Goal: Task Accomplishment & Management: Use online tool/utility

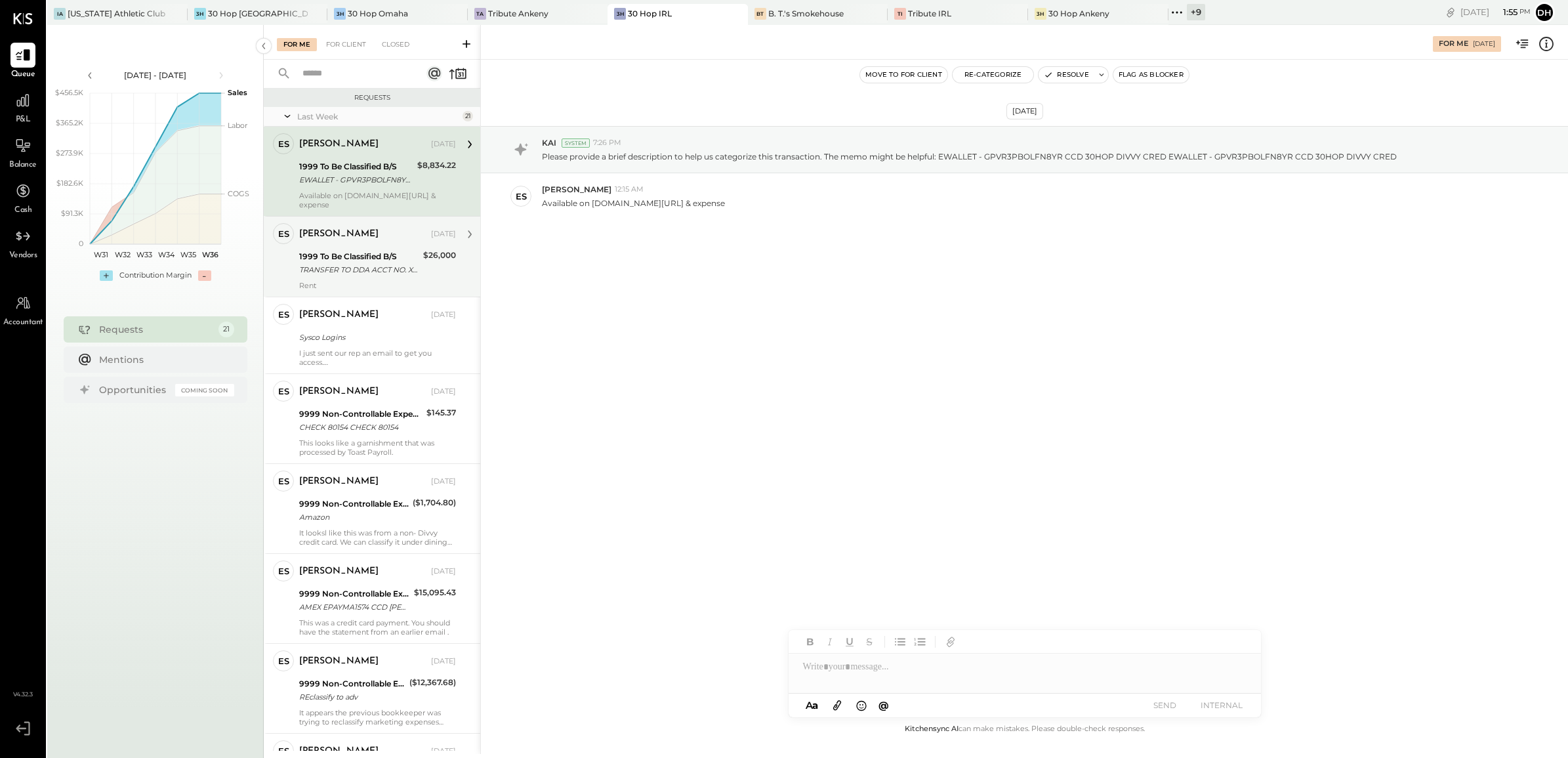
click at [327, 263] on div "TRANSFER TO DDA ACCT NO. XXXX7704 TRANSFER TO DDA ACCT NO. 187704" at bounding box center [359, 269] width 120 height 13
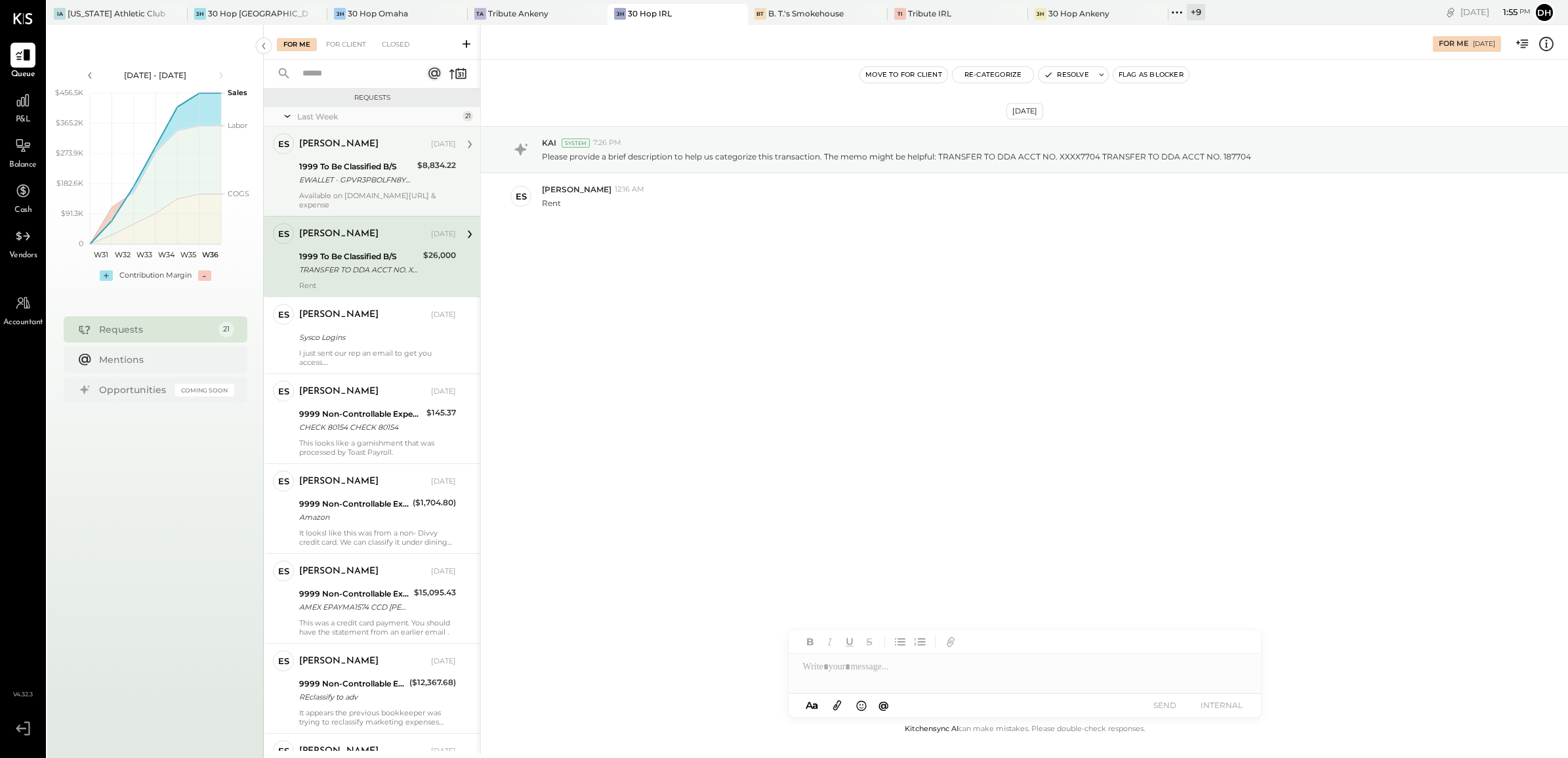
click at [338, 180] on div "EWALLET - GPVR3PBOLFN8YR CCD 30HOP DIVVY CRED EWALLET - GPVR3PBOLFN8YR CCD 30HO…" at bounding box center [356, 180] width 114 height 13
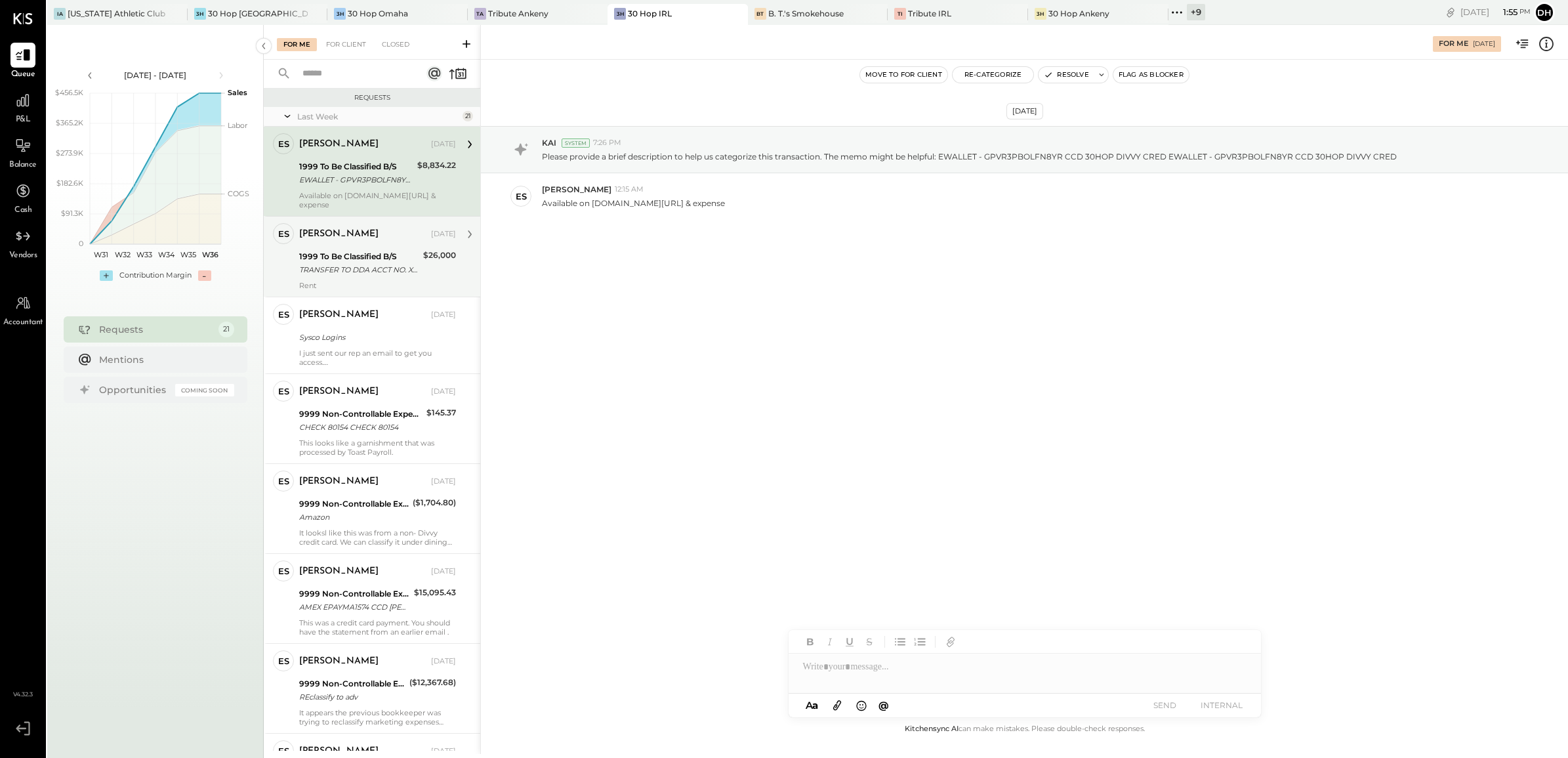
click at [387, 228] on div "[PERSON_NAME]" at bounding box center [364, 234] width 129 height 13
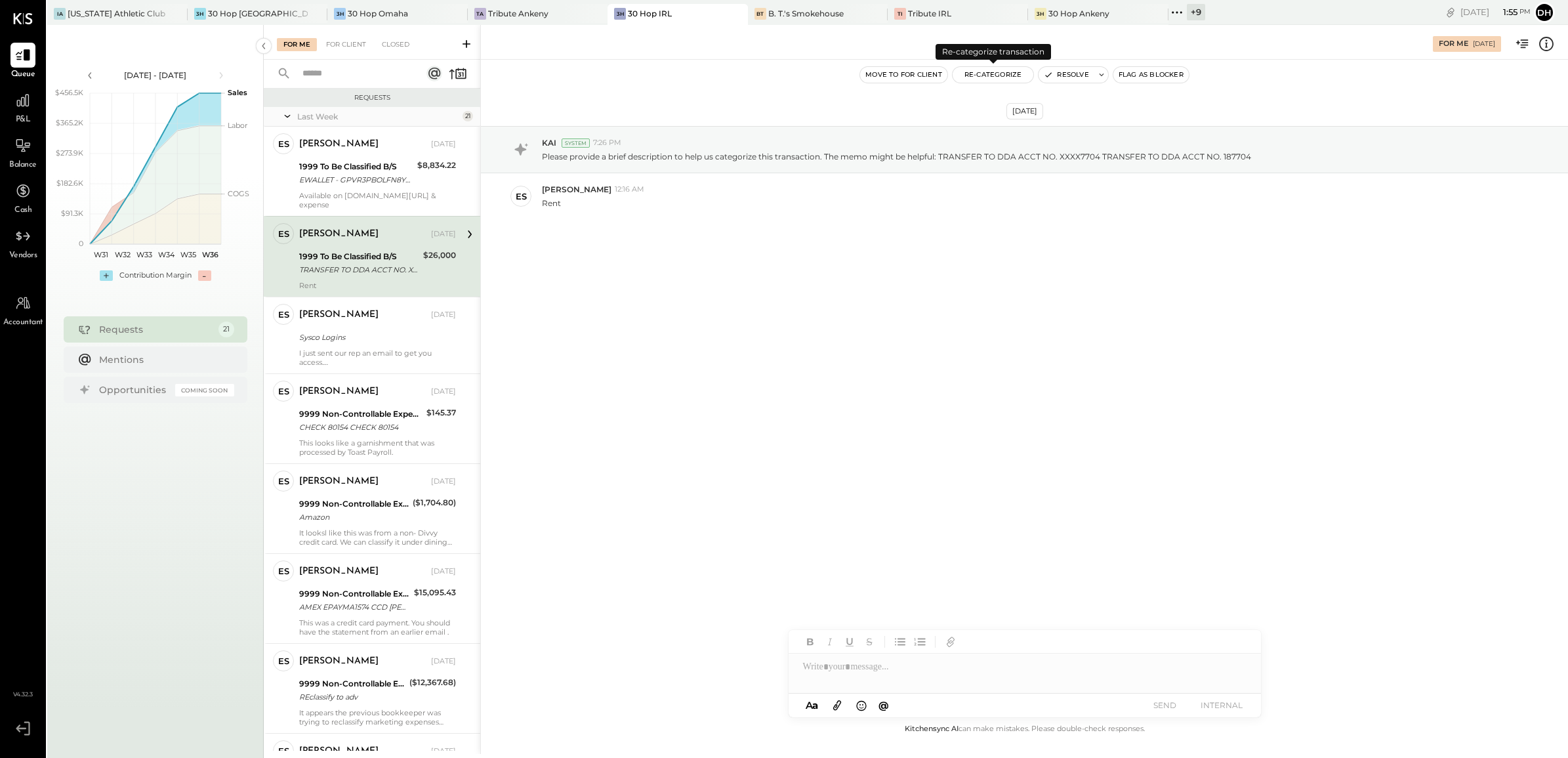
click at [1004, 76] on button "Re-Categorize" at bounding box center [993, 75] width 82 height 16
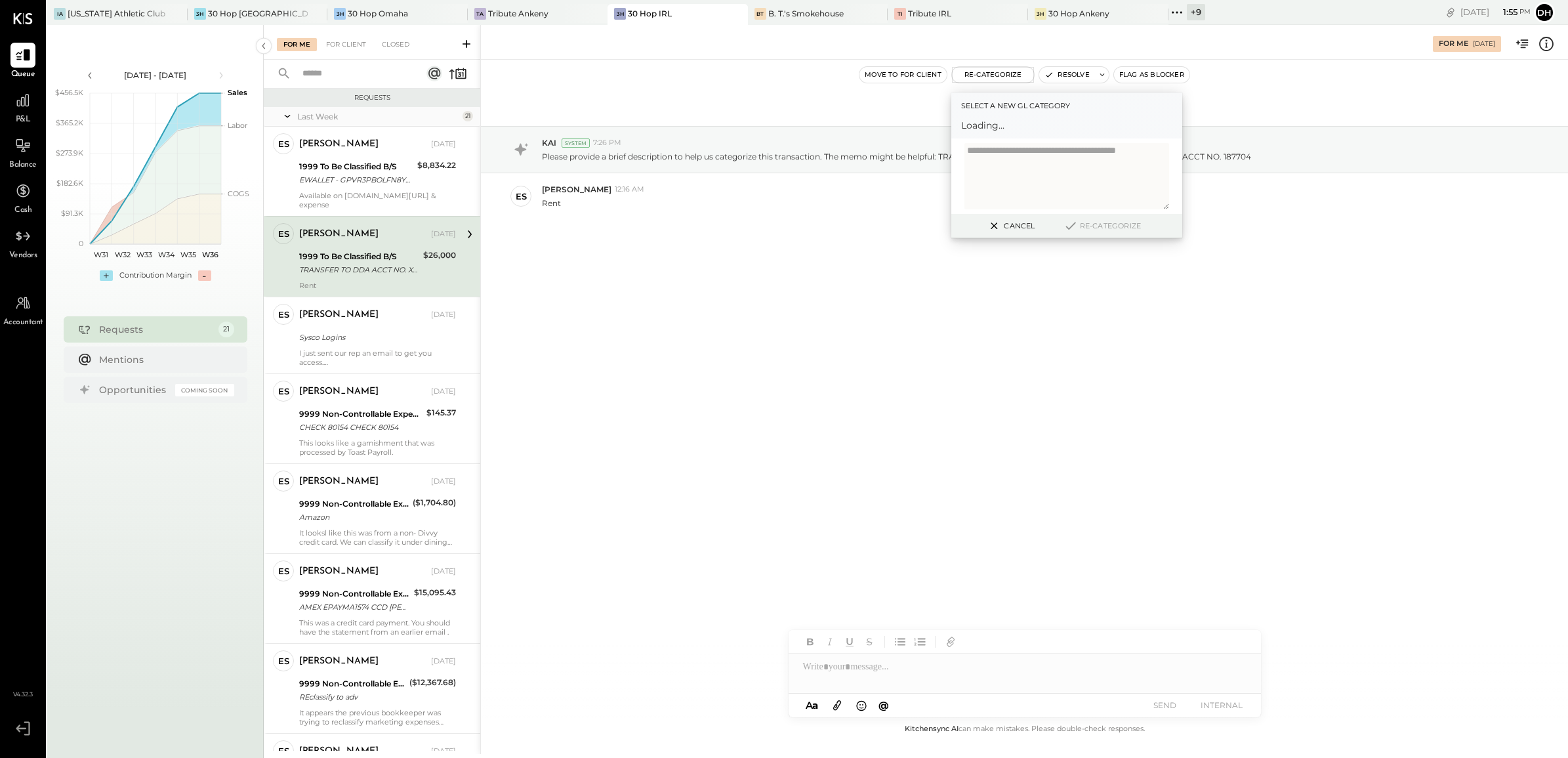
click at [1005, 123] on span "Loading..." at bounding box center [1066, 125] width 212 height 13
click at [1006, 128] on div at bounding box center [1055, 131] width 173 height 16
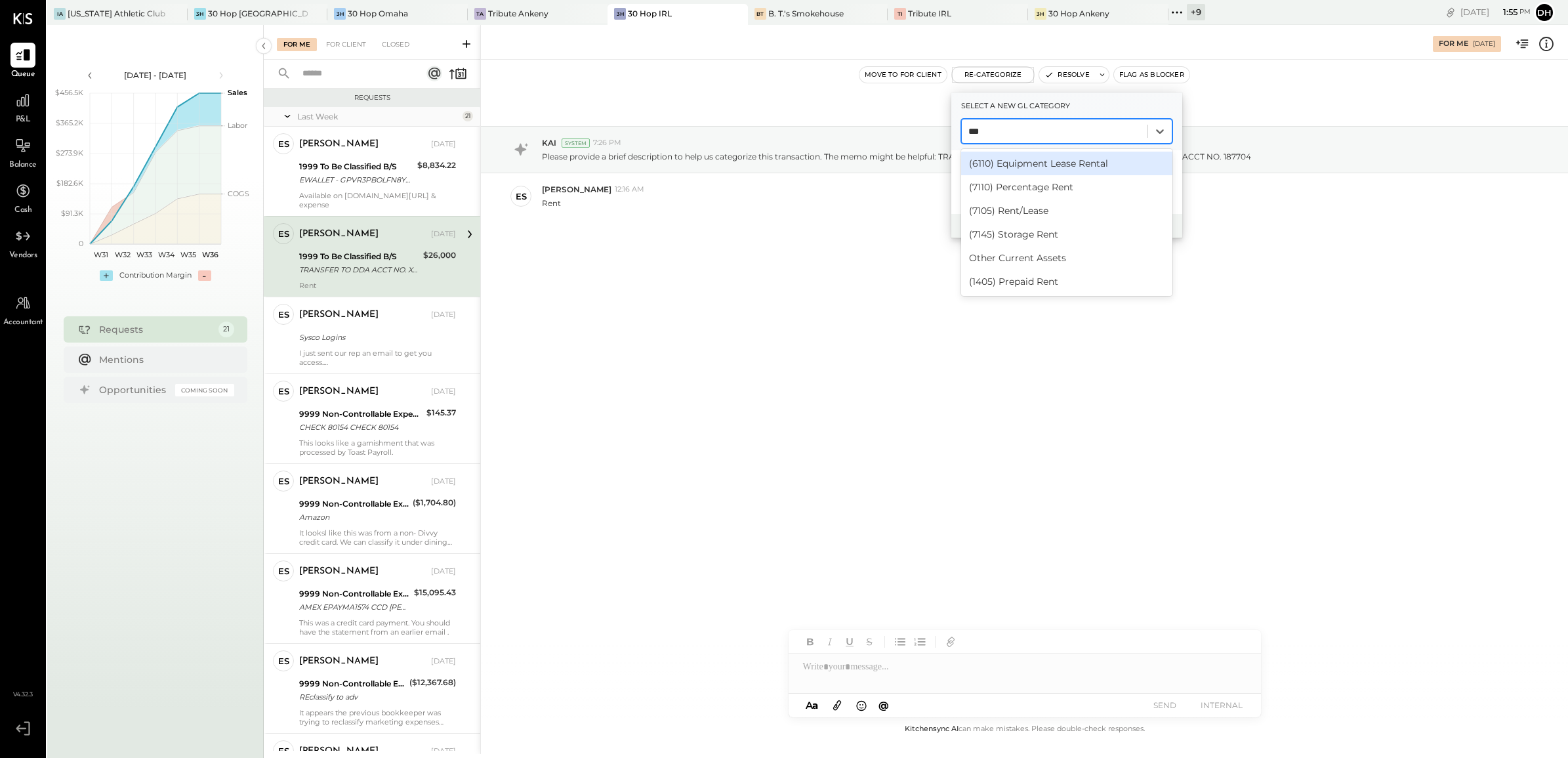
type input "****"
click at [1018, 202] on div "(7105) Rent/Lease" at bounding box center [1066, 210] width 212 height 24
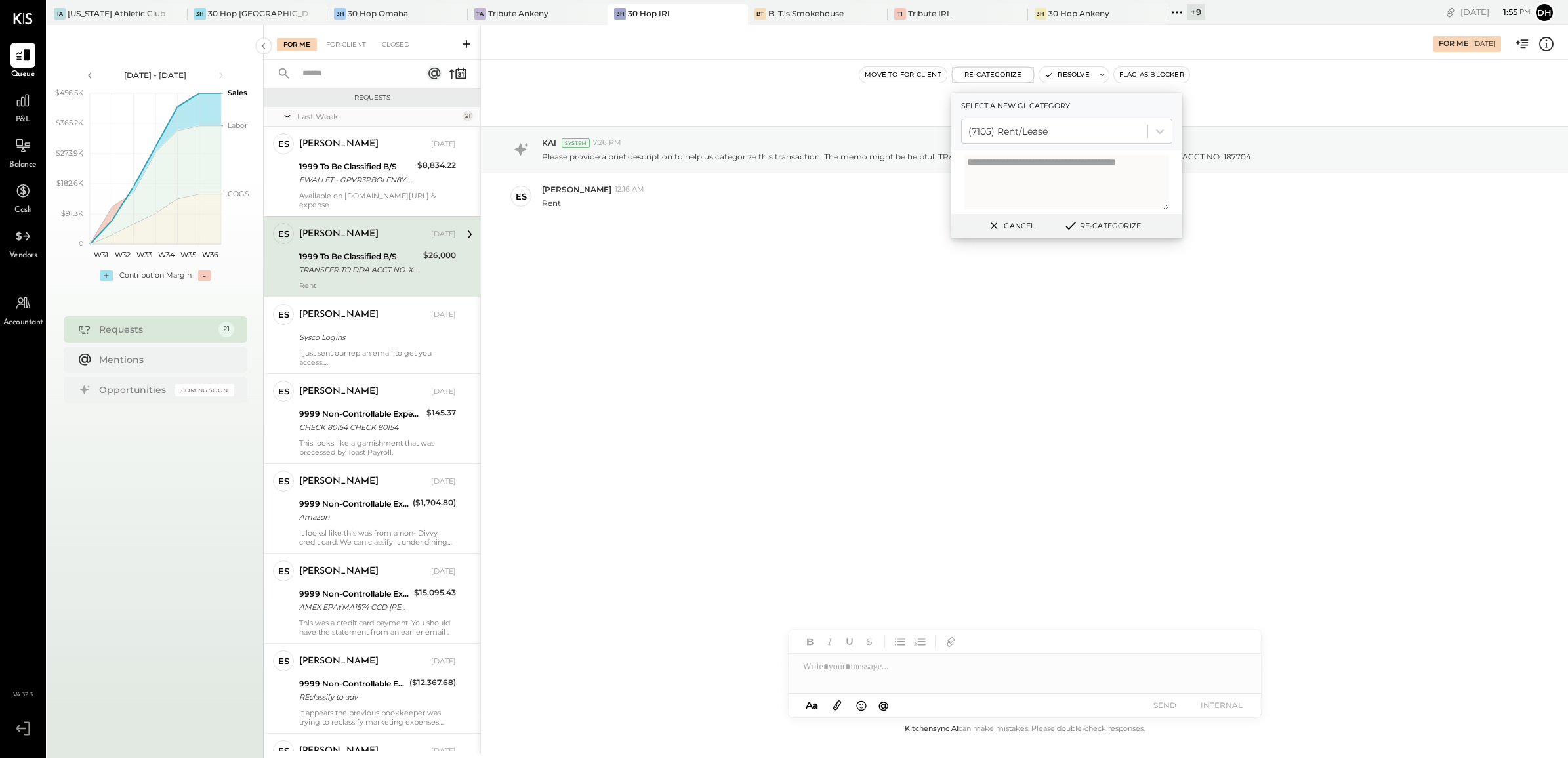
click at [1104, 228] on button "Re-Categorize" at bounding box center [1101, 225] width 86 height 16
click at [343, 329] on div "Sysco Logins" at bounding box center [376, 337] width 153 height 16
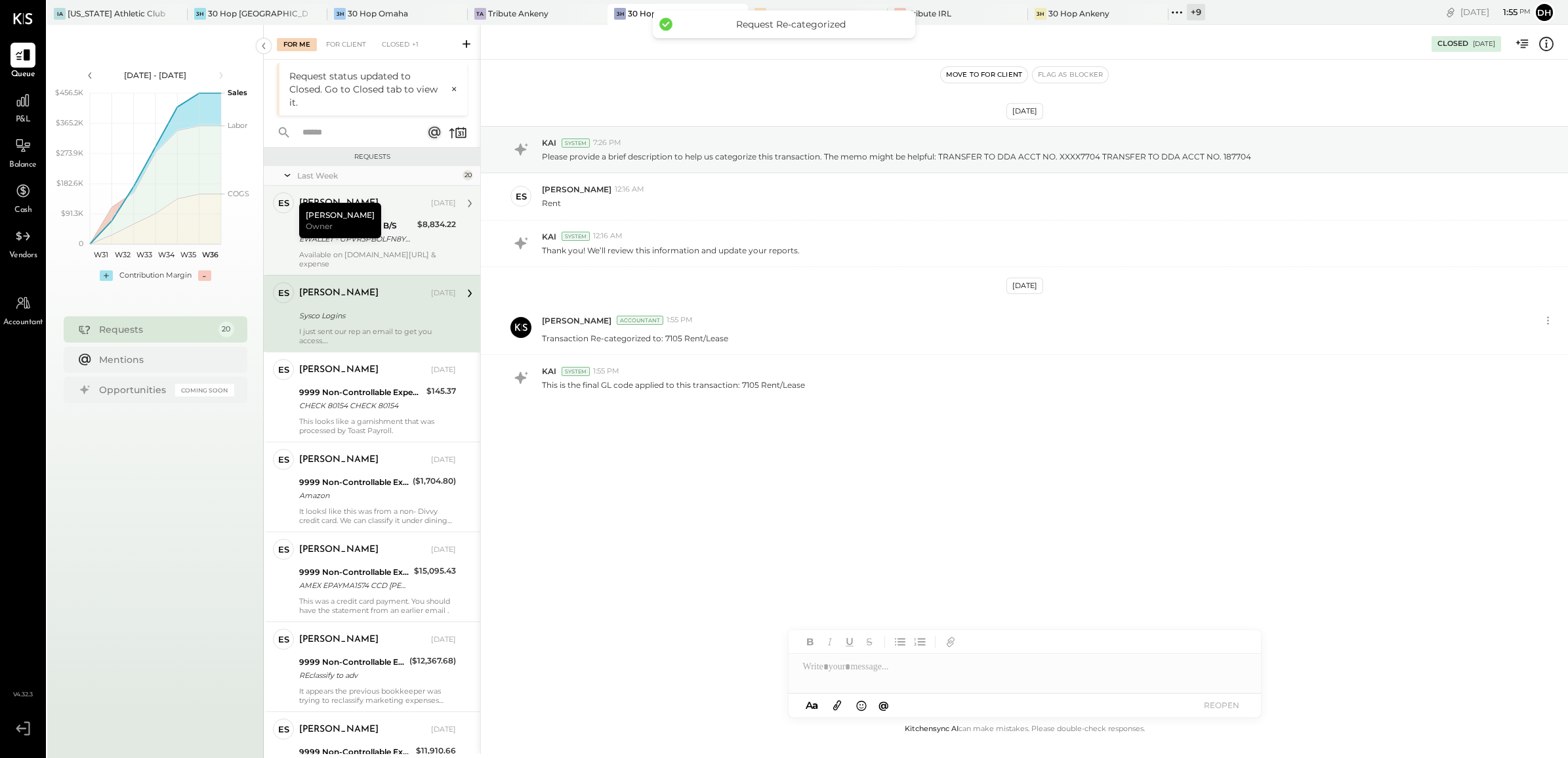
click at [335, 212] on div "[PERSON_NAME] Owner" at bounding box center [340, 220] width 82 height 35
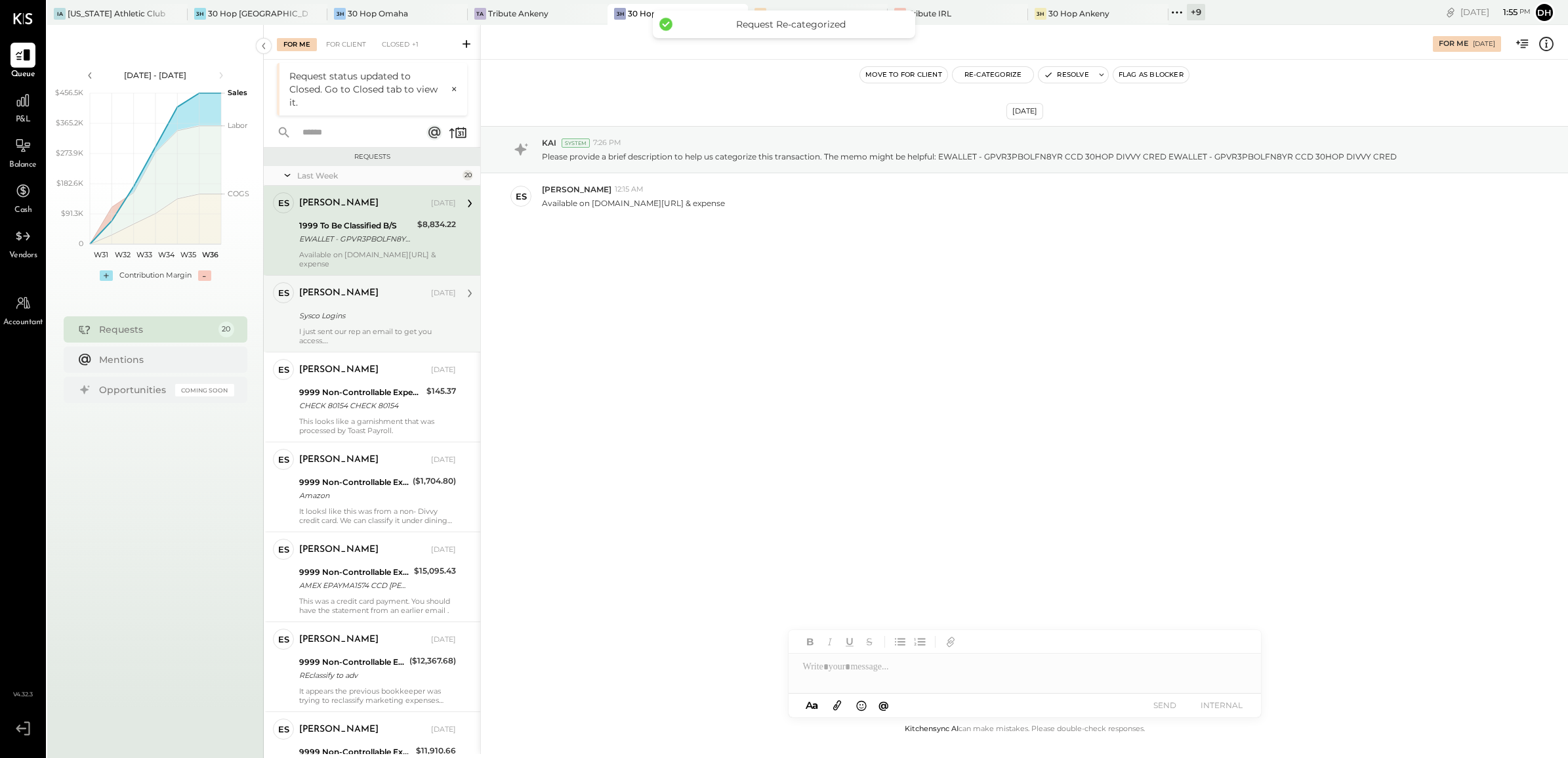
click at [338, 309] on div "Sysco Logins" at bounding box center [376, 316] width 153 height 13
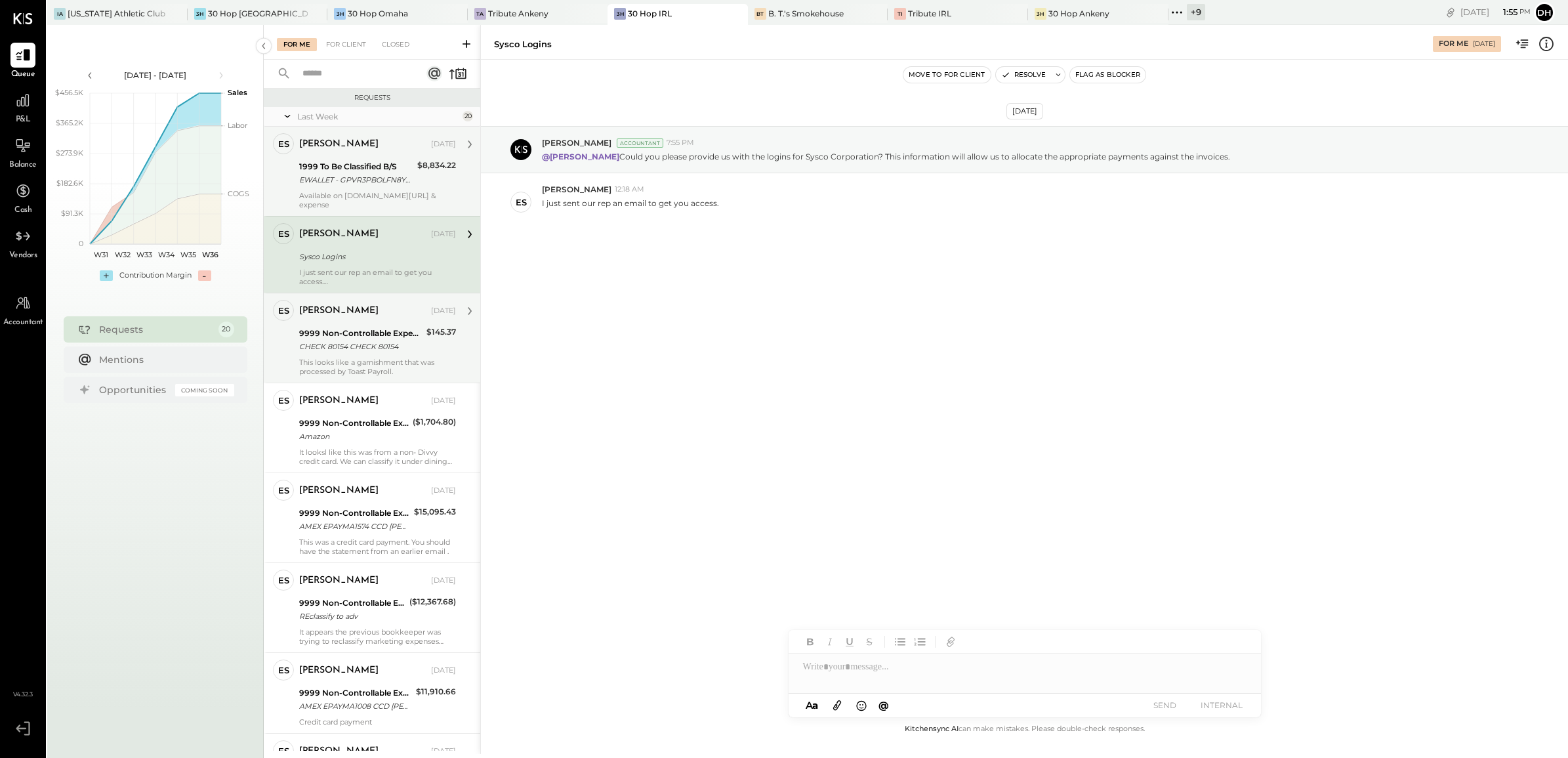
click at [347, 347] on div "[PERSON_NAME] [DATE] 9999 Non-Controllable Expenses:Other Income and Expenses:T…" at bounding box center [377, 339] width 157 height 76
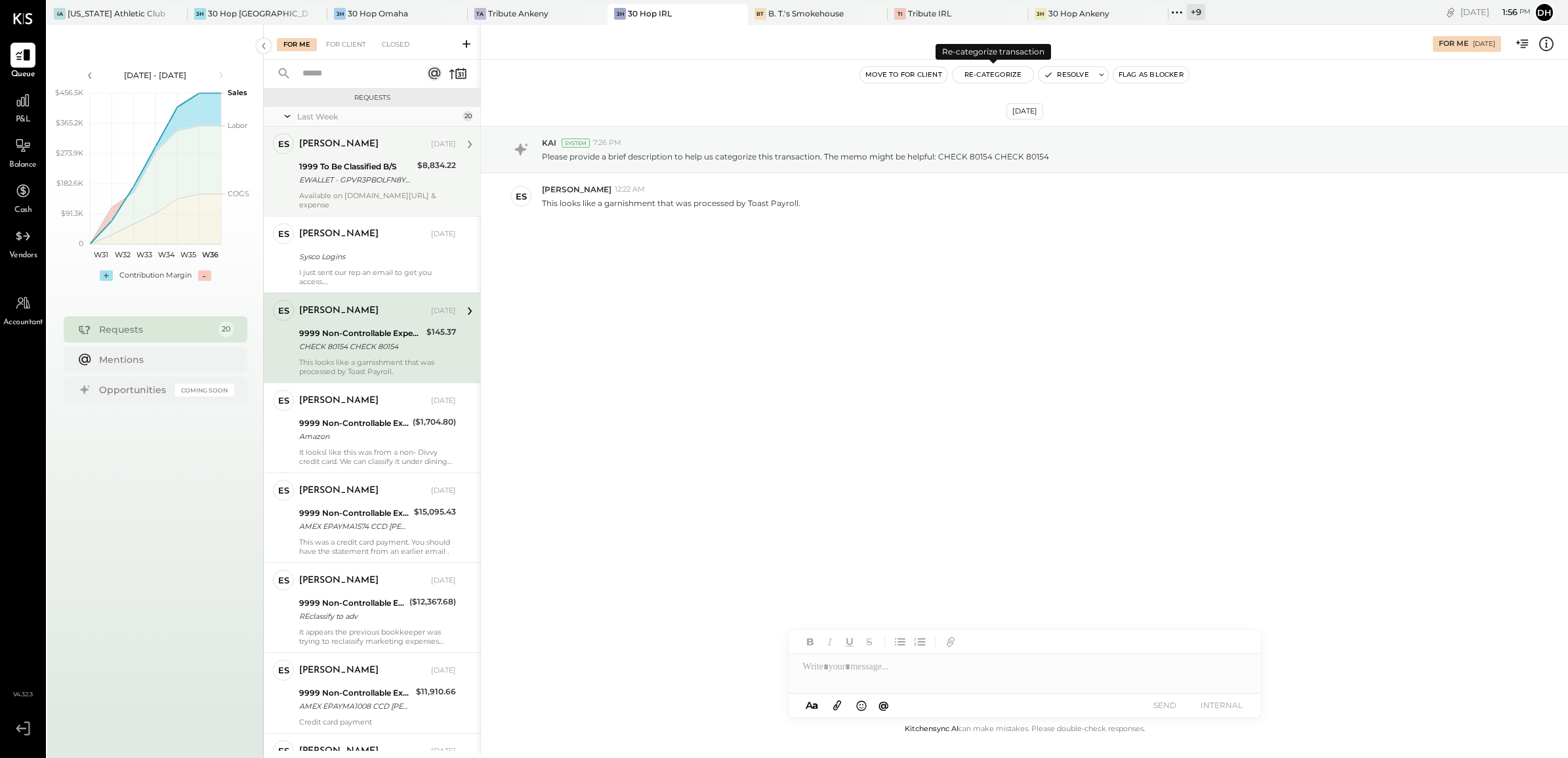
click at [1011, 76] on button "Re-Categorize" at bounding box center [993, 75] width 82 height 16
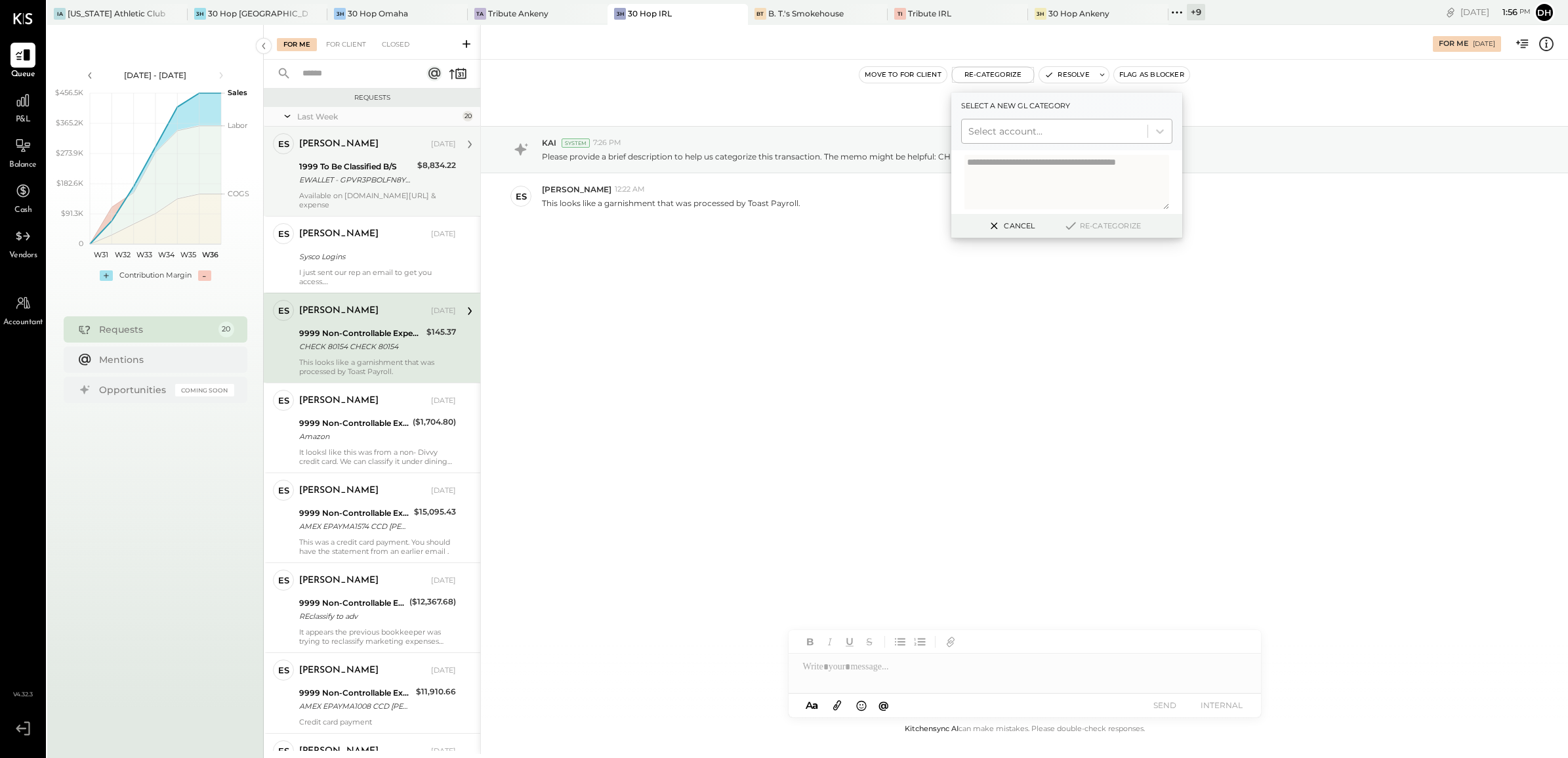
click at [1001, 129] on div at bounding box center [1055, 131] width 173 height 16
type input "**********"
click at [1052, 168] on div "(2230) Garnishment Liability" at bounding box center [1066, 163] width 212 height 24
click at [1100, 225] on button "Re-Categorize" at bounding box center [1101, 225] width 86 height 16
click at [356, 431] on div "Amazon" at bounding box center [354, 436] width 109 height 13
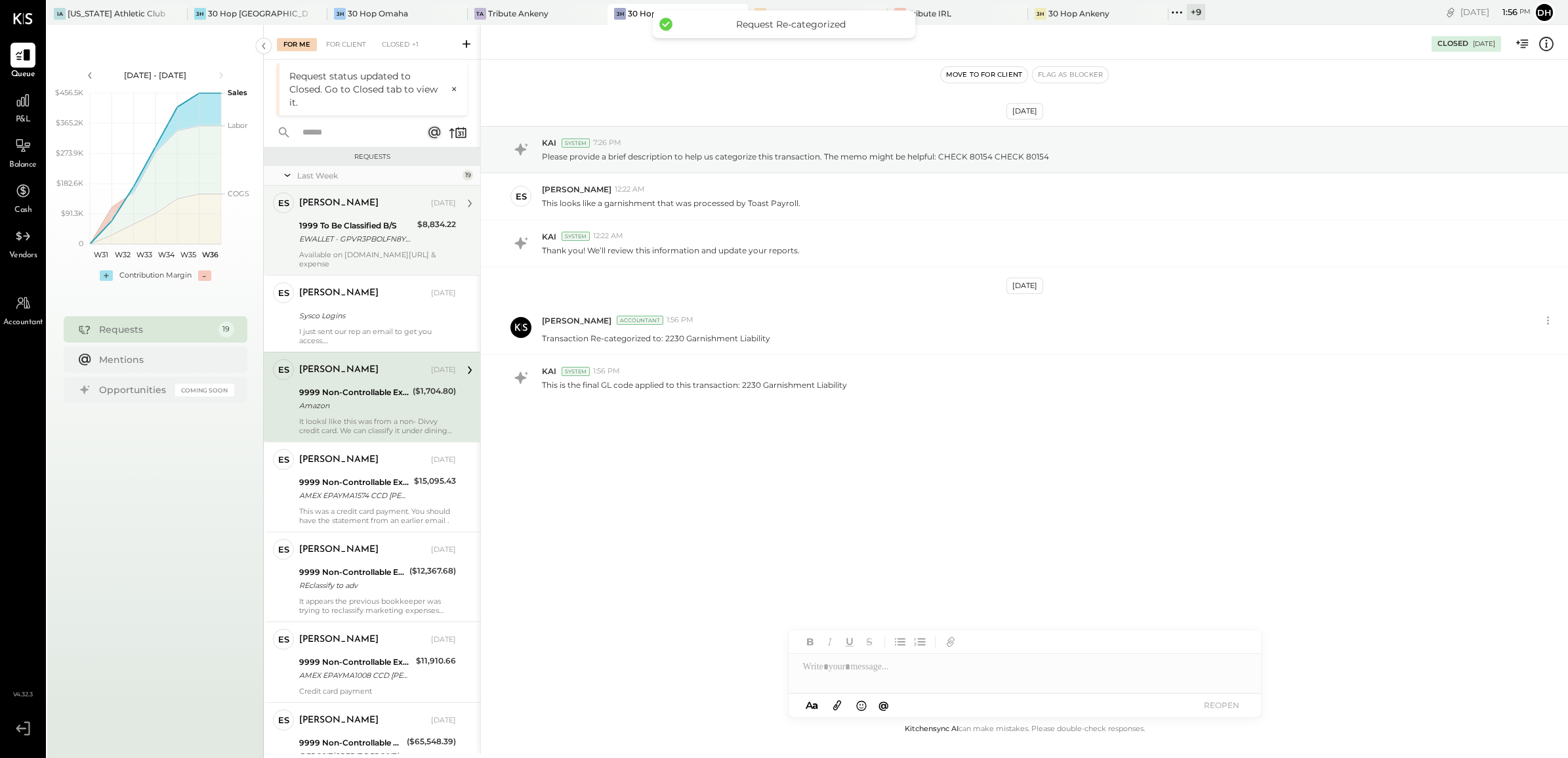
click at [346, 399] on div "Amazon" at bounding box center [354, 405] width 109 height 13
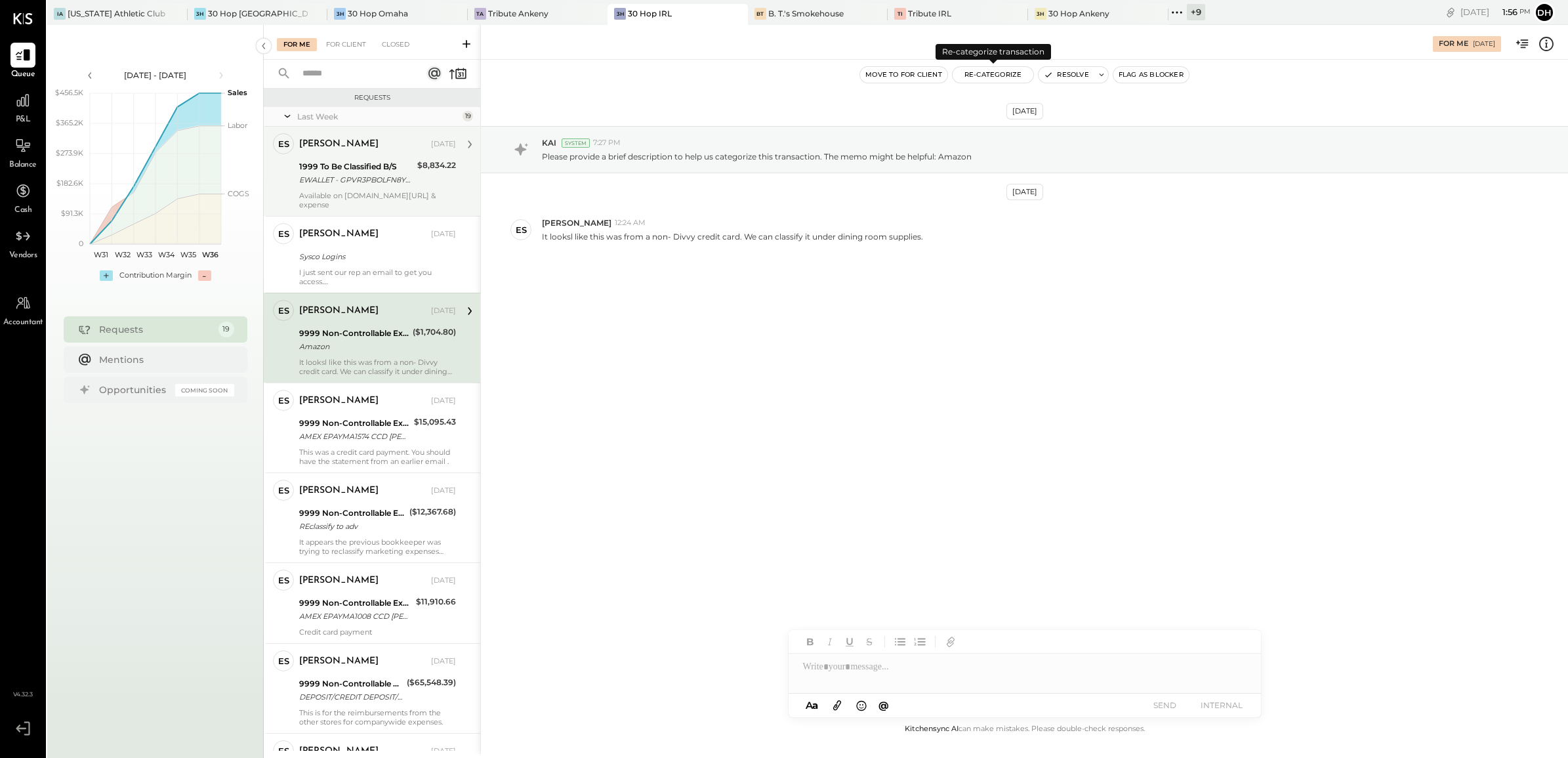
click at [1016, 73] on button "Re-Categorize" at bounding box center [993, 75] width 82 height 16
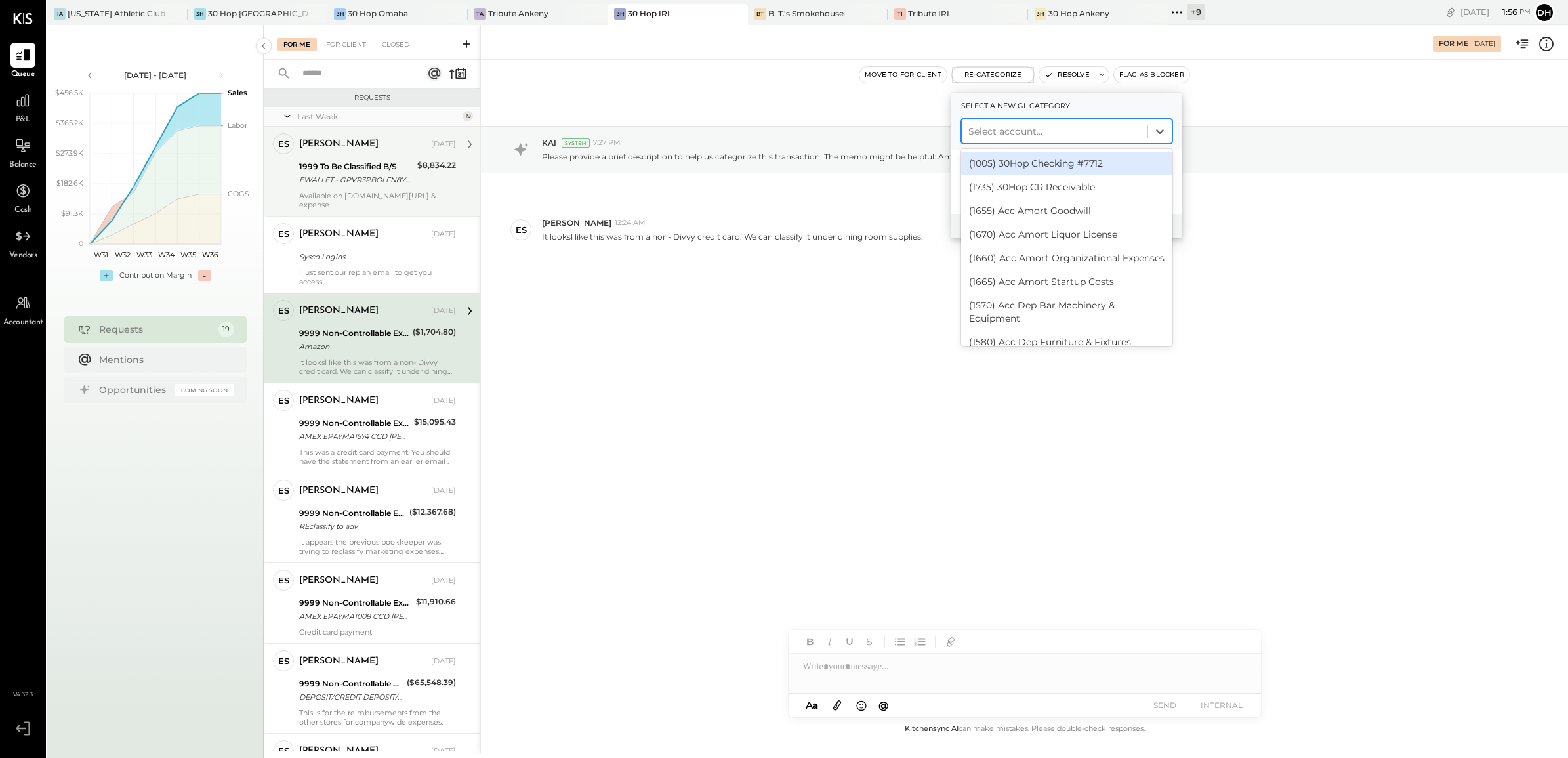
click at [988, 132] on div at bounding box center [1055, 131] width 173 height 16
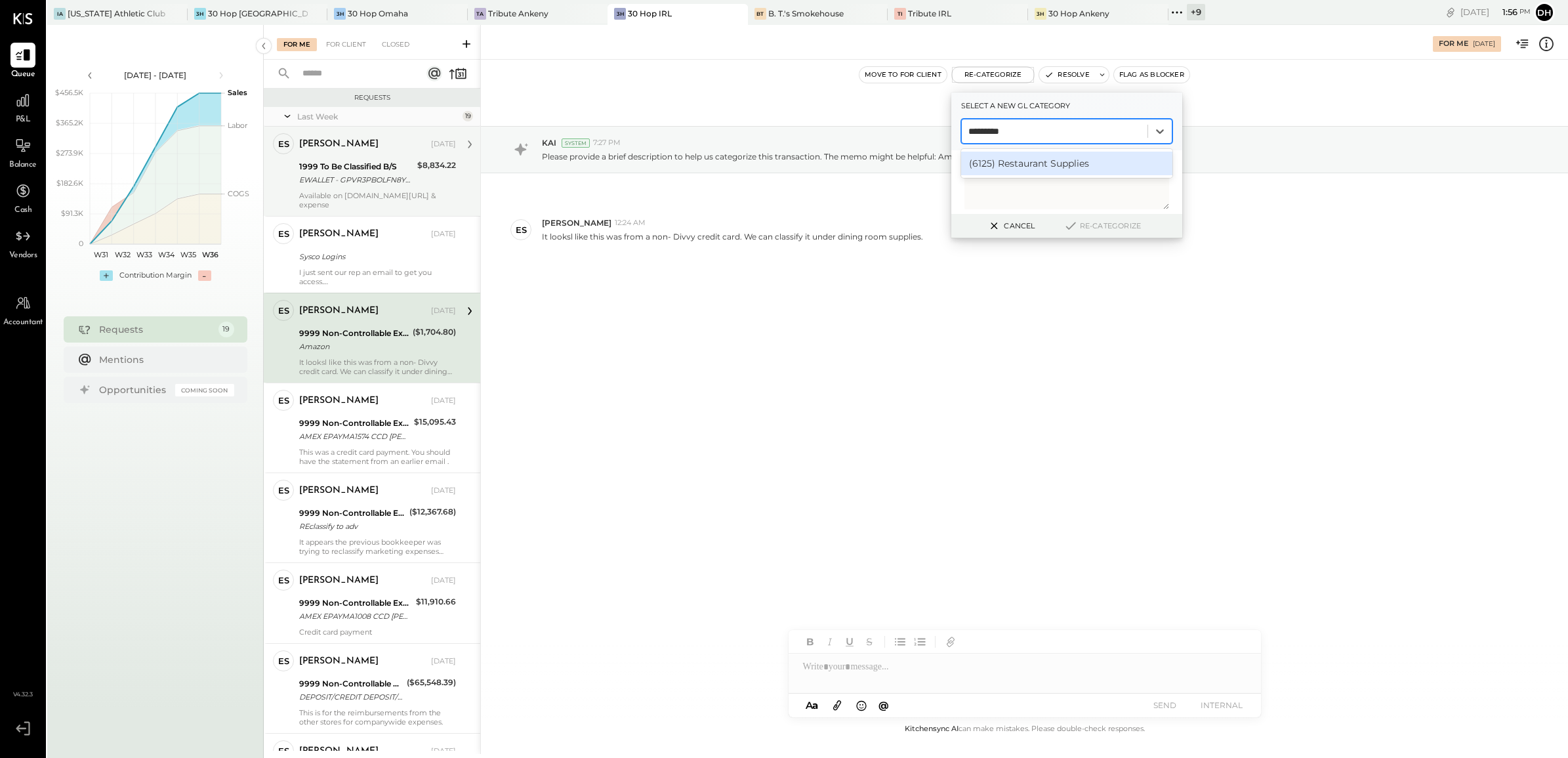
type input "**********"
click at [1034, 165] on div "(6125) Restaurant Supplies" at bounding box center [1066, 163] width 212 height 24
click at [1102, 224] on button "Re-Categorize" at bounding box center [1101, 225] width 86 height 16
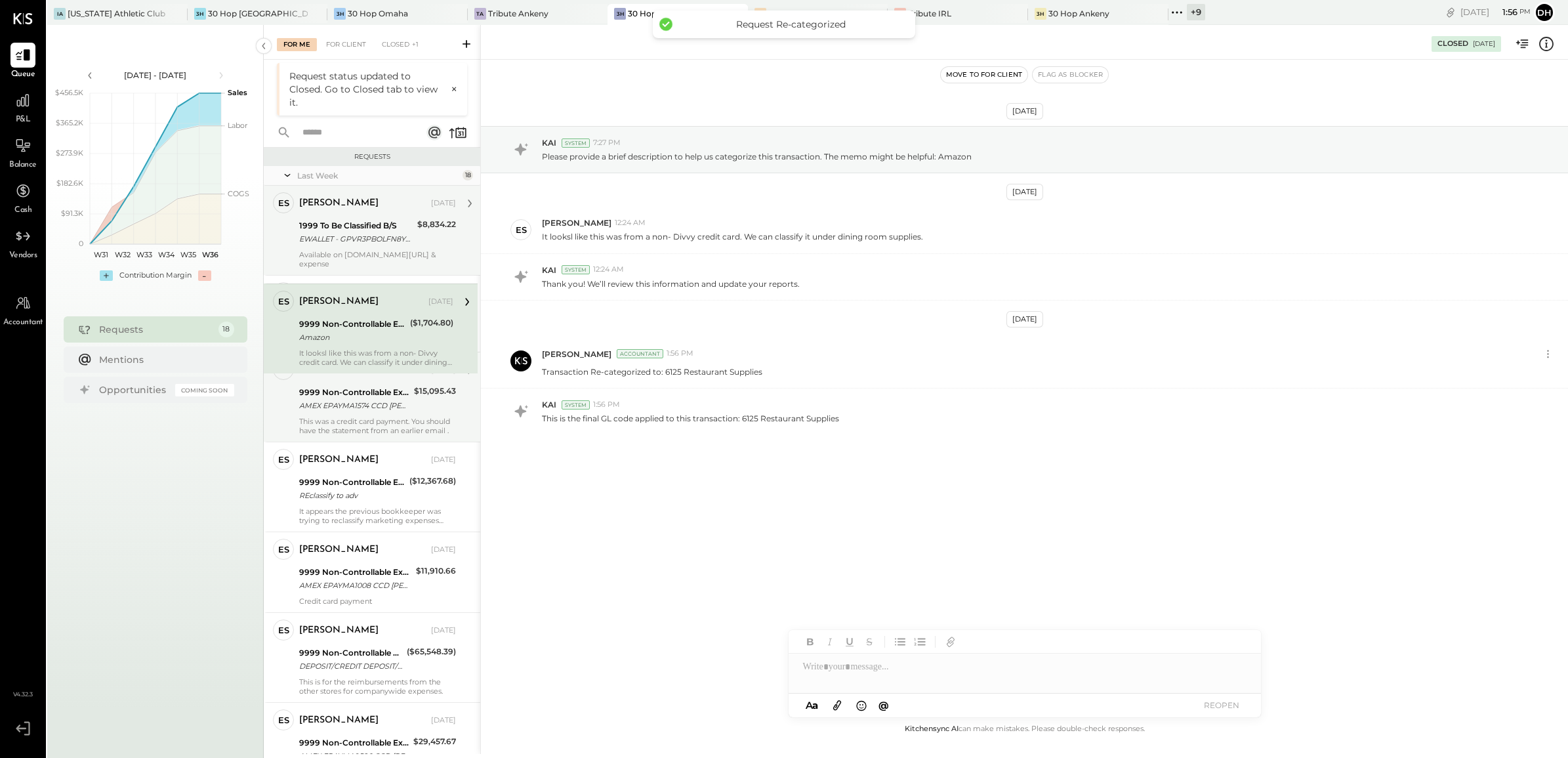
click at [352, 413] on div "[PERSON_NAME] [DATE] 9999 Non-Controllable Expenses:Other Income and Expenses:T…" at bounding box center [377, 397] width 157 height 76
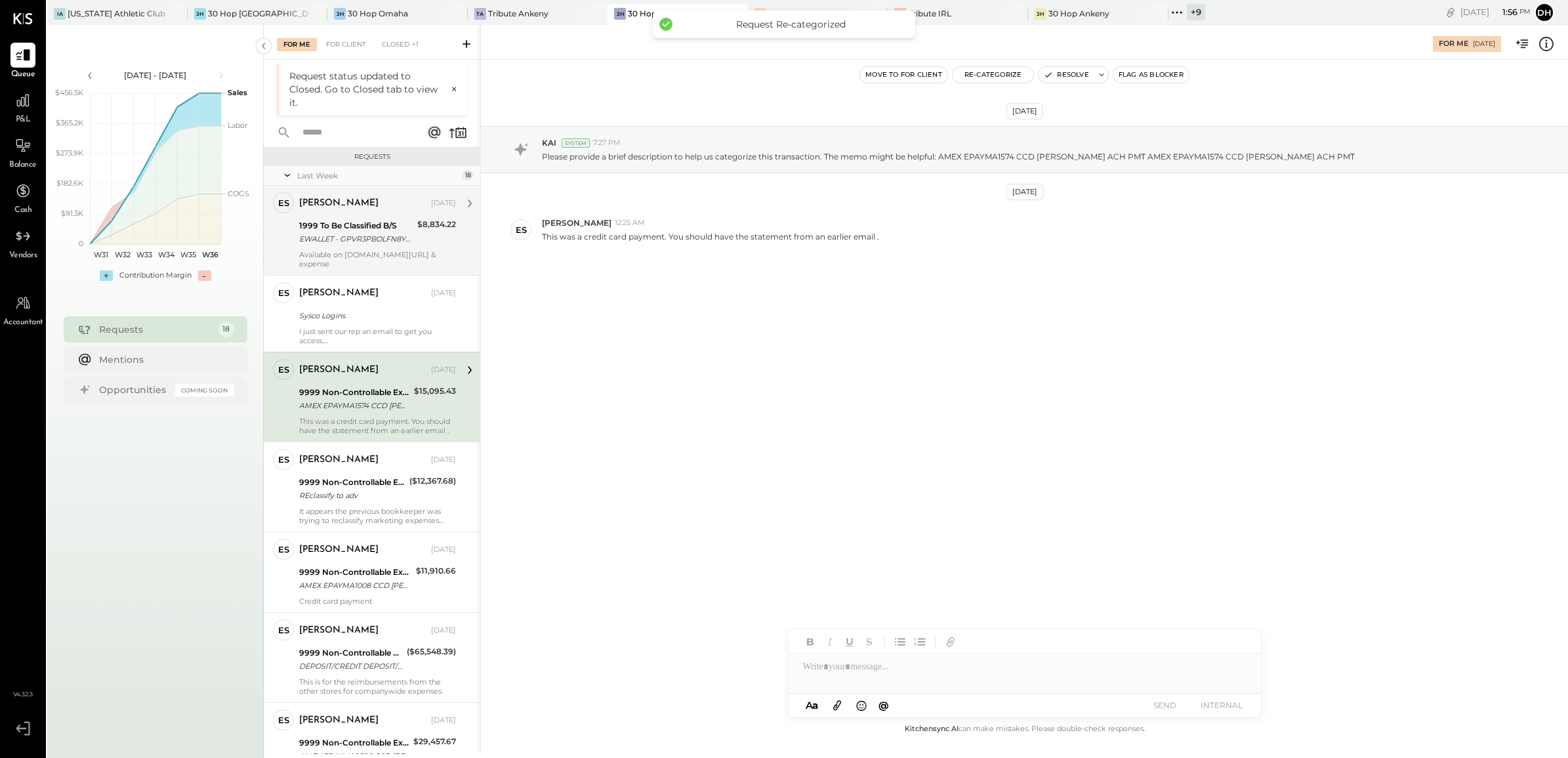
click at [341, 399] on div "AMEX EPAYMA1574 CCD [PERSON_NAME] ACH PMT AMEX EPAYMA1574 CCD [PERSON_NAME] ACH…" at bounding box center [354, 405] width 111 height 13
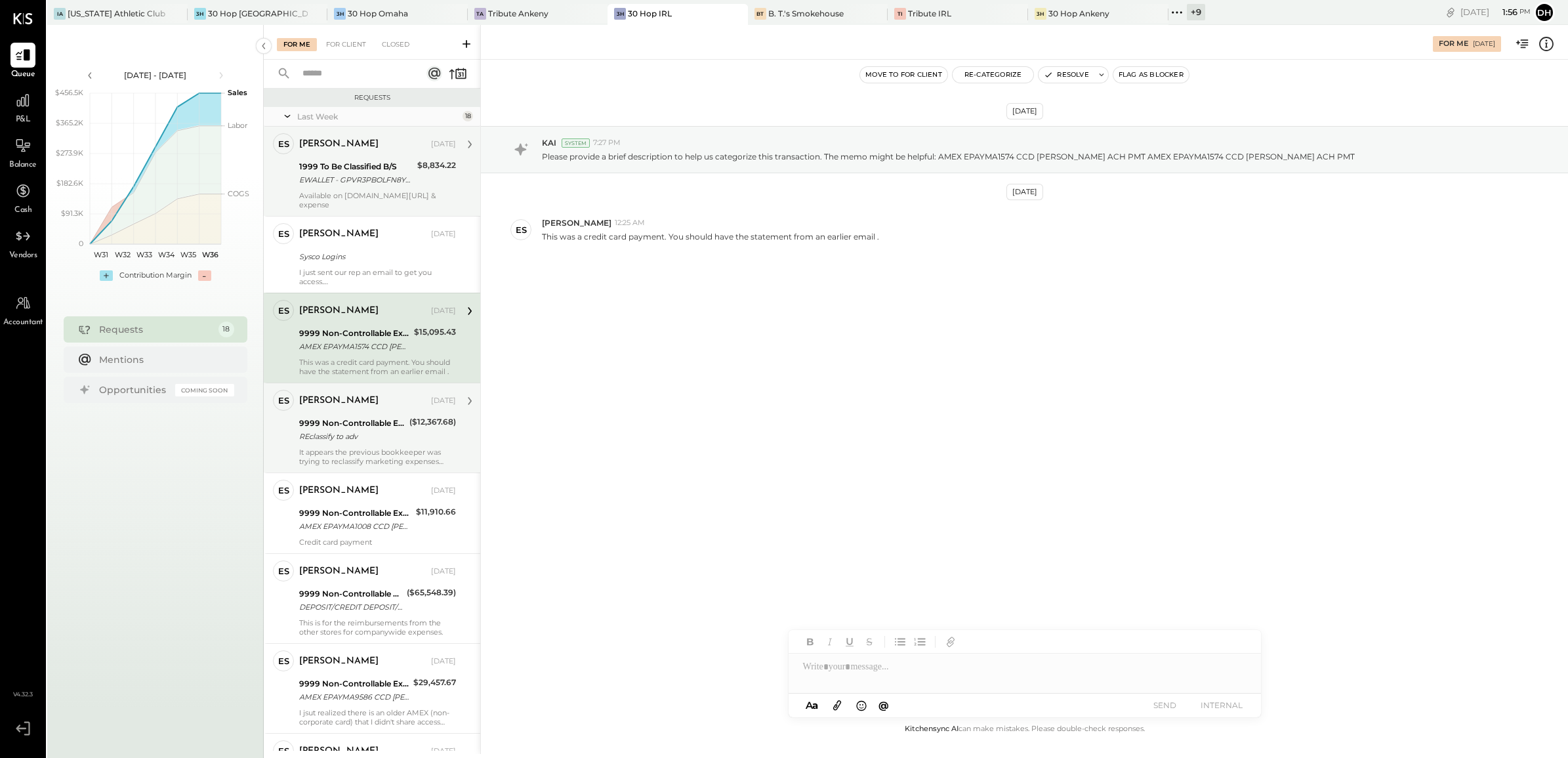
click at [333, 416] on div "9999 Non-Controllable Expenses:Other Income and Expenses:To Be Classified P&L" at bounding box center [352, 423] width 106 height 13
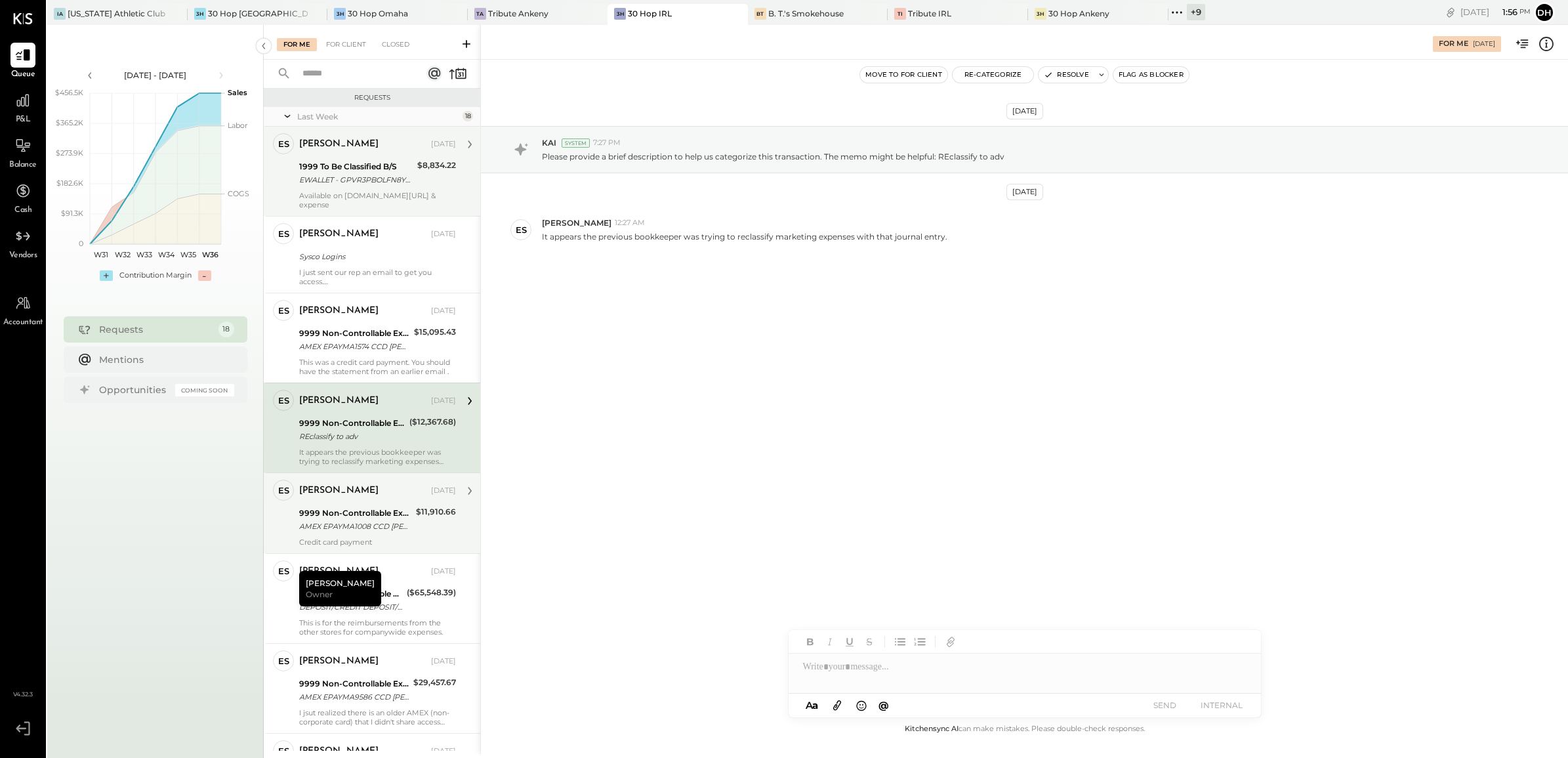
click at [354, 507] on div "9999 Non-Controllable Expenses:Other Income and Expenses:To Be Classified P&L" at bounding box center [356, 513] width 113 height 13
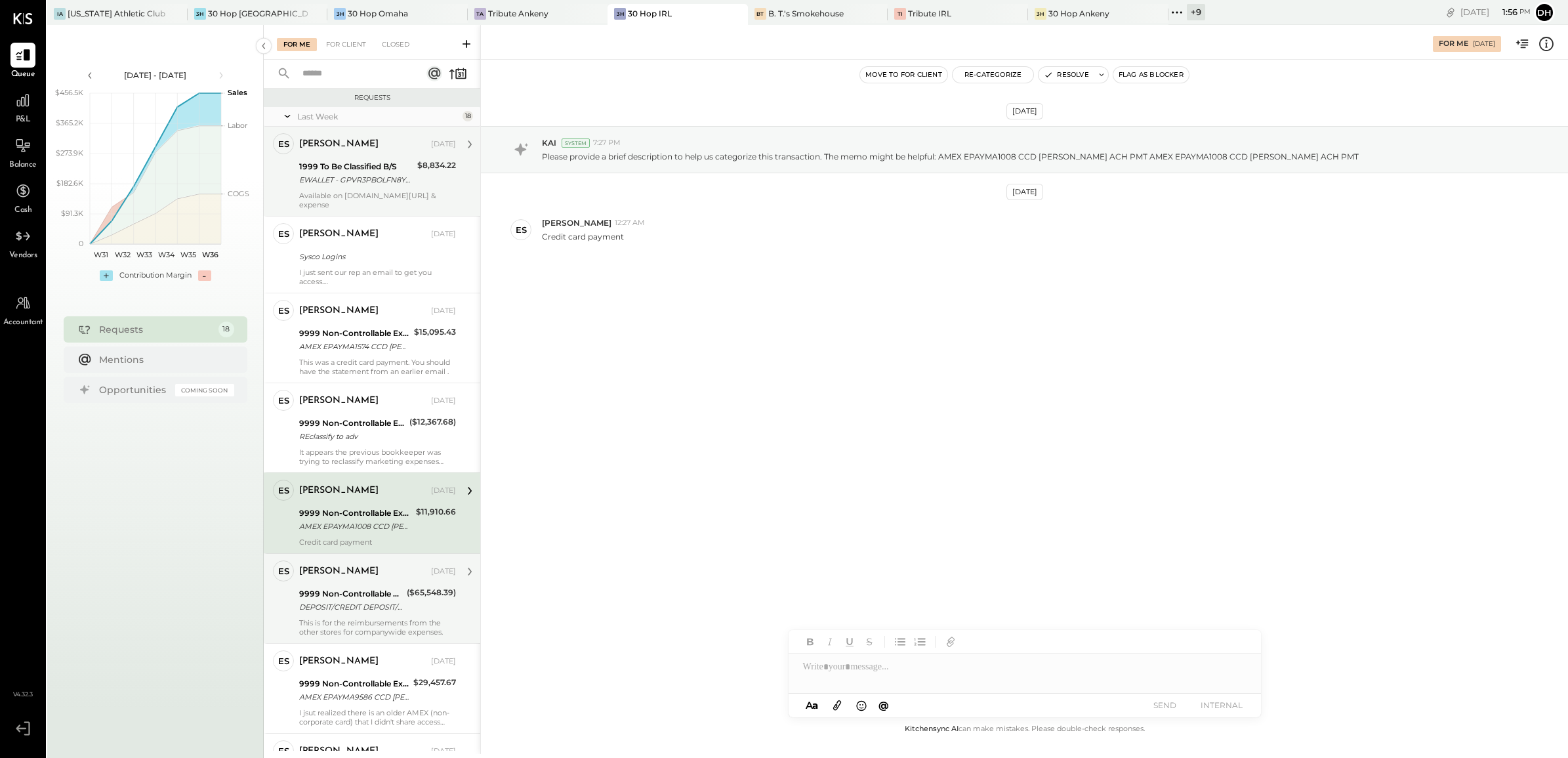
click at [392, 601] on div "DEPOSIT/CREDIT DEPOSIT/CREDIT" at bounding box center [351, 607] width 104 height 13
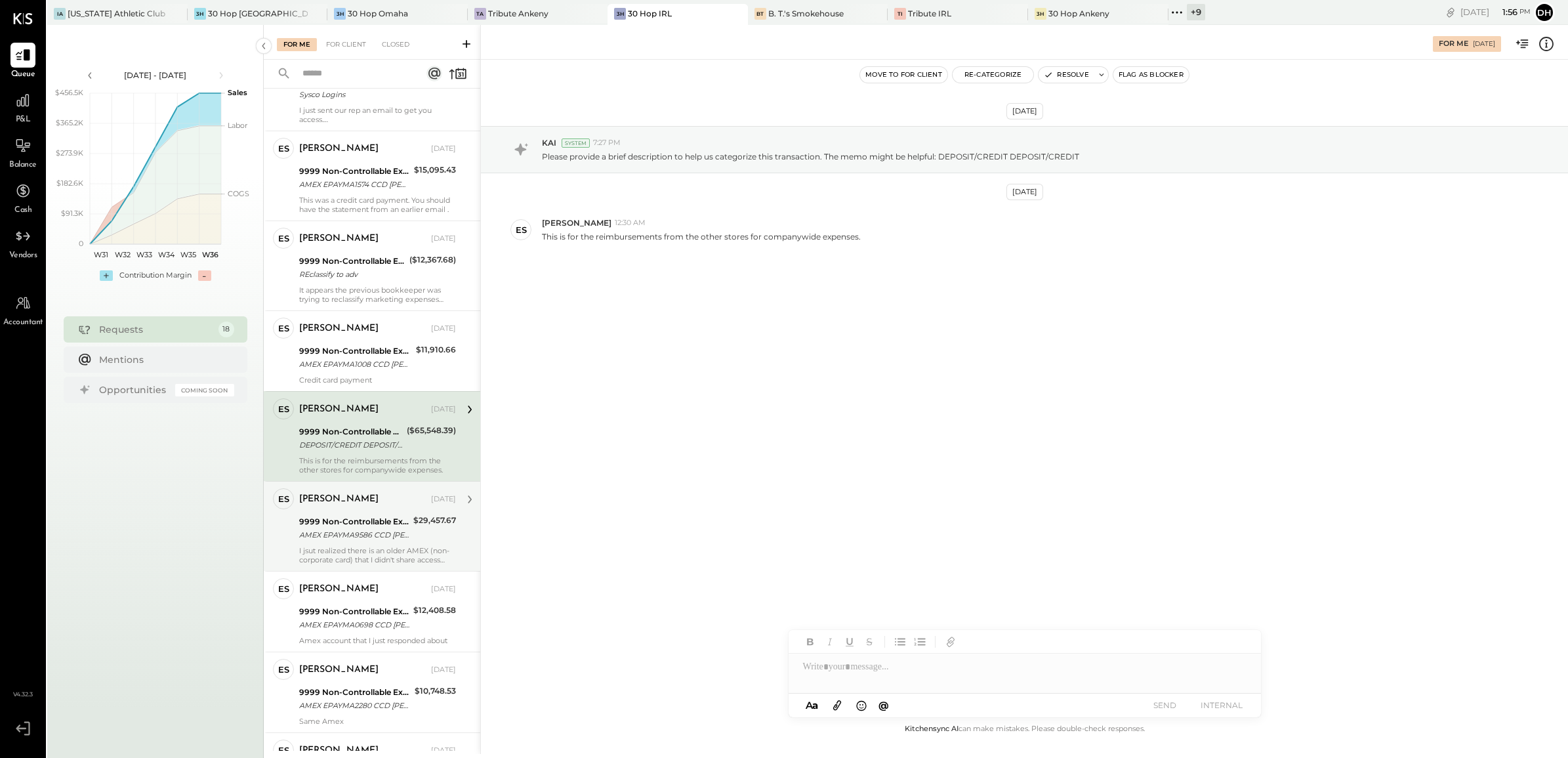
scroll to position [164, 0]
click at [356, 528] on div "AMEX EPAYMA9586 CCD [PERSON_NAME] ACH PMT AMEX EPAYMA9586 CCD [PERSON_NAME] ACH…" at bounding box center [354, 533] width 110 height 13
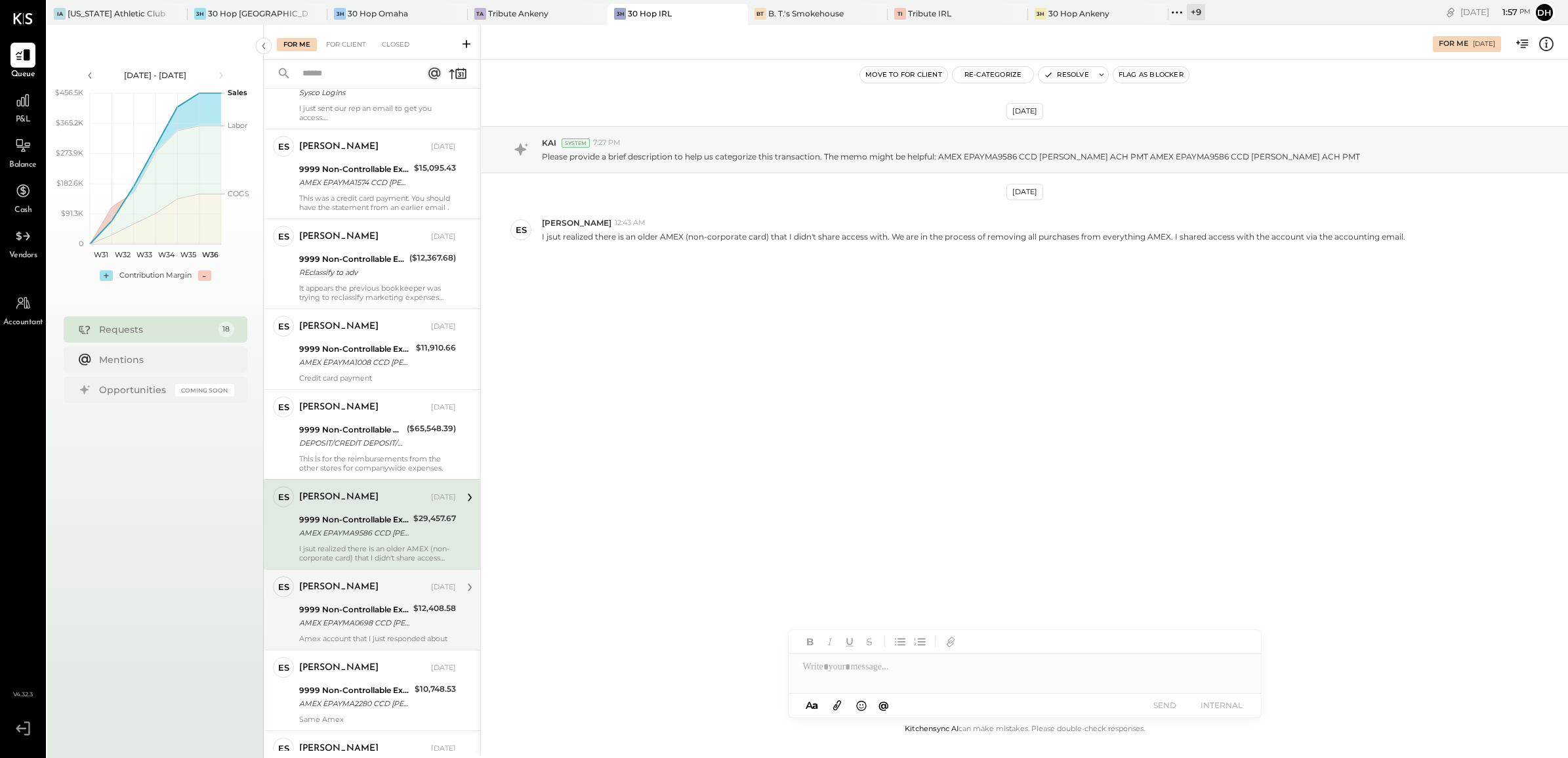
click at [338, 624] on div "[PERSON_NAME] [DATE] 9999 Non-Controllable Expenses:Other Income and Expenses:T…" at bounding box center [377, 610] width 157 height 67
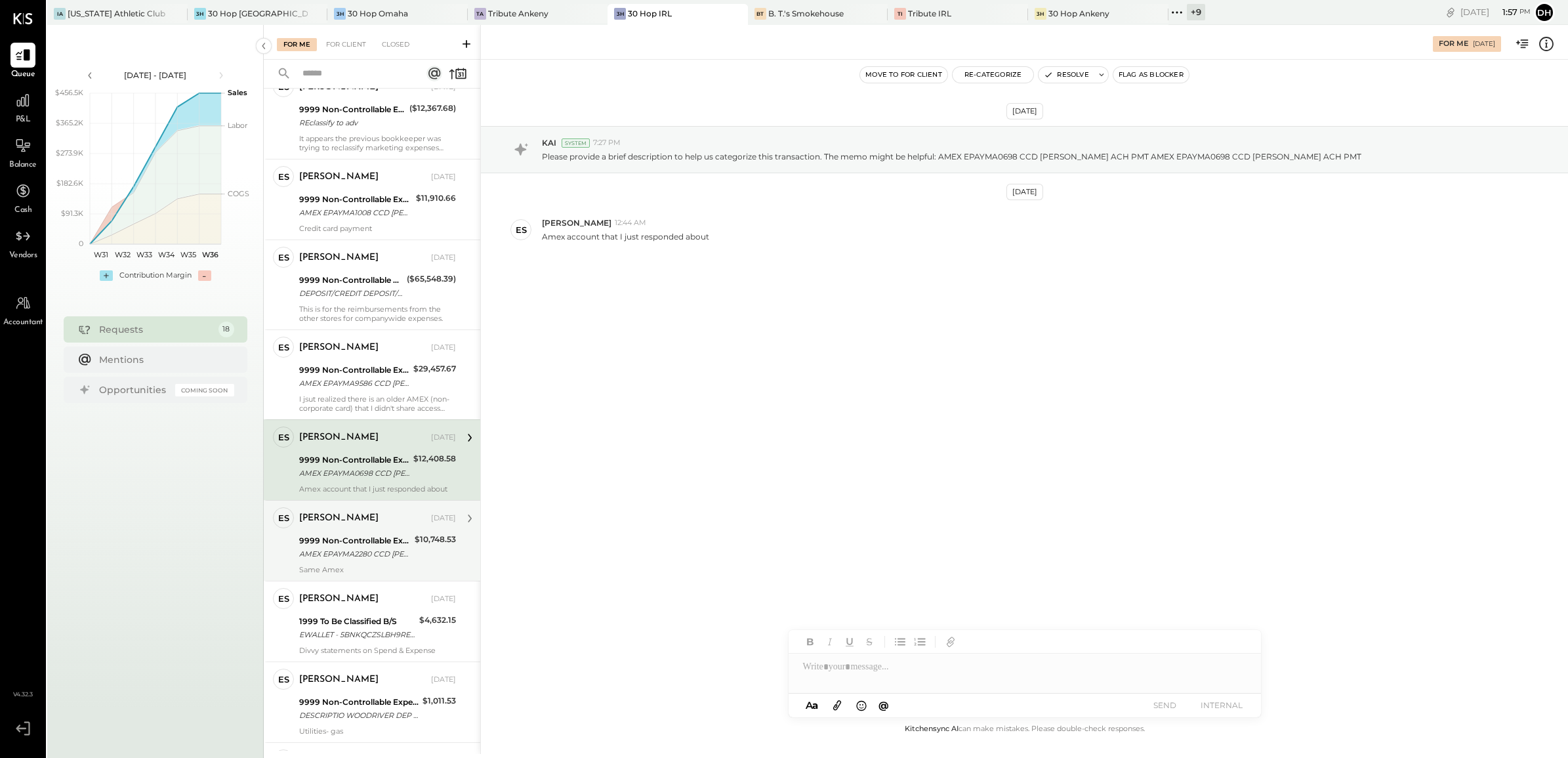
scroll to position [328, 0]
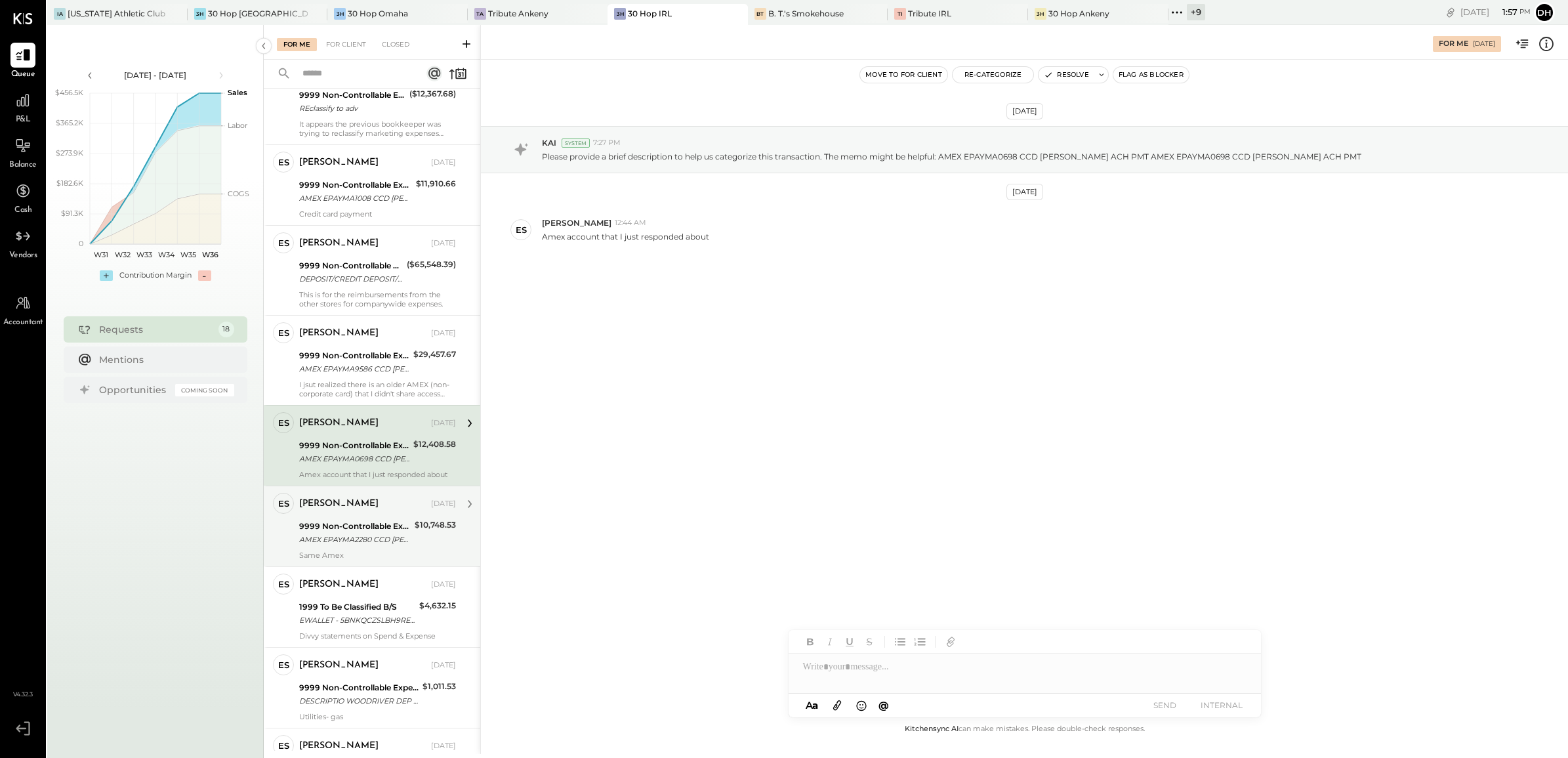
click at [335, 533] on div "AMEX EPAYMA2280 CCD [PERSON_NAME] ACH PMT AMEX EPAYMA2280 CCD [PERSON_NAME] ACH…" at bounding box center [355, 539] width 112 height 13
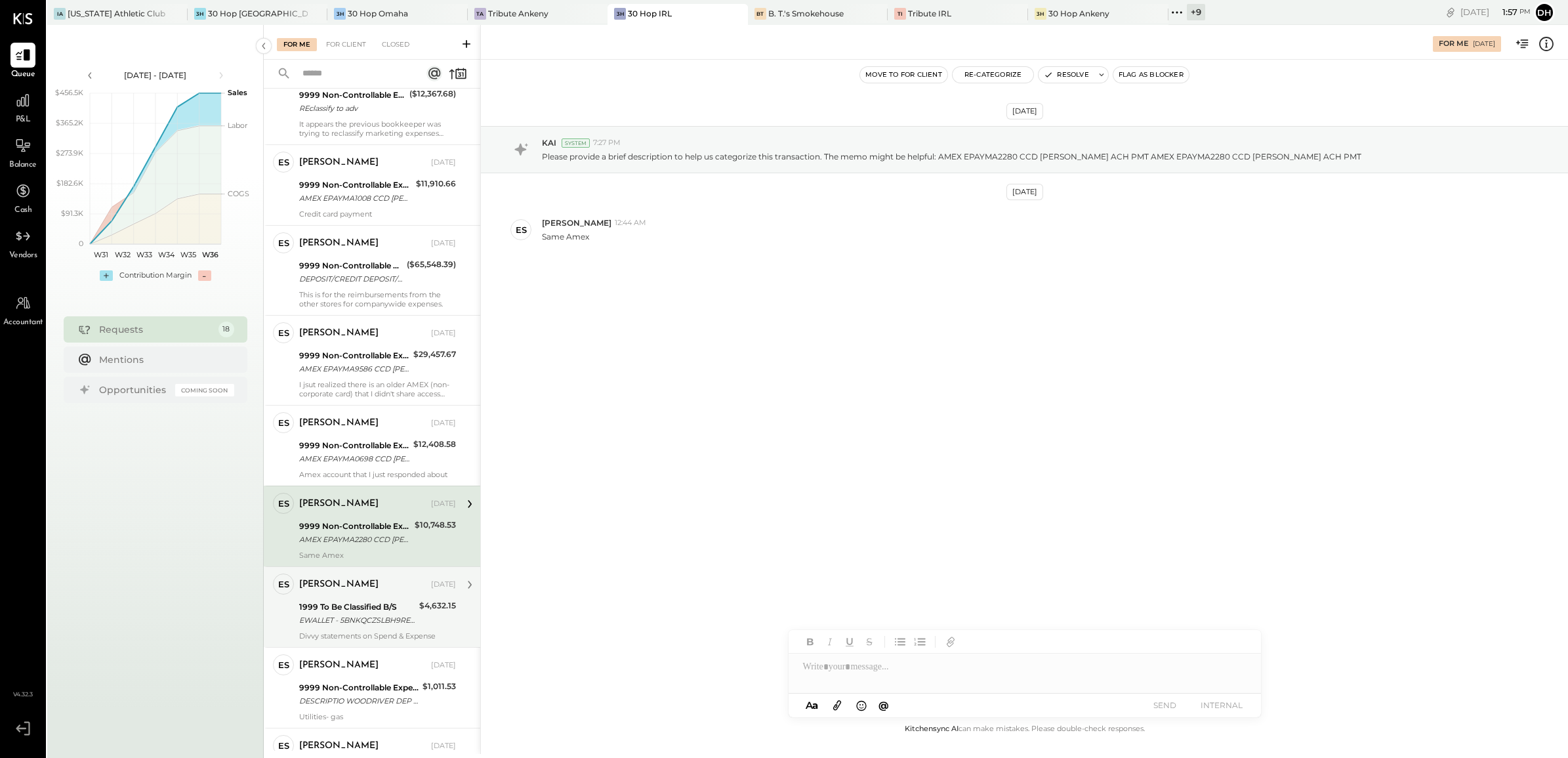
click at [358, 578] on div "[PERSON_NAME]" at bounding box center [339, 585] width 79 height 13
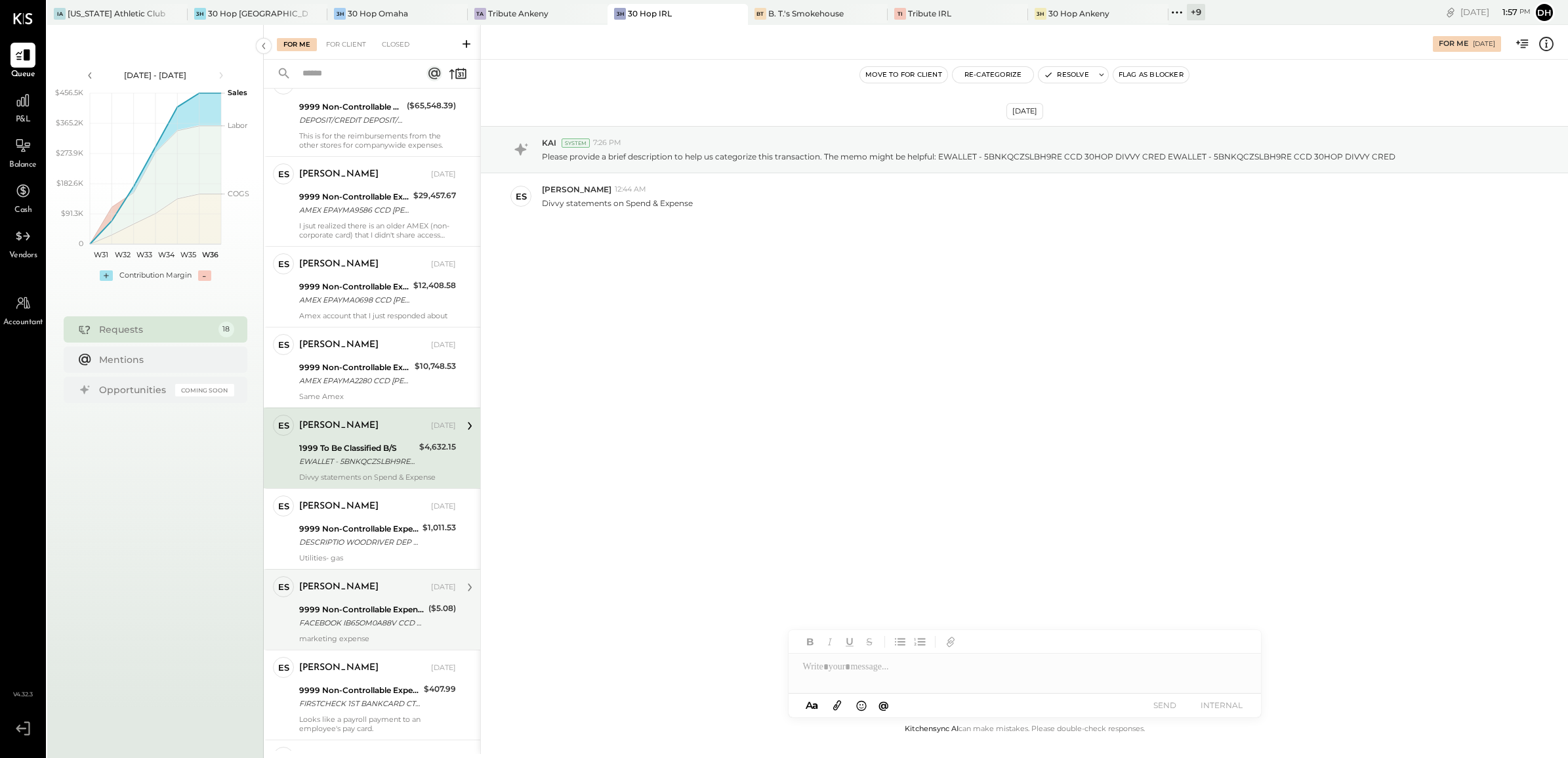
scroll to position [492, 0]
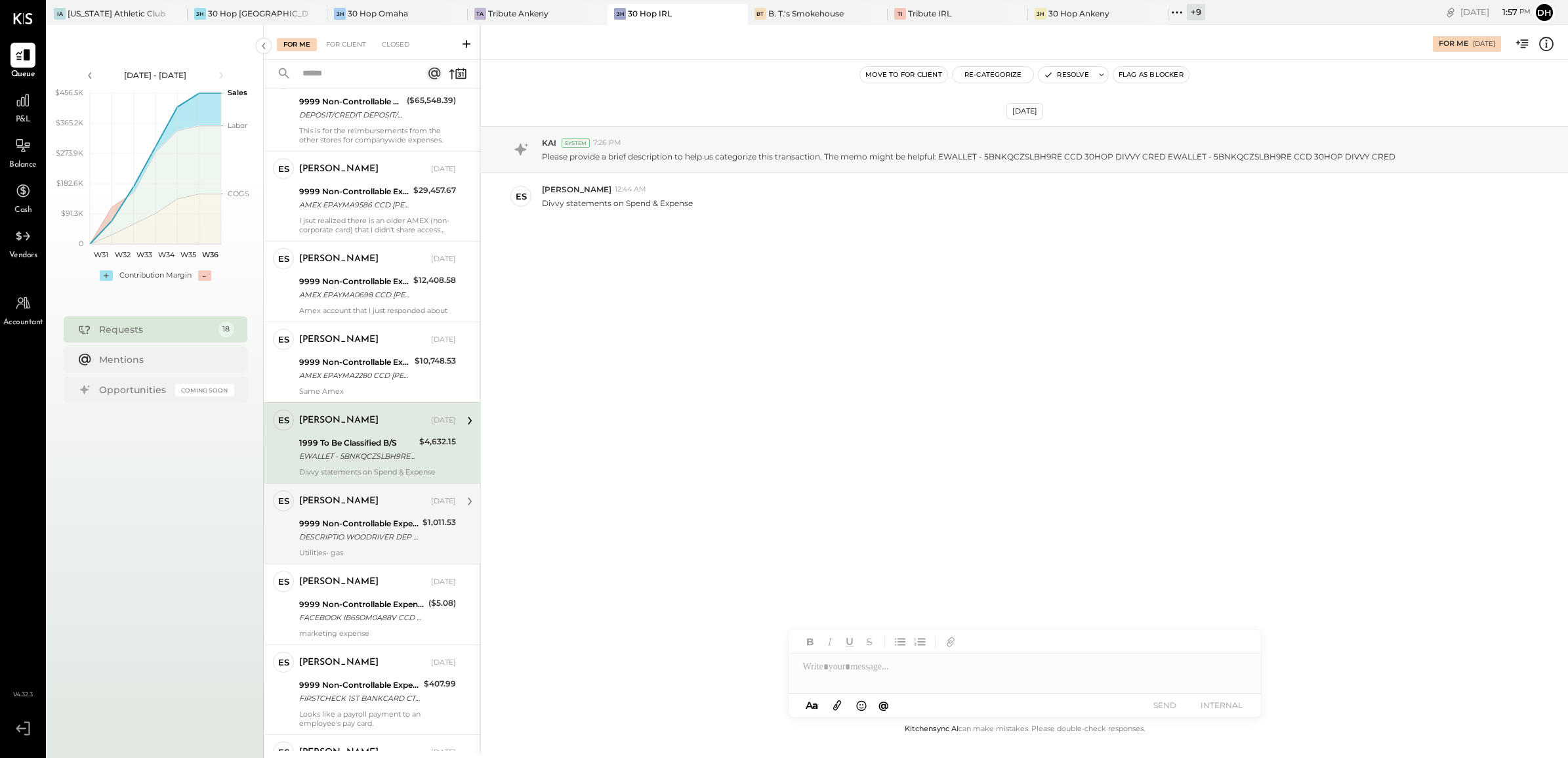
click at [343, 530] on div "DESCRIPTIO WOODRIVER DEP PPD DESCRIPTIO WOODRIVER DEP PPD" at bounding box center [359, 536] width 119 height 13
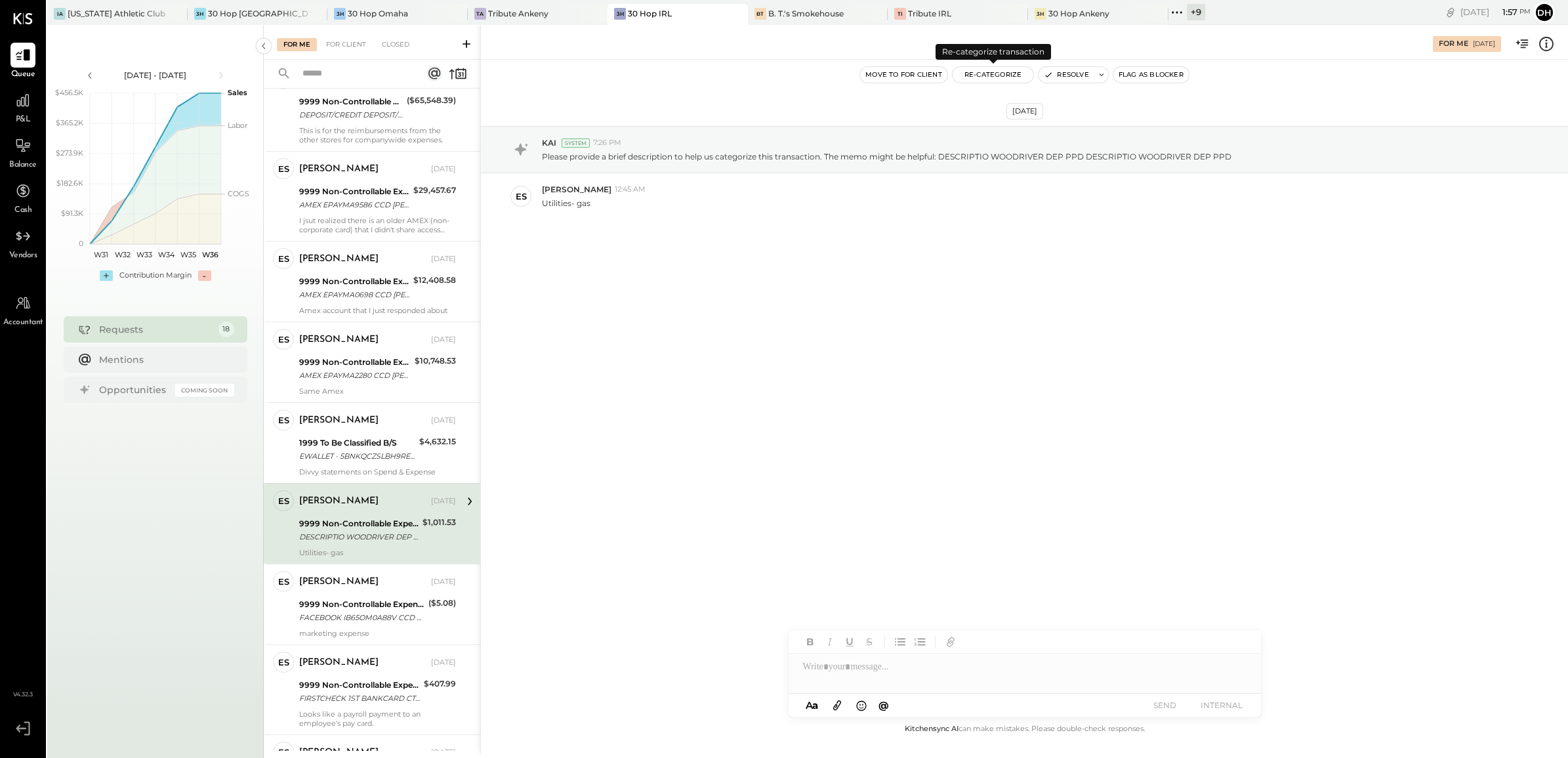
click at [991, 67] on button "Re-Categorize" at bounding box center [993, 75] width 82 height 16
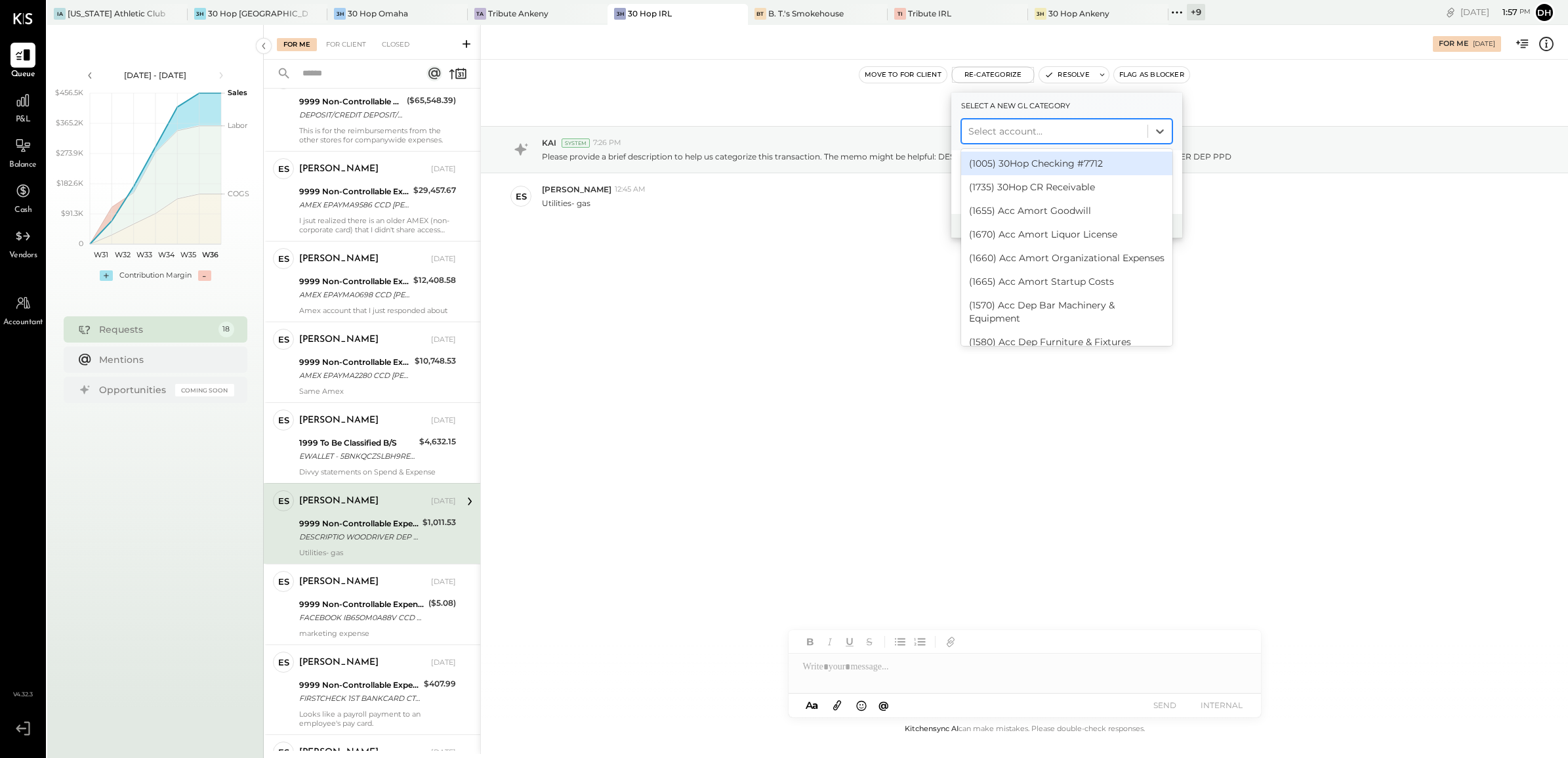
drag, startPoint x: 1001, startPoint y: 119, endPoint x: 997, endPoint y: 129, distance: 10.8
click at [998, 128] on div "Select account..." at bounding box center [1066, 131] width 212 height 25
type input "*******"
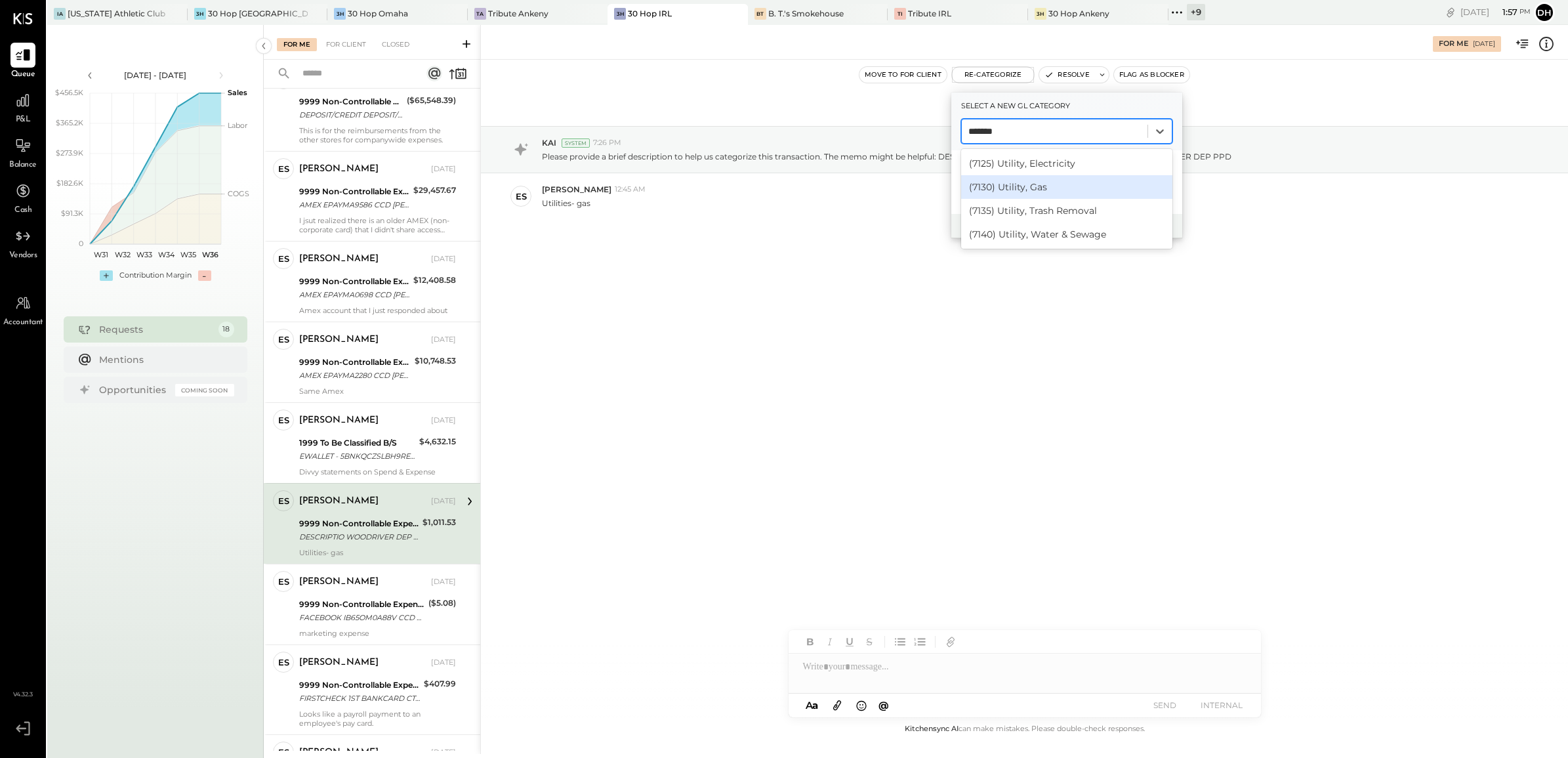
click at [1039, 183] on div "(7130) Utility, Gas" at bounding box center [1066, 186] width 212 height 24
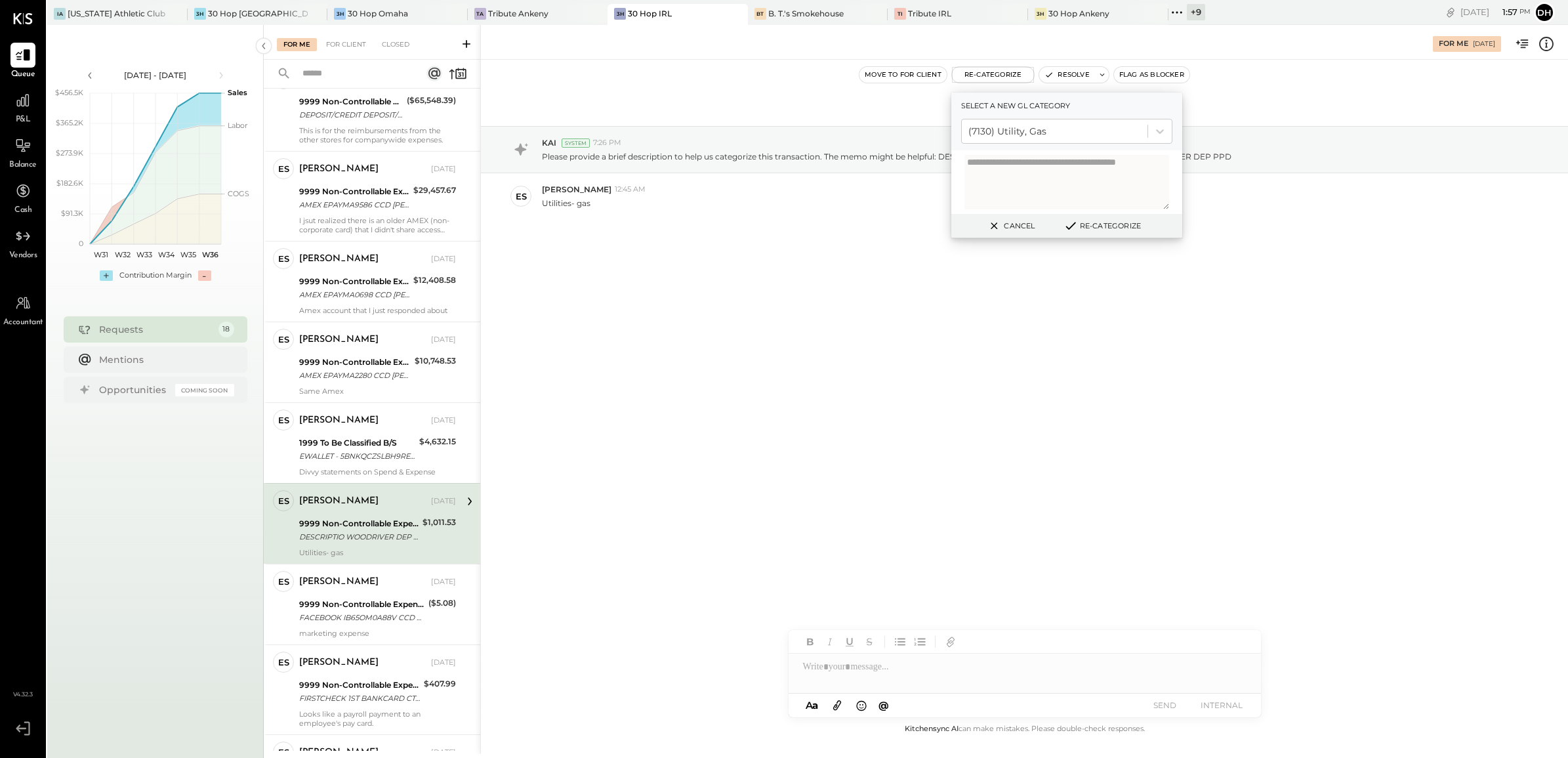
click at [1109, 221] on button "Re-Categorize" at bounding box center [1101, 225] width 86 height 16
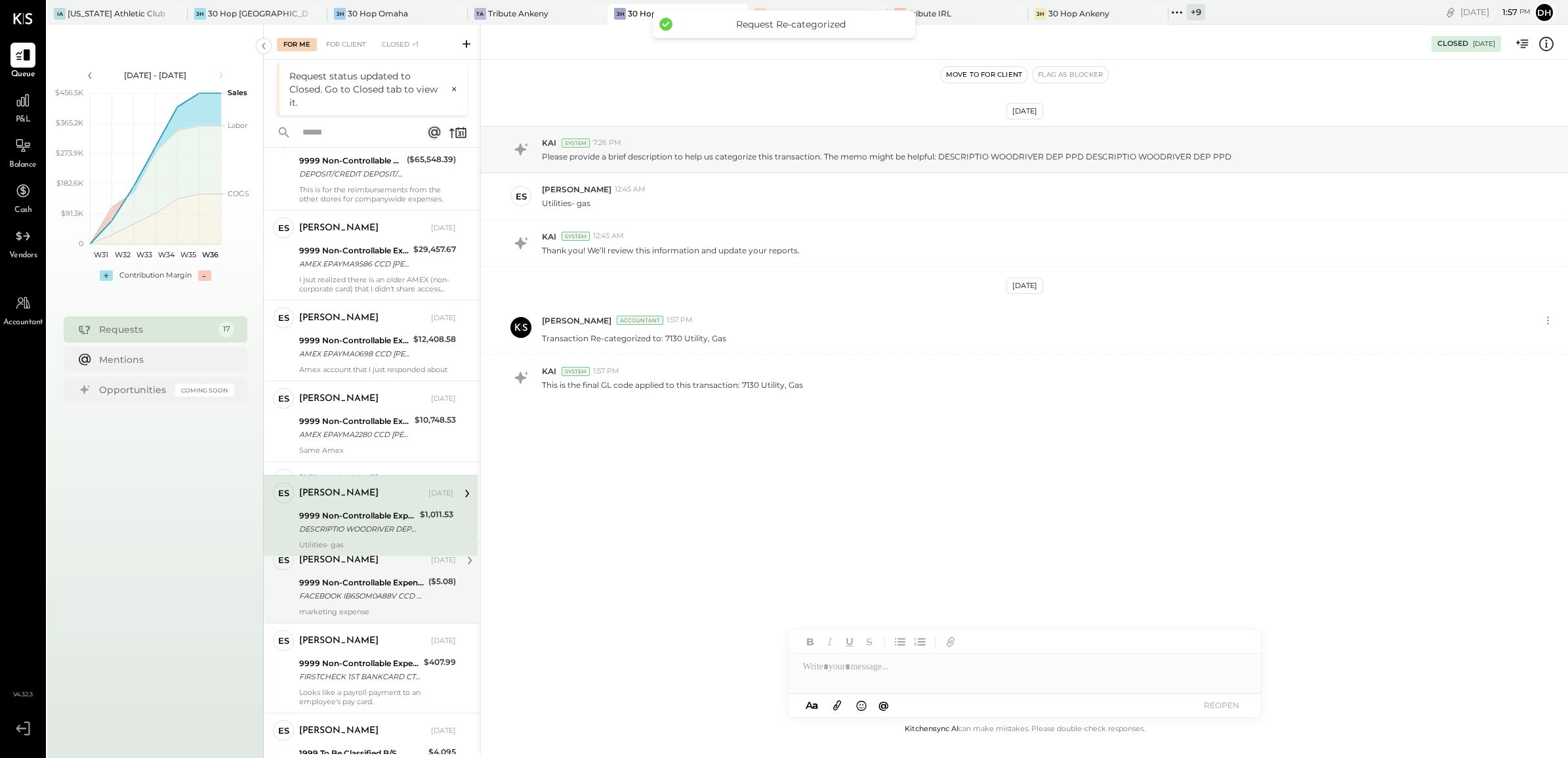
scroll to position [522, 0]
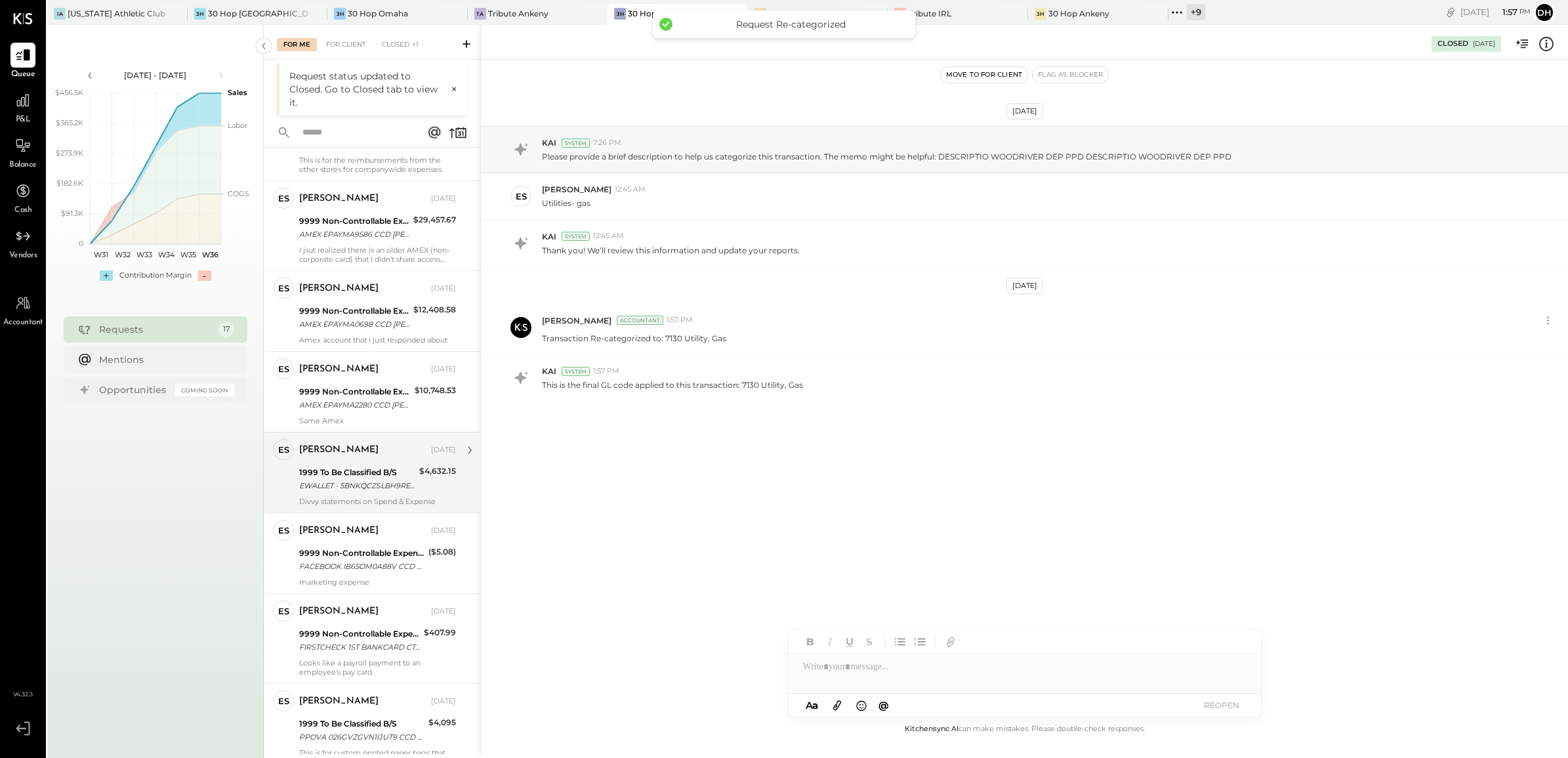
click at [355, 484] on div "EWALLET - 5BNKQCZSLBH9RE CCD 30HOP DIVVY CRED EWALLET - 5BNKQCZSLBH9RE CCD 30HO…" at bounding box center [357, 485] width 116 height 13
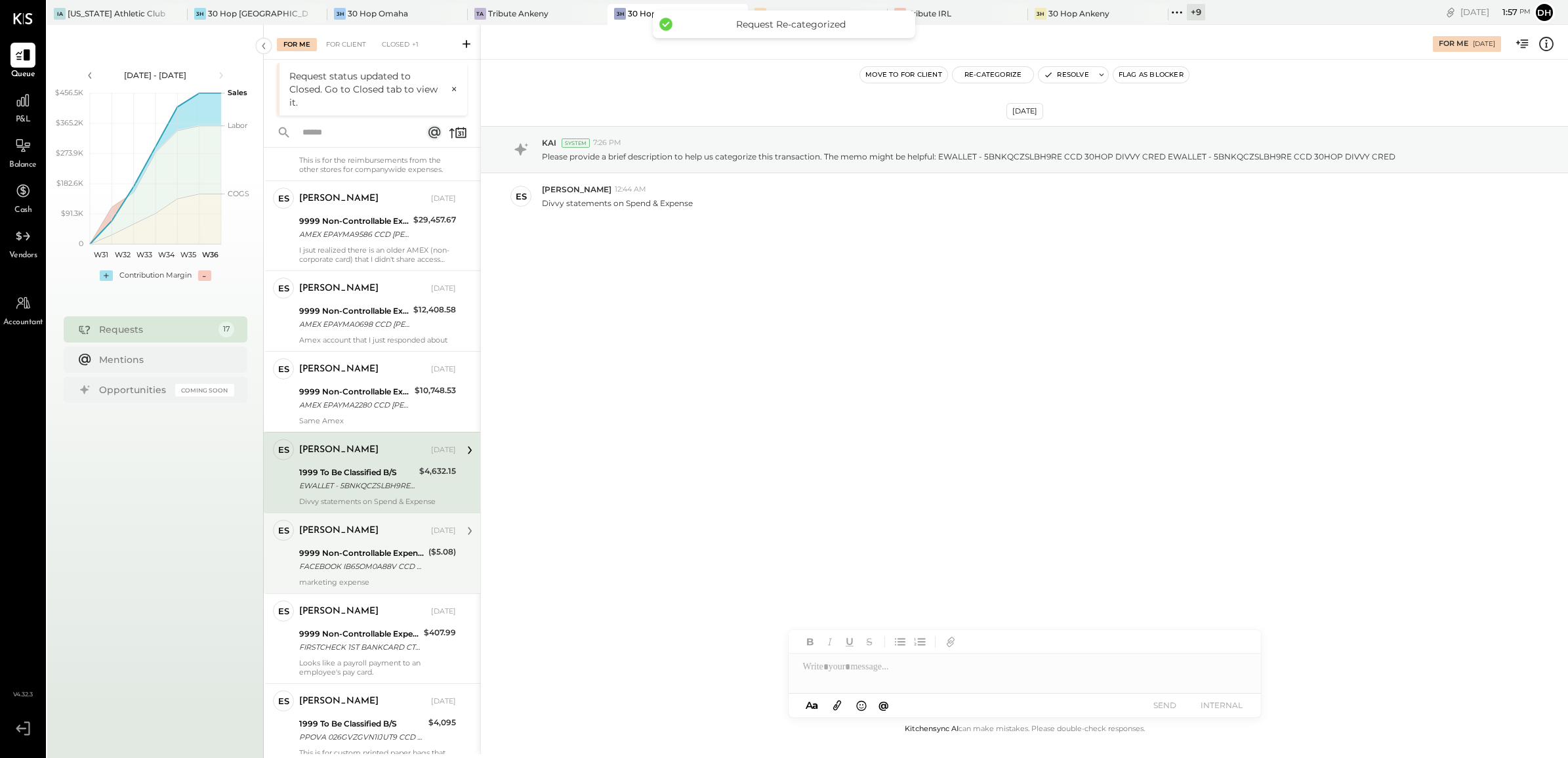
click at [367, 562] on div "FACEBOOK IB65OM0A88V CCD 30HOP B65OM0A88V RMRIKFACEBOOK PAYOUT B65OM0A 88V FACE…" at bounding box center [362, 566] width 125 height 13
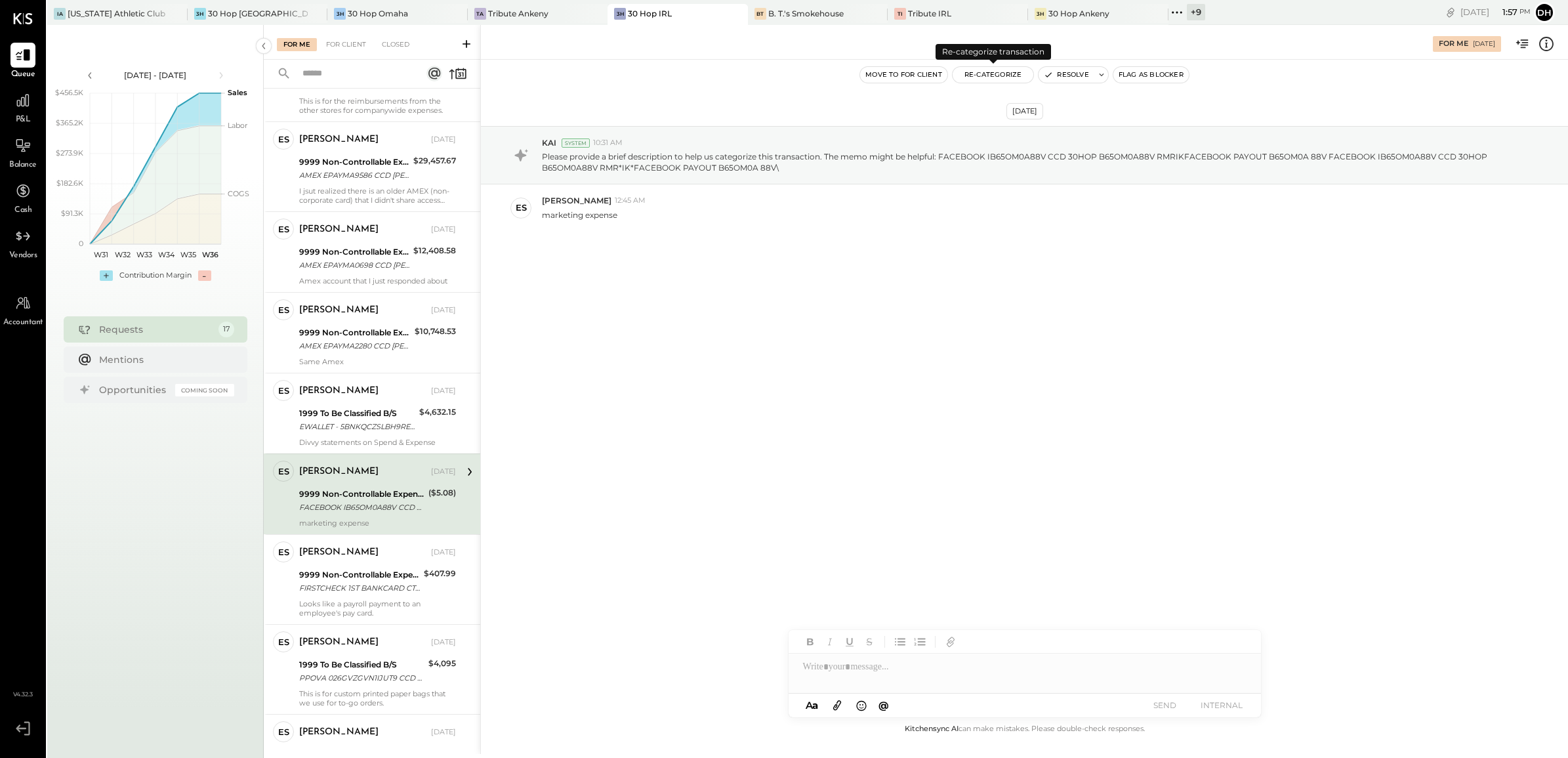
click at [995, 76] on button "Re-Categorize" at bounding box center [993, 75] width 82 height 16
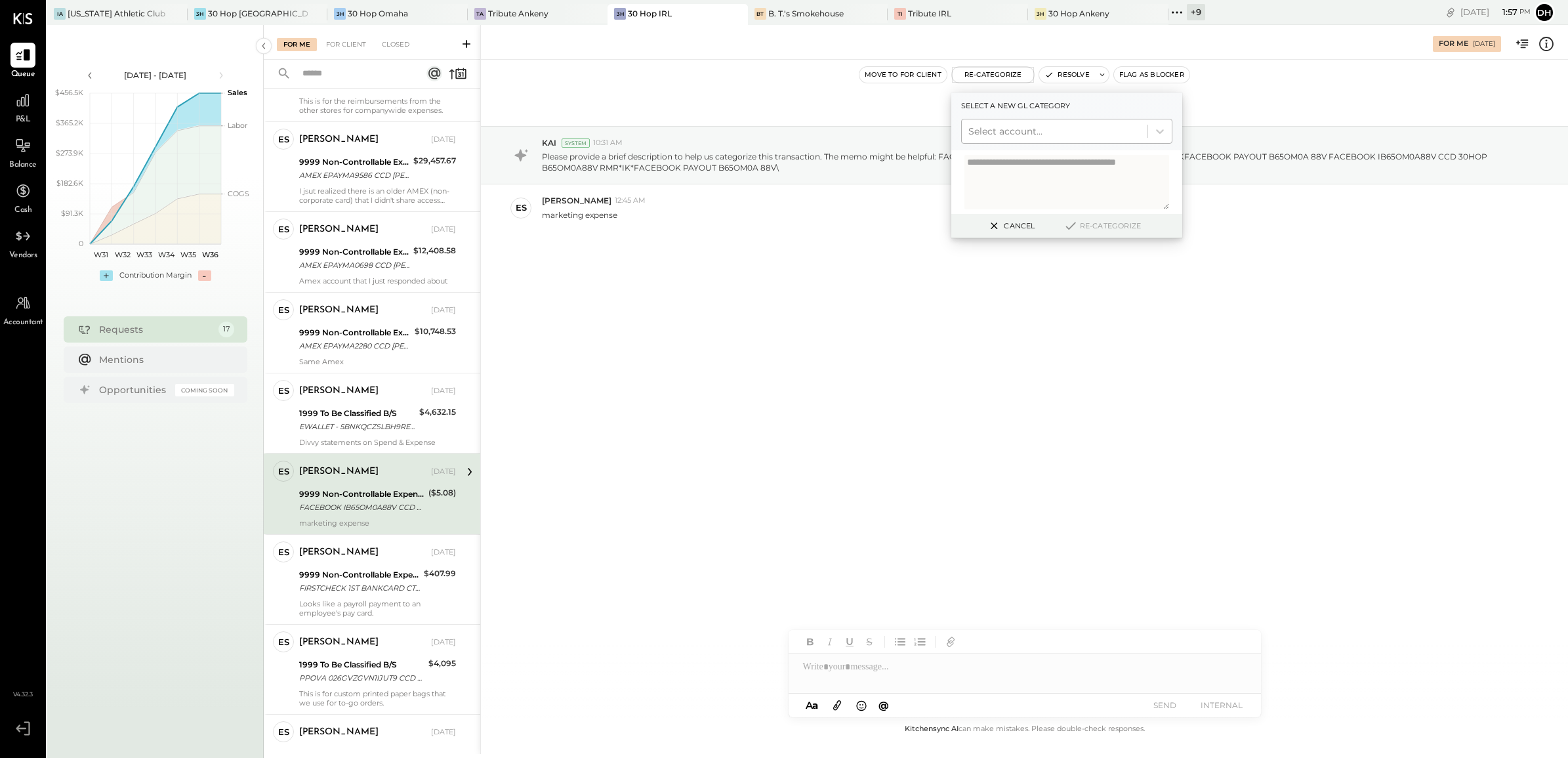
click at [982, 136] on div at bounding box center [1055, 131] width 173 height 16
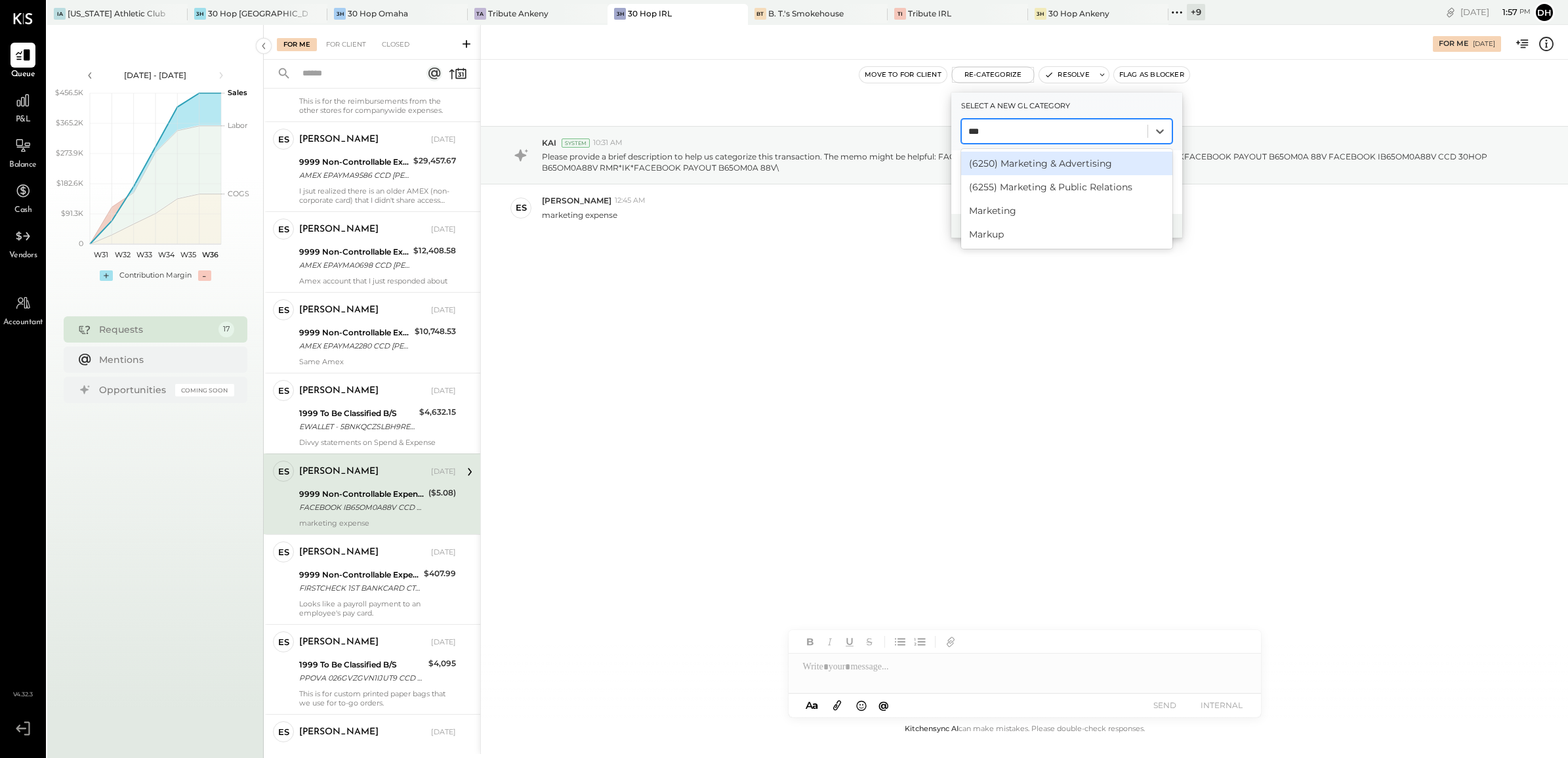
type input "****"
click at [1062, 166] on div "(6250) Marketing & Advertising" at bounding box center [1066, 163] width 212 height 24
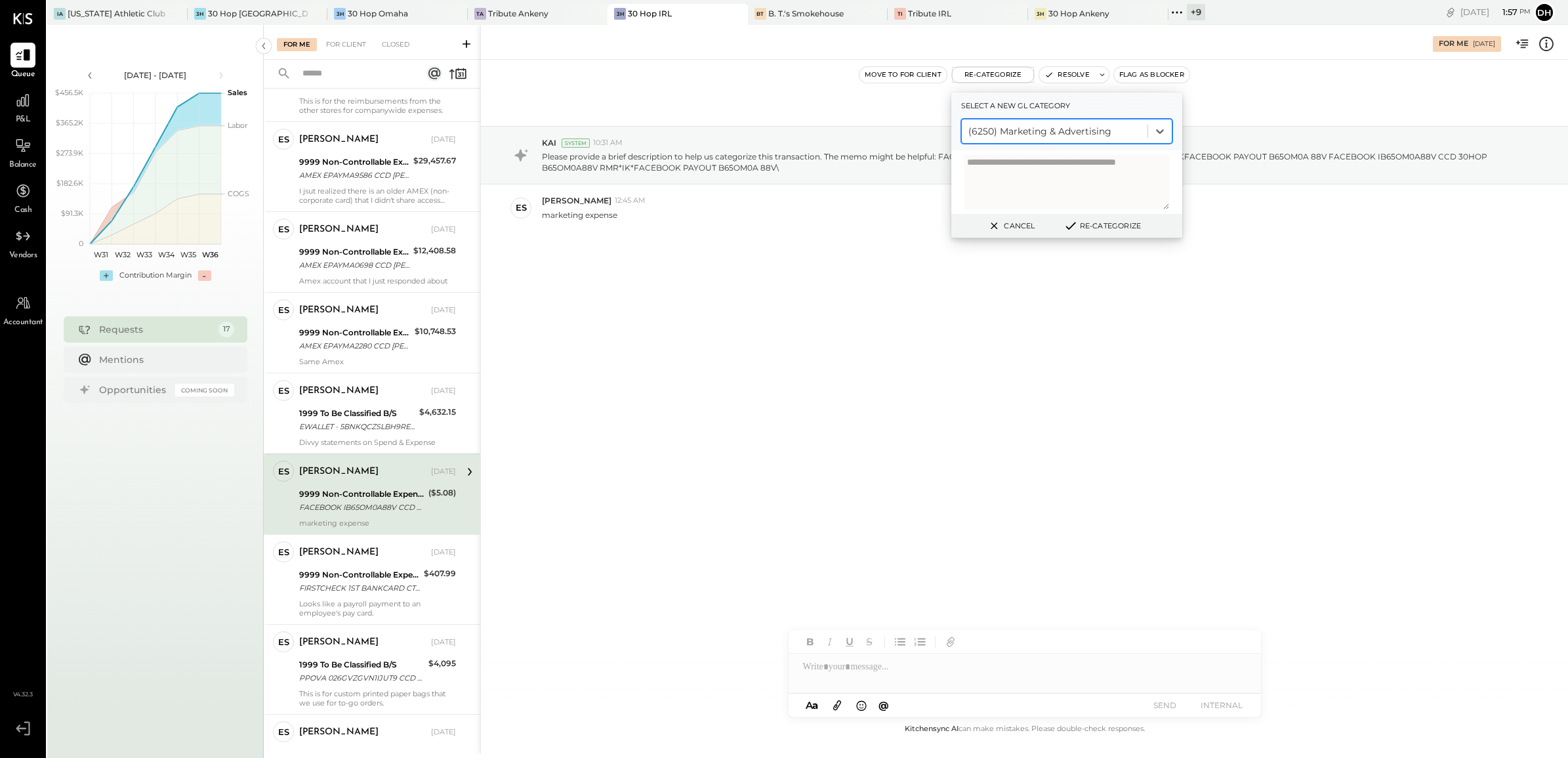
click at [1119, 231] on button "Re-Categorize" at bounding box center [1101, 225] width 86 height 16
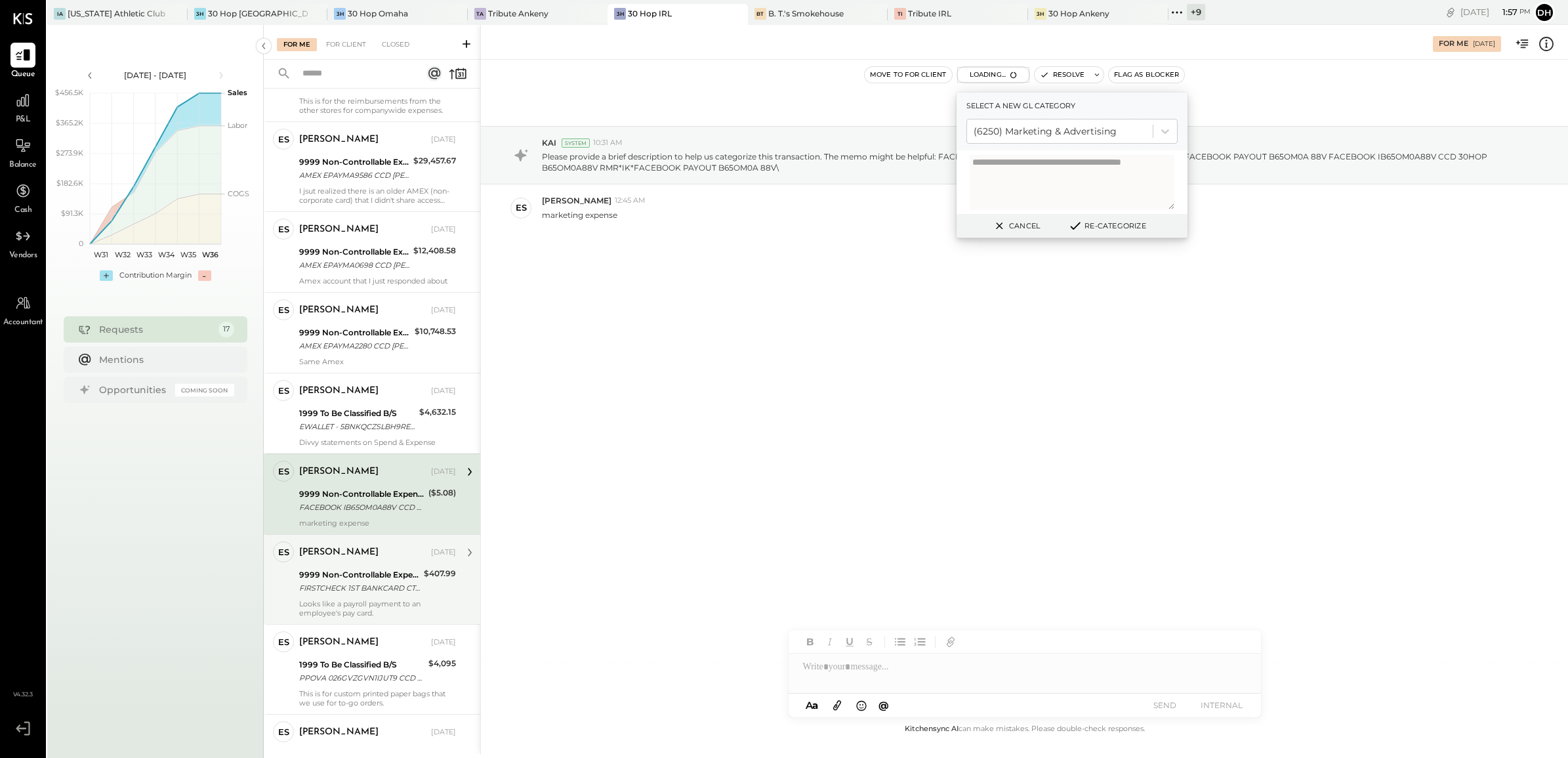
click at [333, 591] on div "[PERSON_NAME] [DATE] 9999 Non-Controllable Expenses:Other Income and Expenses:T…" at bounding box center [377, 580] width 157 height 76
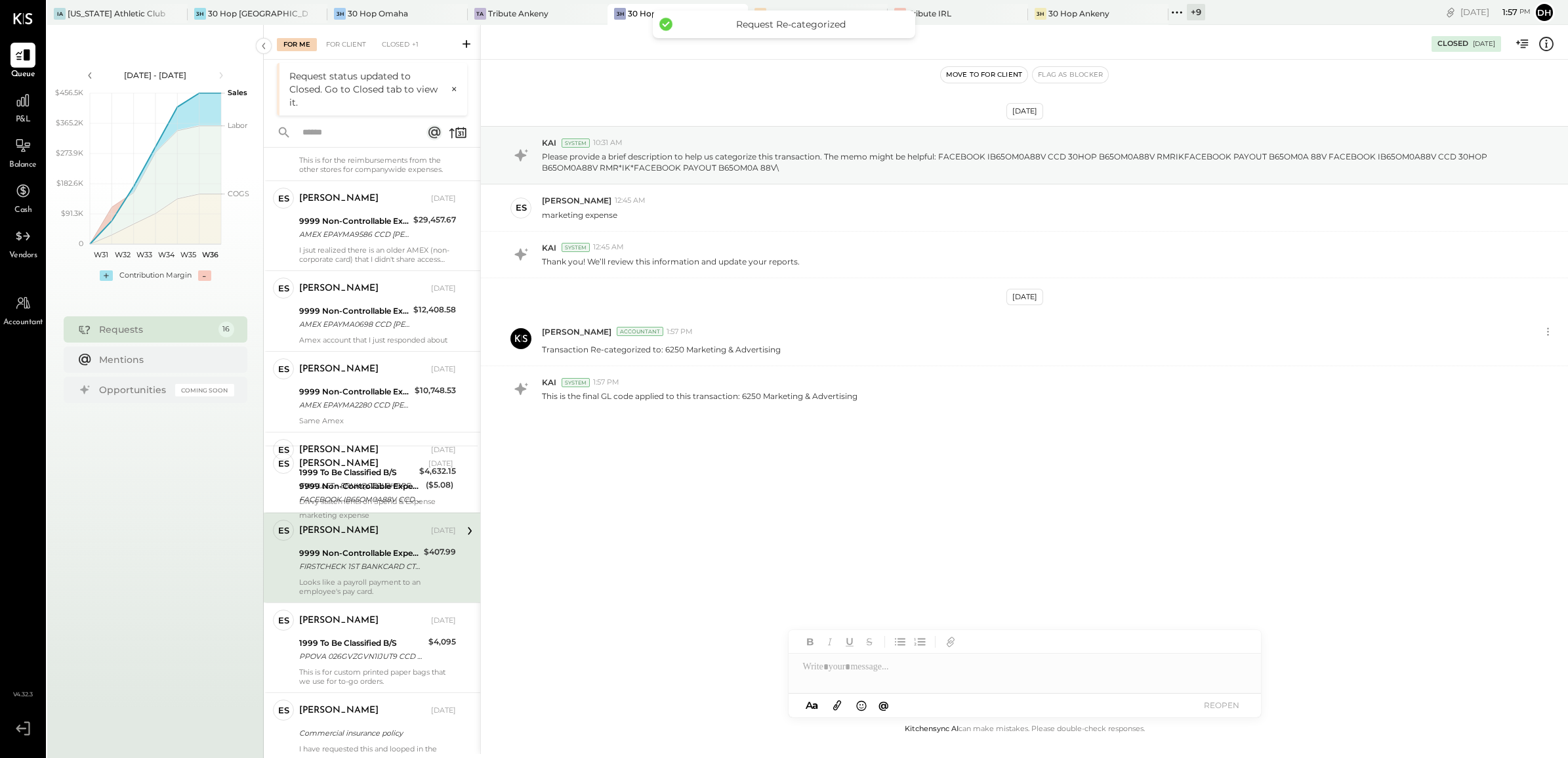
scroll to position [601, 0]
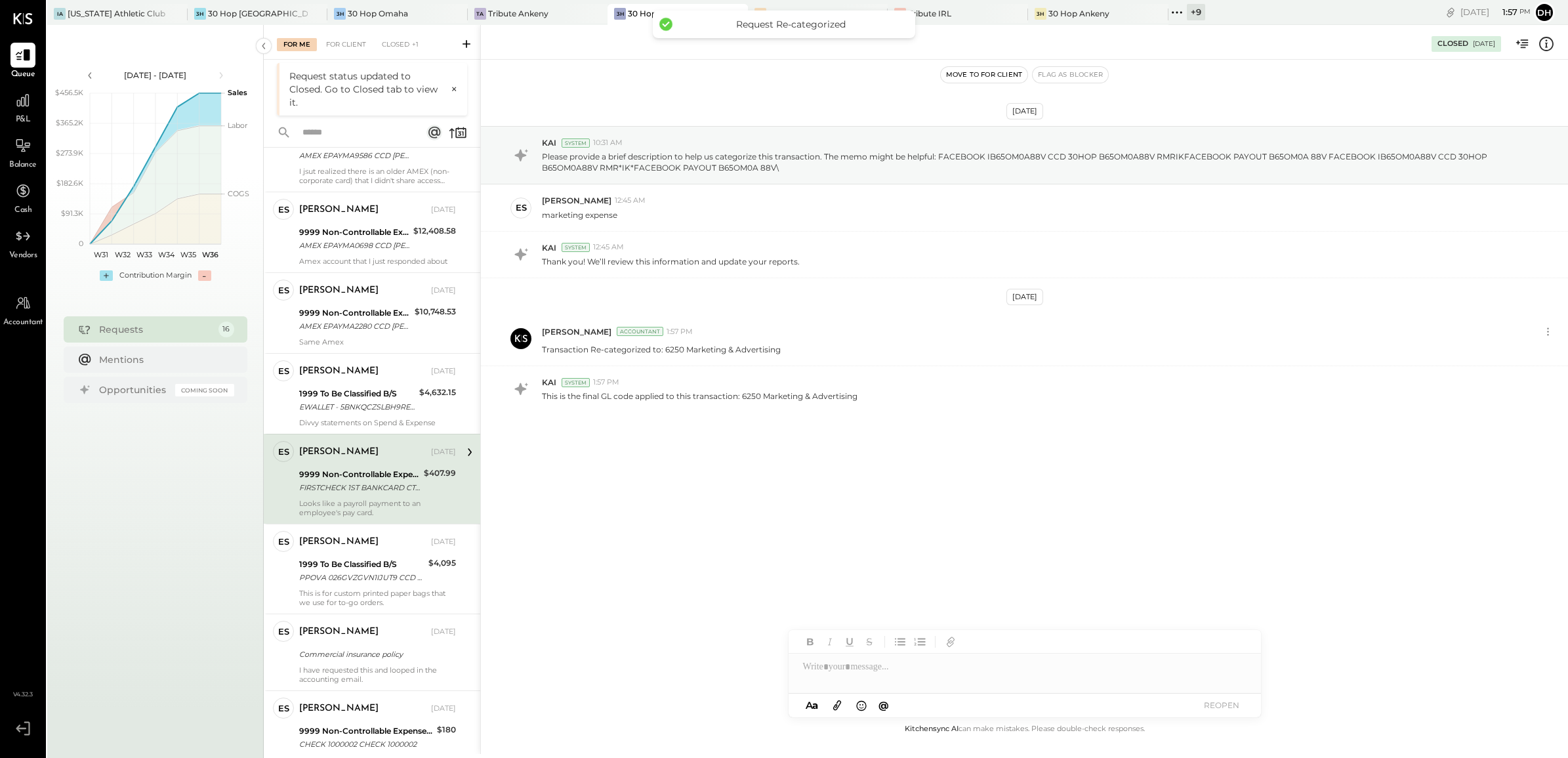
click at [346, 456] on div "[PERSON_NAME] [DATE] 9999 Non-Controllable Expenses:Other Income and Expenses:T…" at bounding box center [377, 479] width 157 height 76
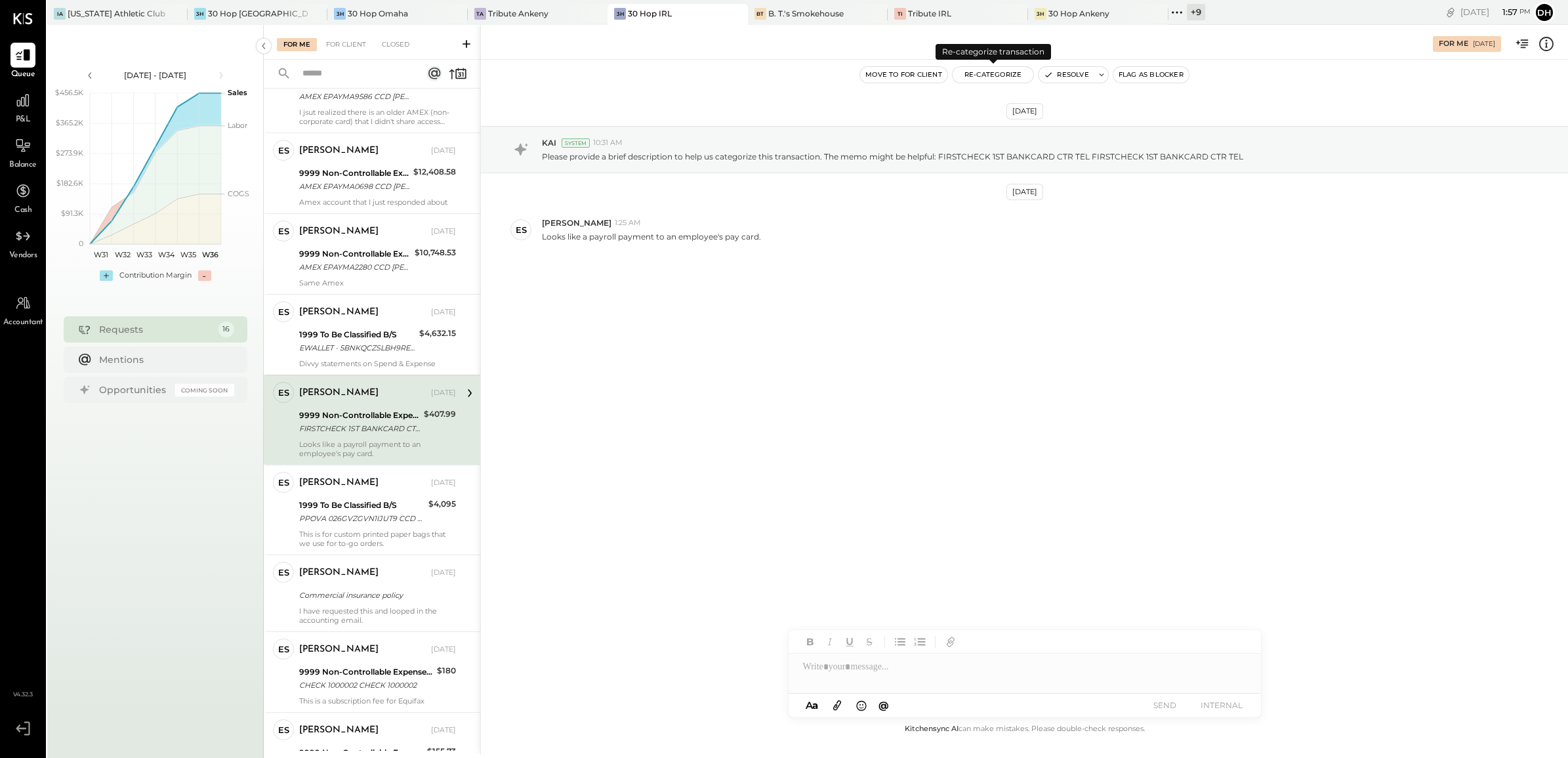
click at [997, 74] on button "Re-Categorize" at bounding box center [993, 75] width 82 height 16
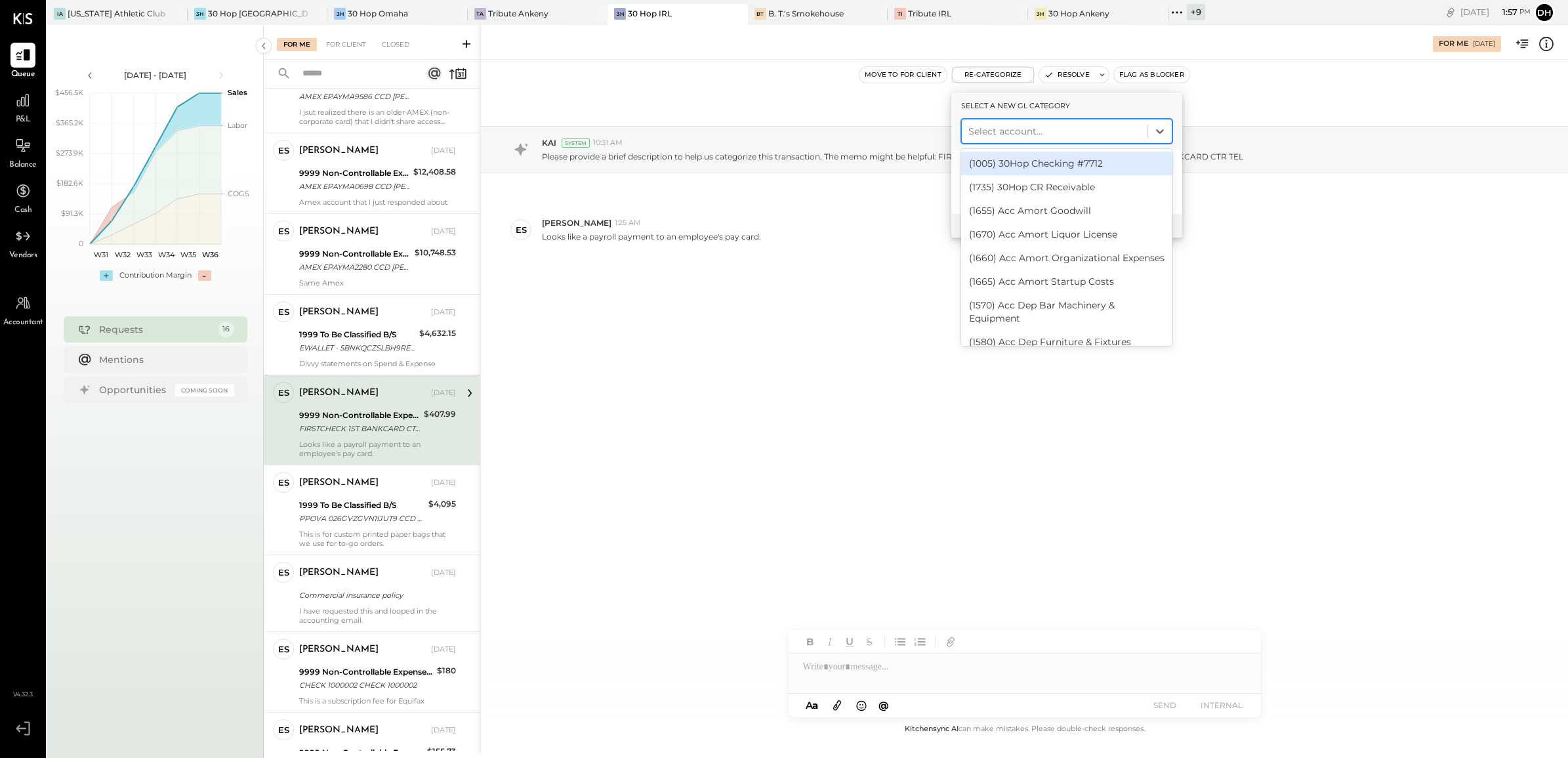
click at [994, 128] on div at bounding box center [1055, 131] width 173 height 16
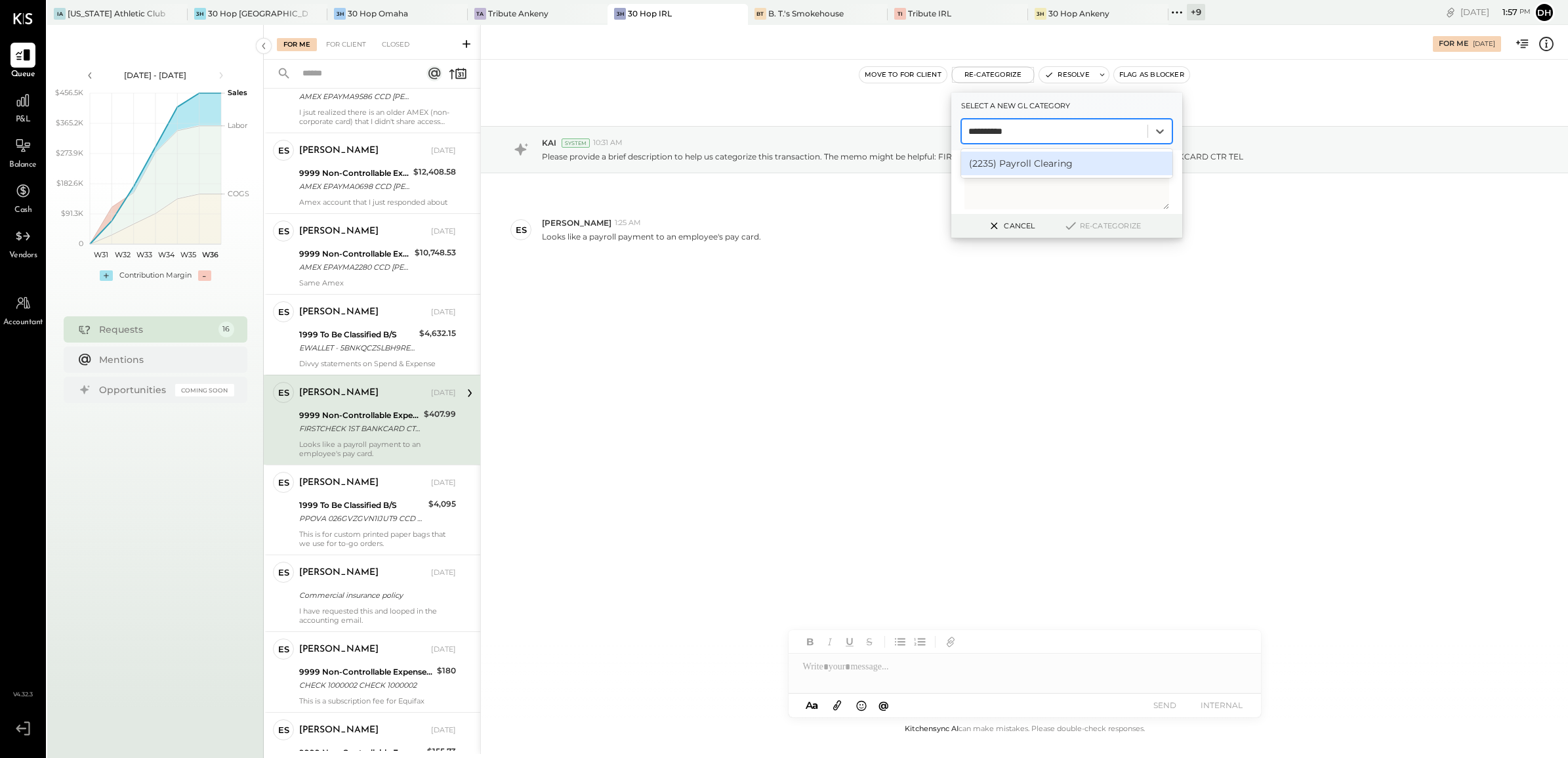
type input "**********"
click at [1011, 161] on div "(2235) Payroll Clearing" at bounding box center [1066, 163] width 212 height 24
click at [1094, 218] on button "Re-Categorize" at bounding box center [1101, 225] width 86 height 16
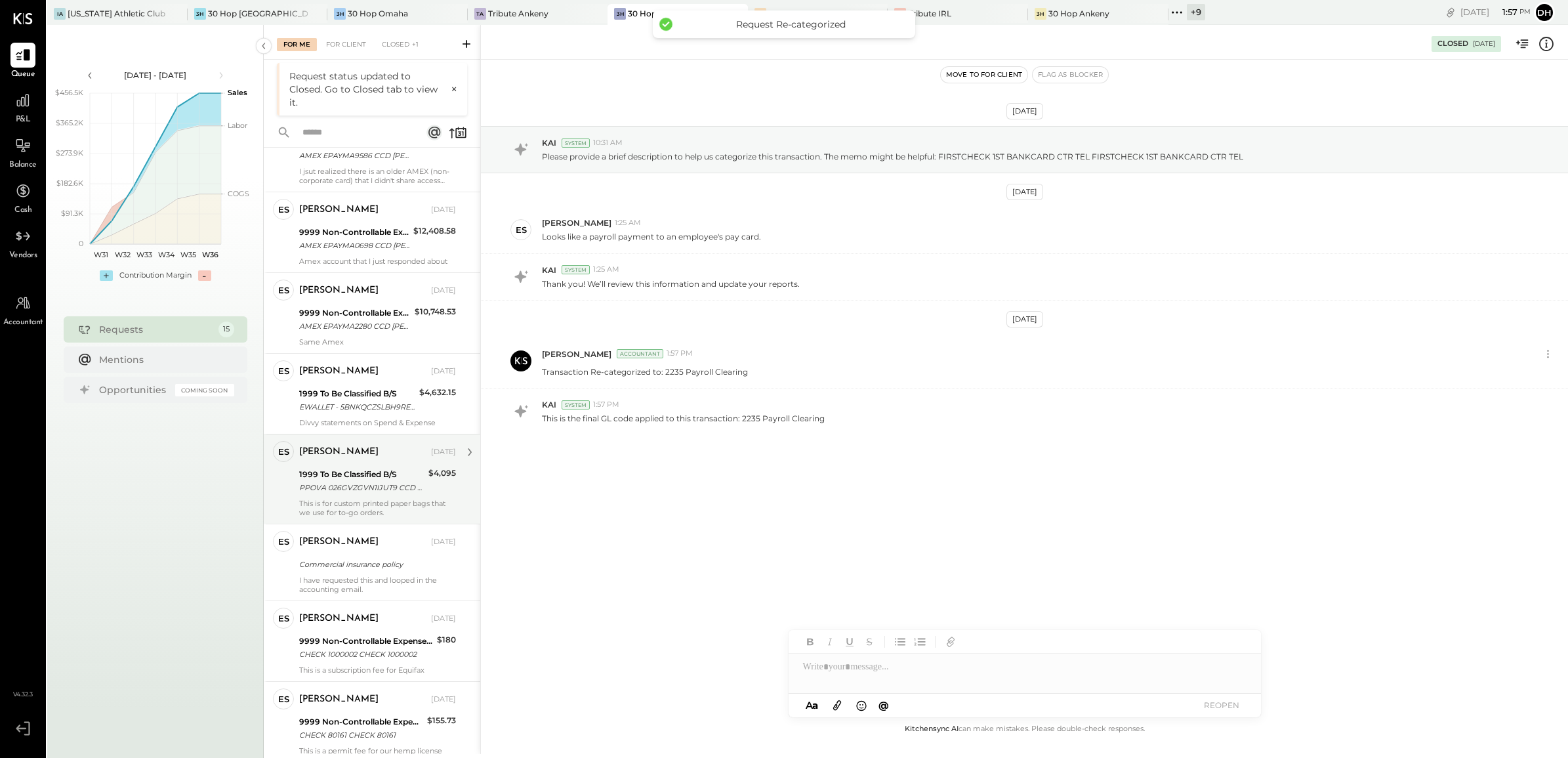
click at [318, 486] on div "PPOVA 026GVZGVN1IJUT9 CCD 30HOP PAYABLES PPOVA 026GVZGVN1IJUT9 CCD 30HOP PAYABL…" at bounding box center [362, 488] width 125 height 13
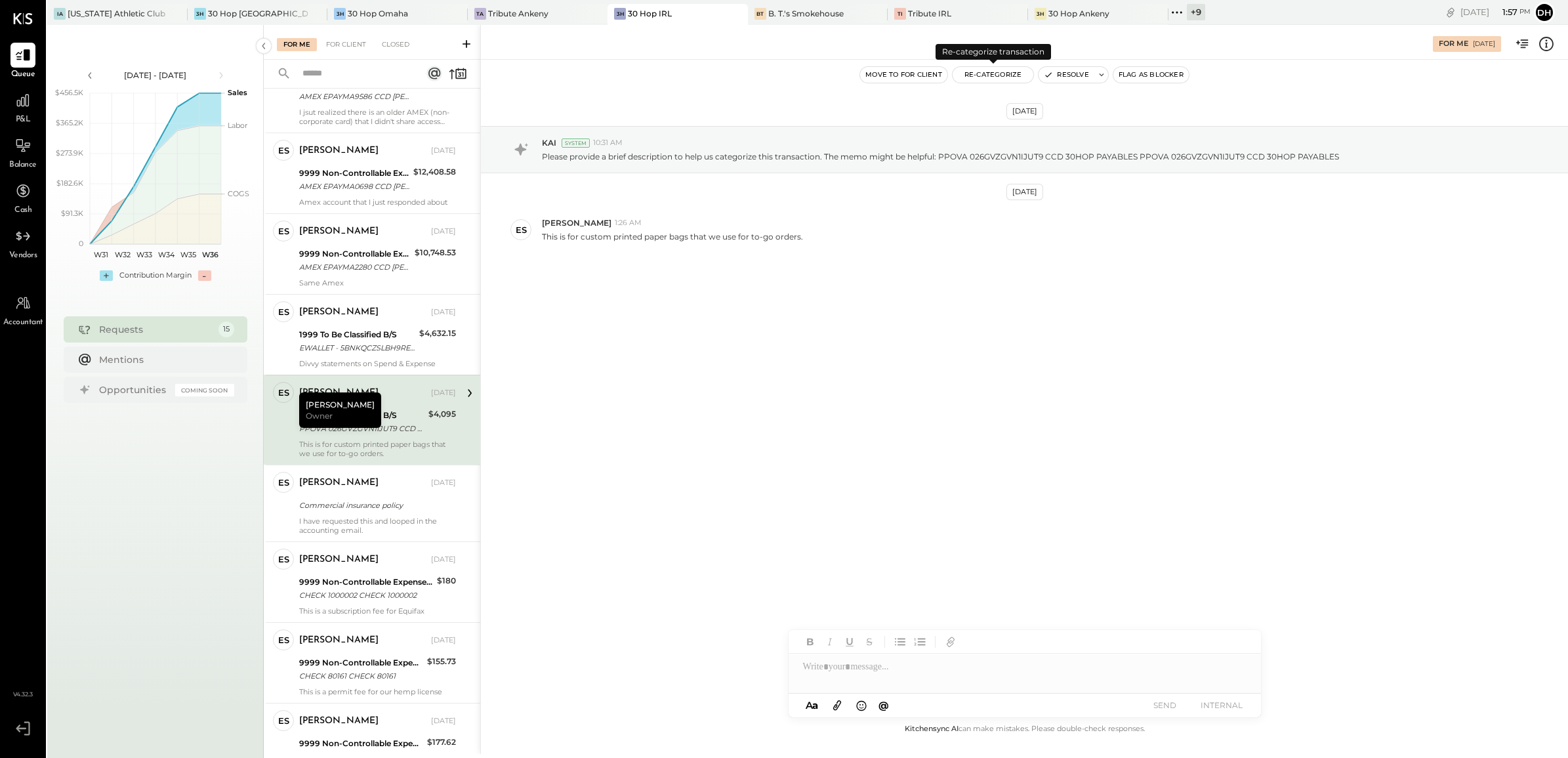
click at [973, 79] on button "Re-Categorize" at bounding box center [993, 75] width 82 height 16
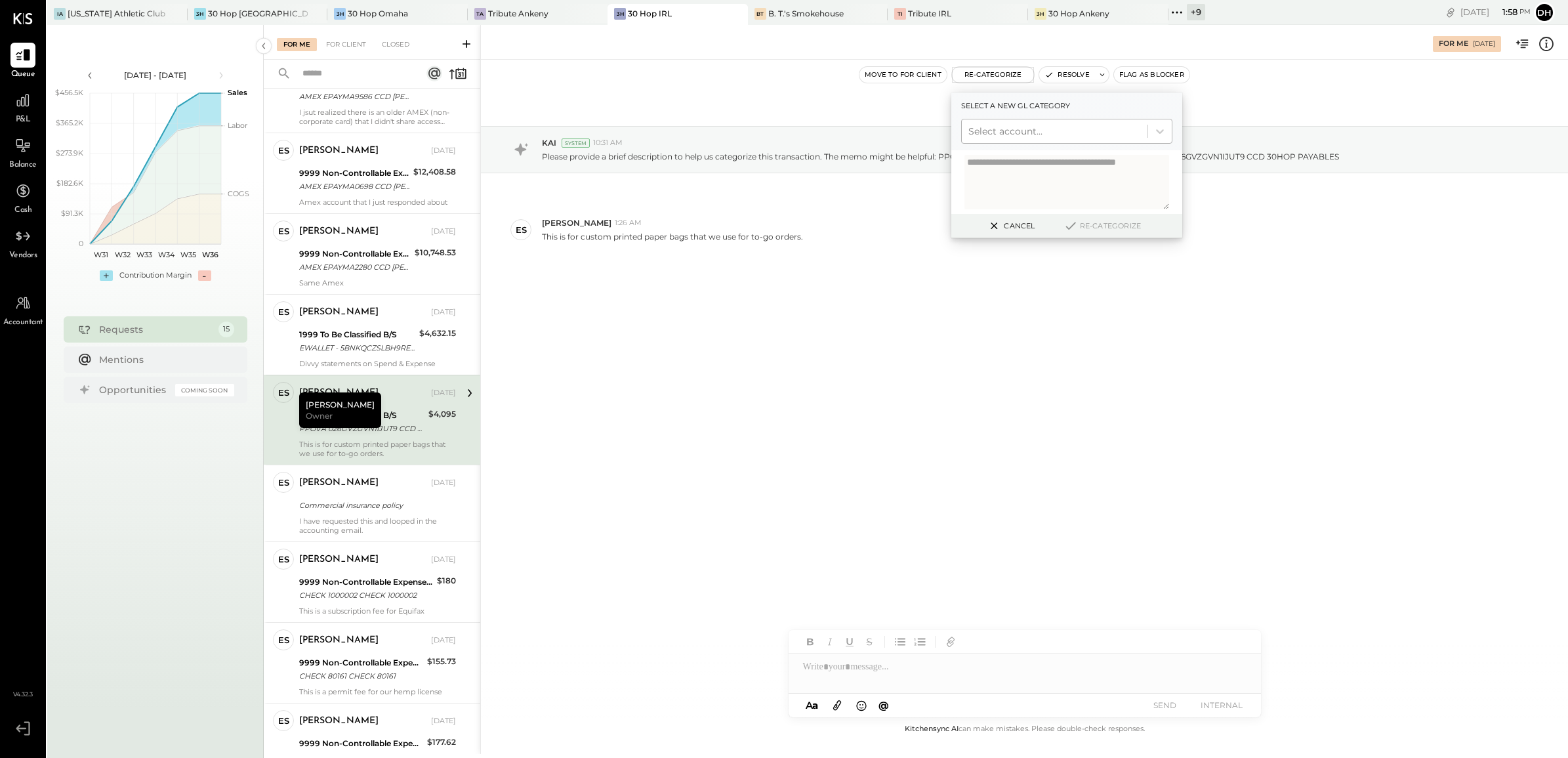
click at [984, 128] on div at bounding box center [1055, 131] width 173 height 16
type input "*****"
click at [1032, 166] on div "(6580) Stationary, Printing & Reproduction" at bounding box center [1066, 170] width 212 height 37
click at [1044, 134] on div at bounding box center [1055, 131] width 173 height 16
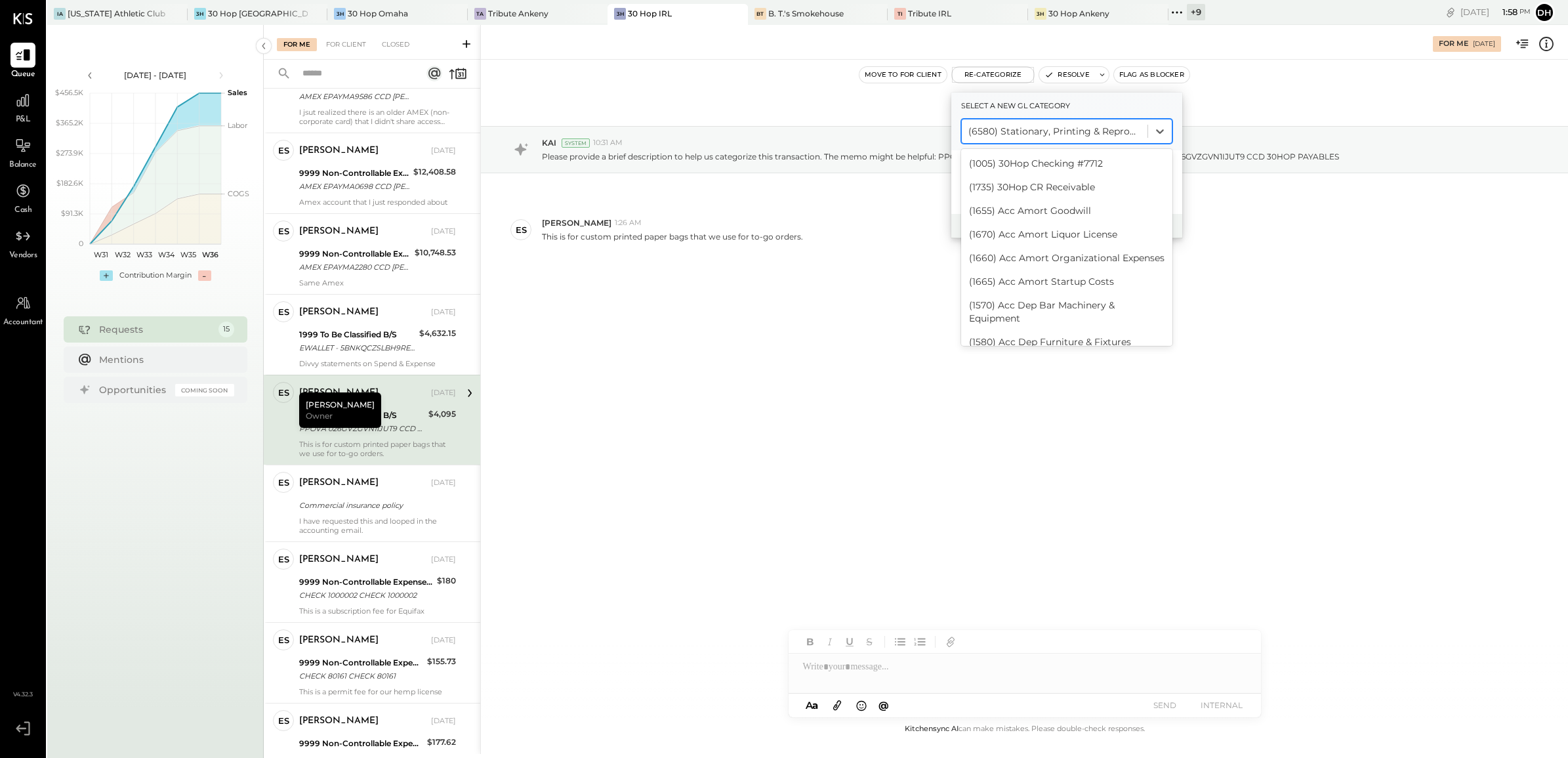
scroll to position [1612, 0]
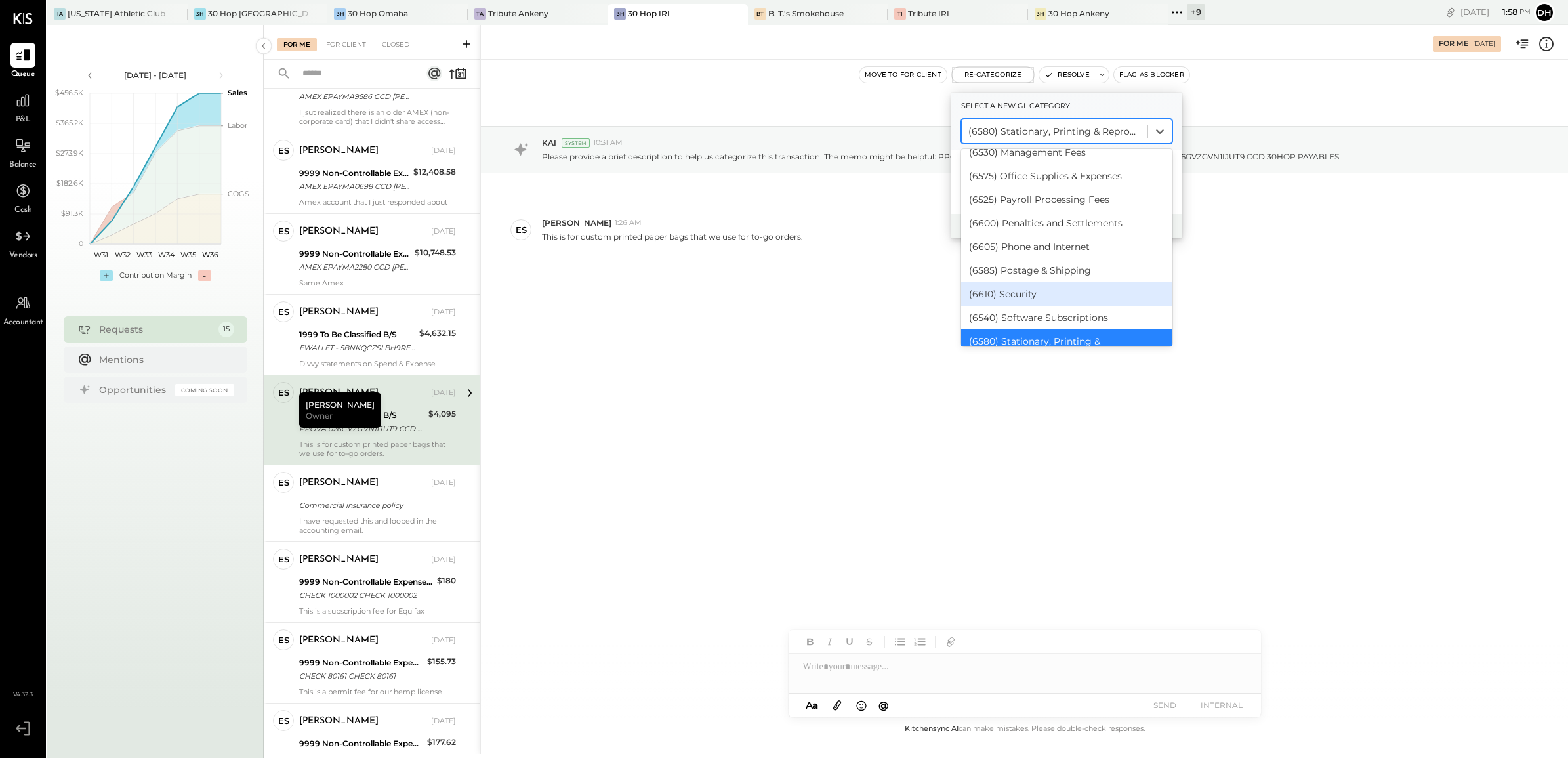
click at [1302, 388] on div "[DATE] KAI System 10:31 AM Please provide a brief description to help us catego…" at bounding box center [1024, 390] width 1087 height 662
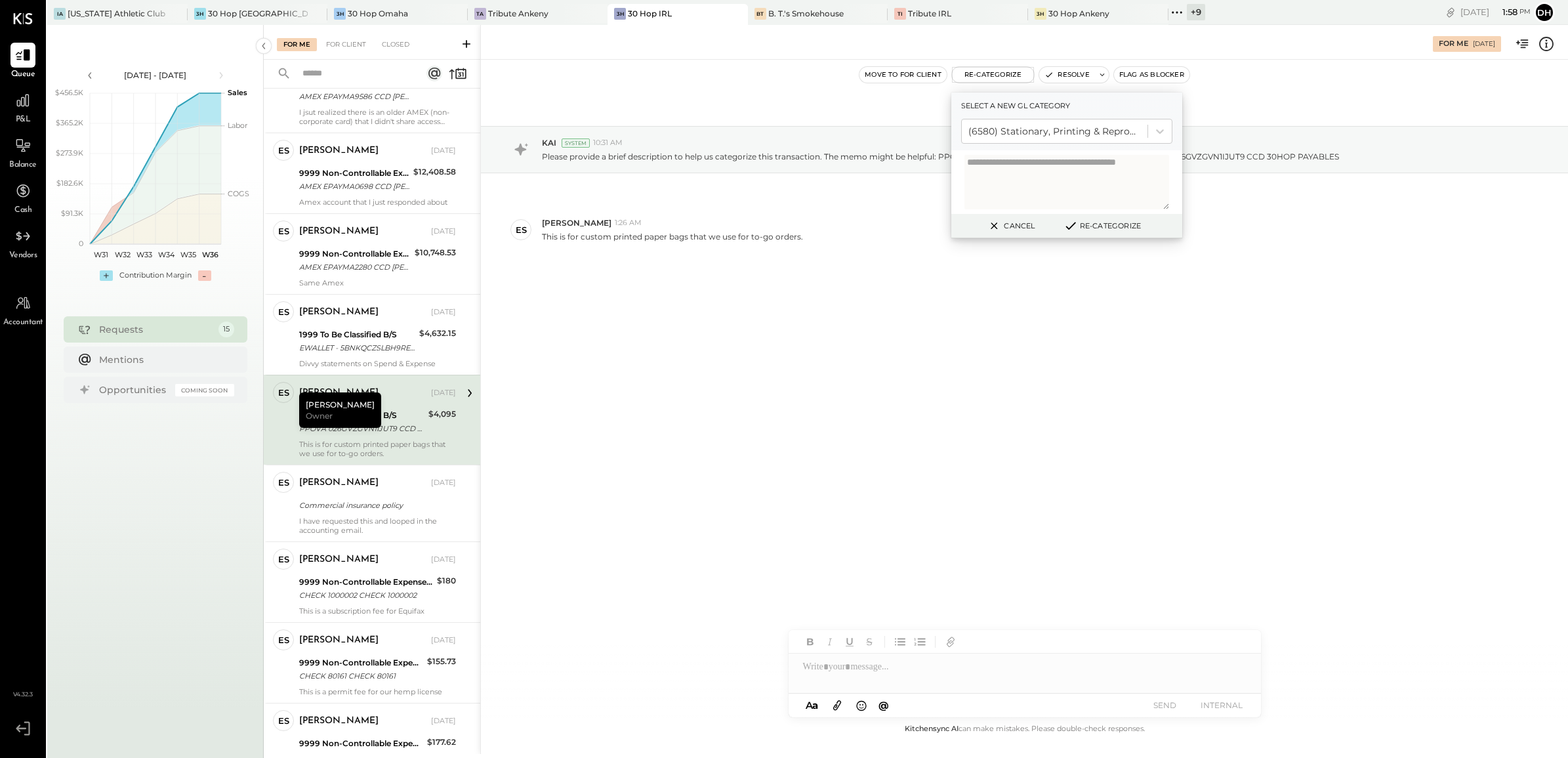
click at [1110, 227] on button "Re-Categorize" at bounding box center [1101, 225] width 86 height 16
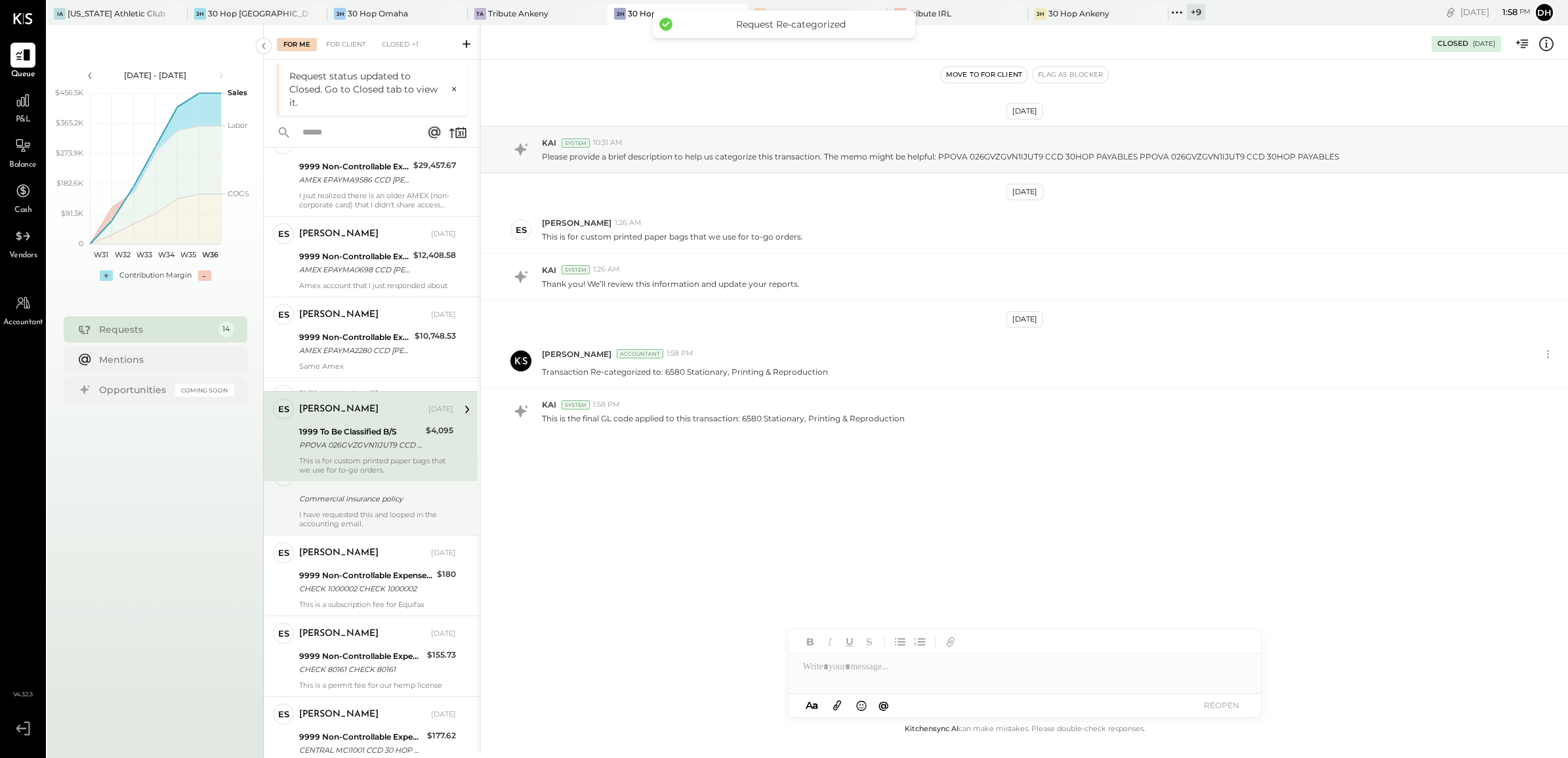
click at [312, 477] on div "ES [PERSON_NAME] Owner [PERSON_NAME] [DATE] 1999 To Be Classified B/S EWALLET -…" at bounding box center [371, 198] width 216 height 1177
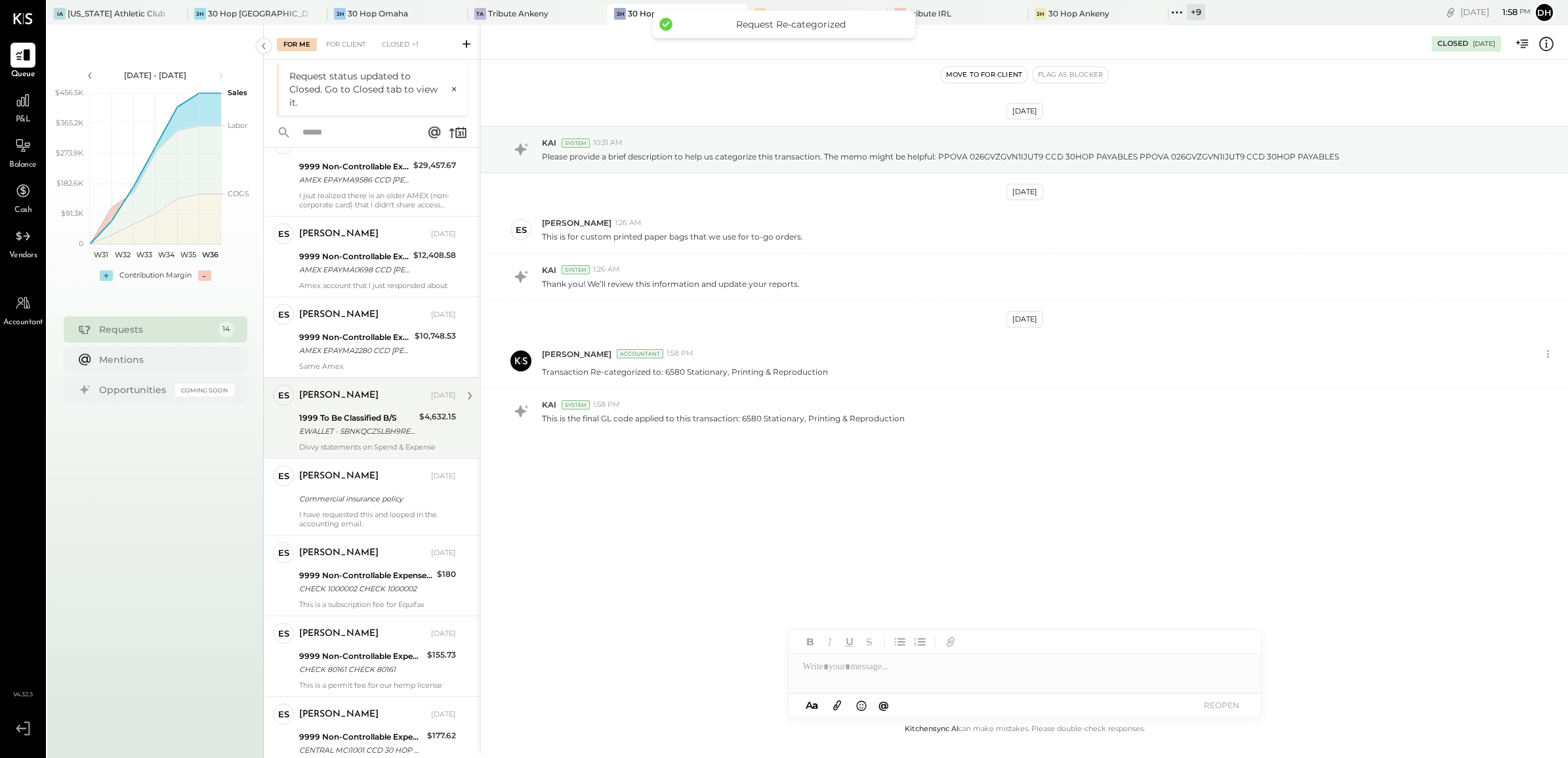
scroll to position [526, 0]
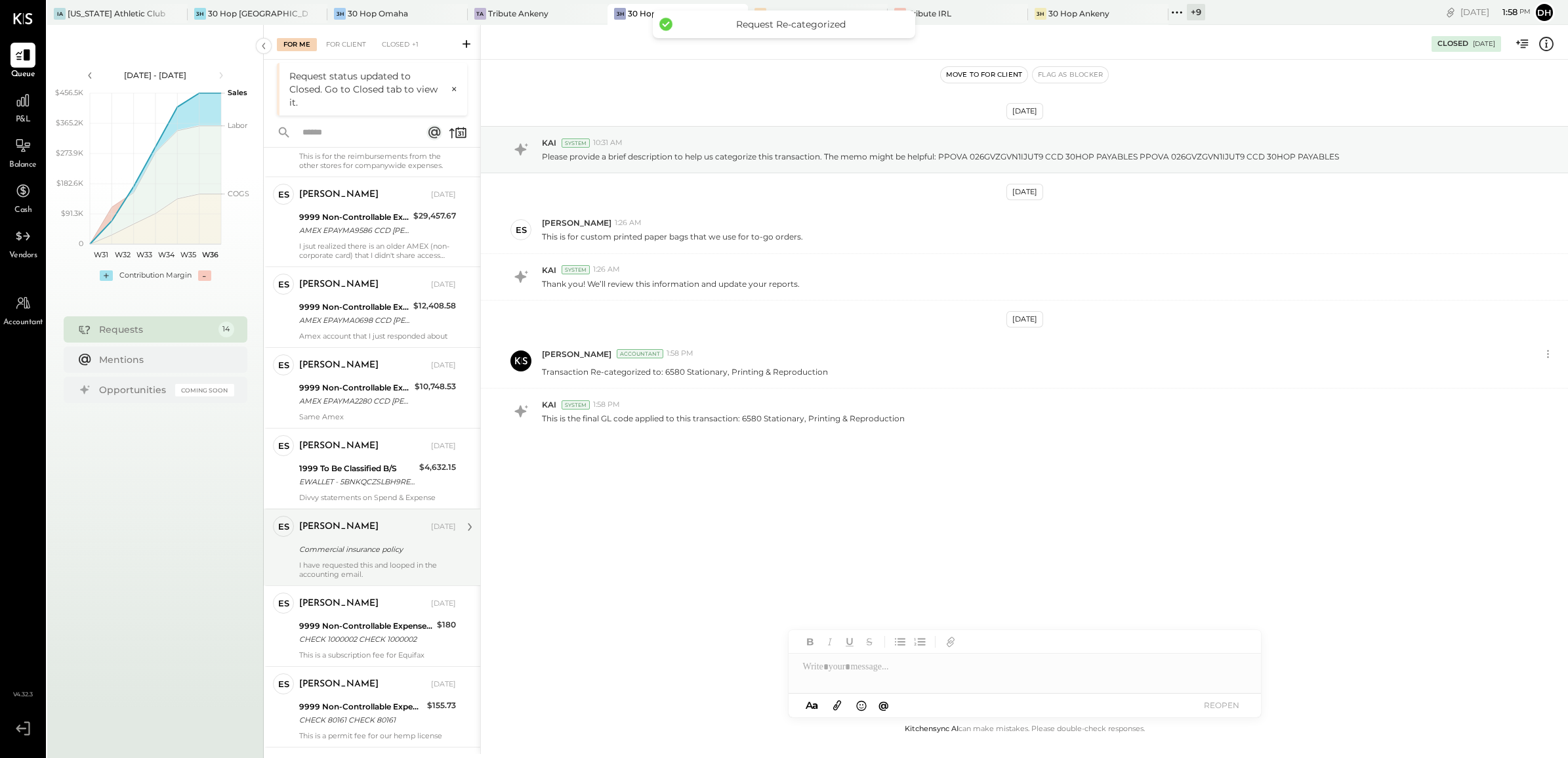
click at [374, 546] on div "Commercial insurance policy" at bounding box center [376, 549] width 153 height 13
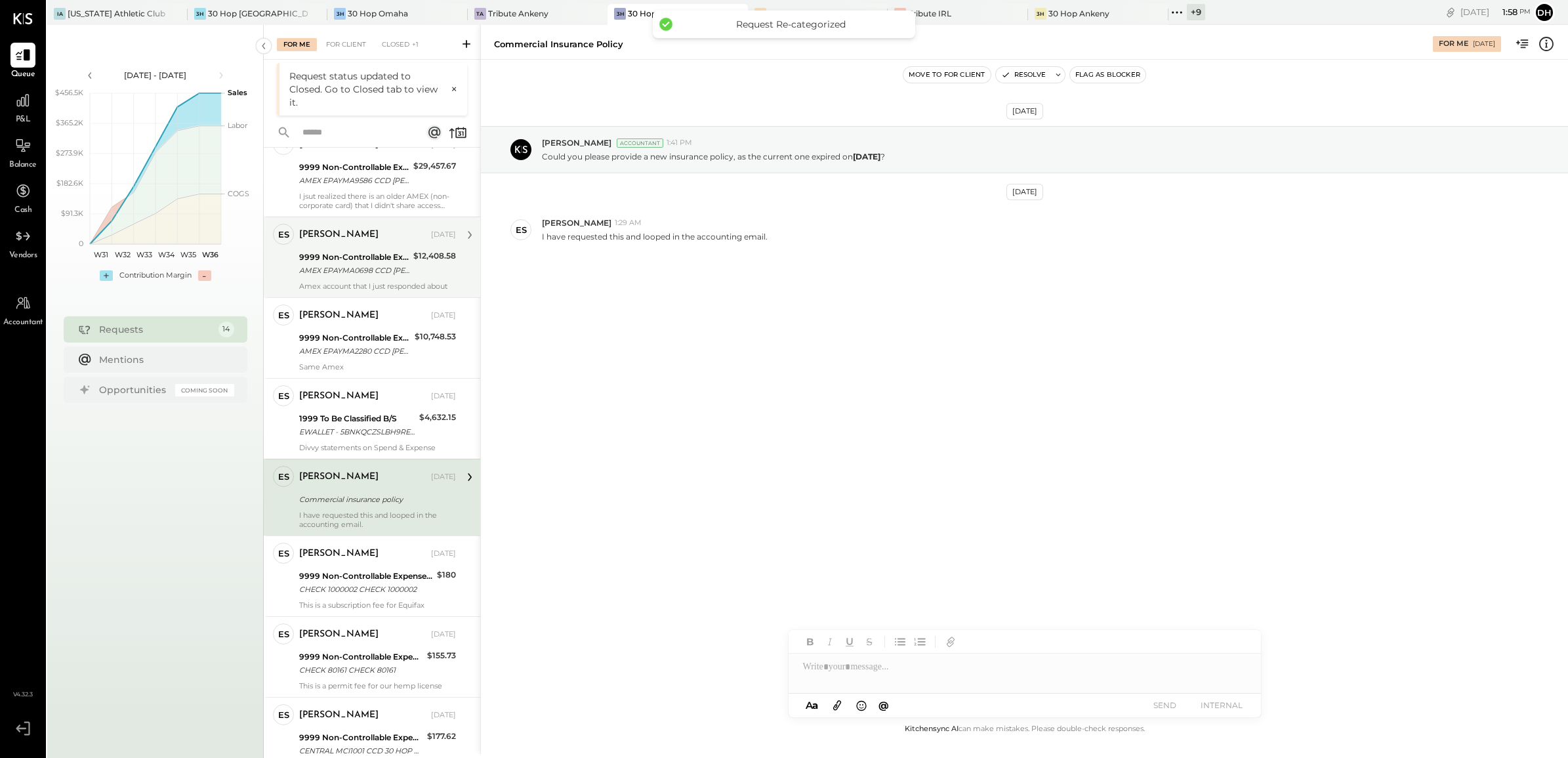
scroll to position [576, 0]
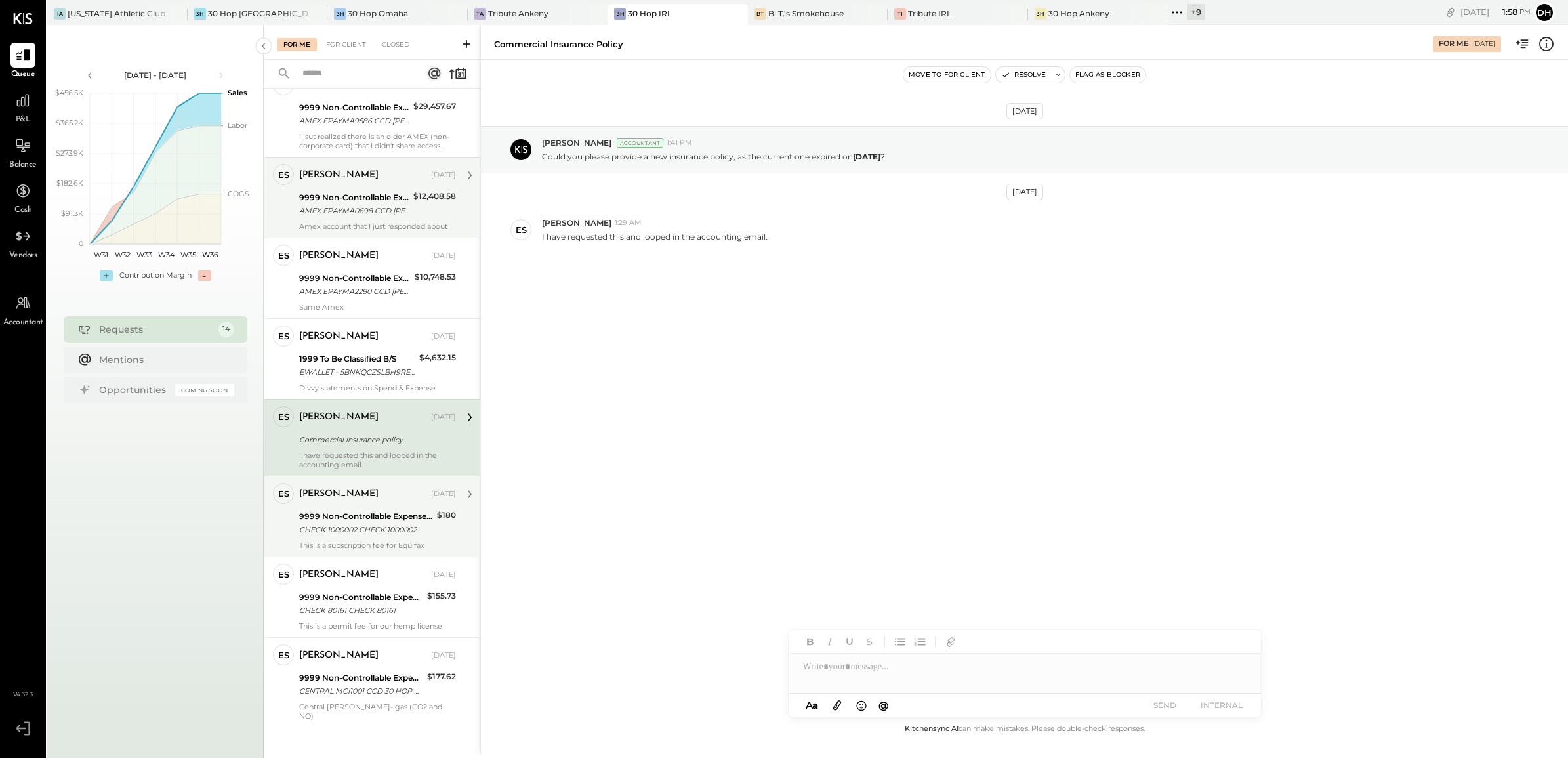
click at [344, 513] on div "9999 Non-Controllable Expenses:Other Income and Expenses:To Be Classified P&L" at bounding box center [366, 516] width 134 height 13
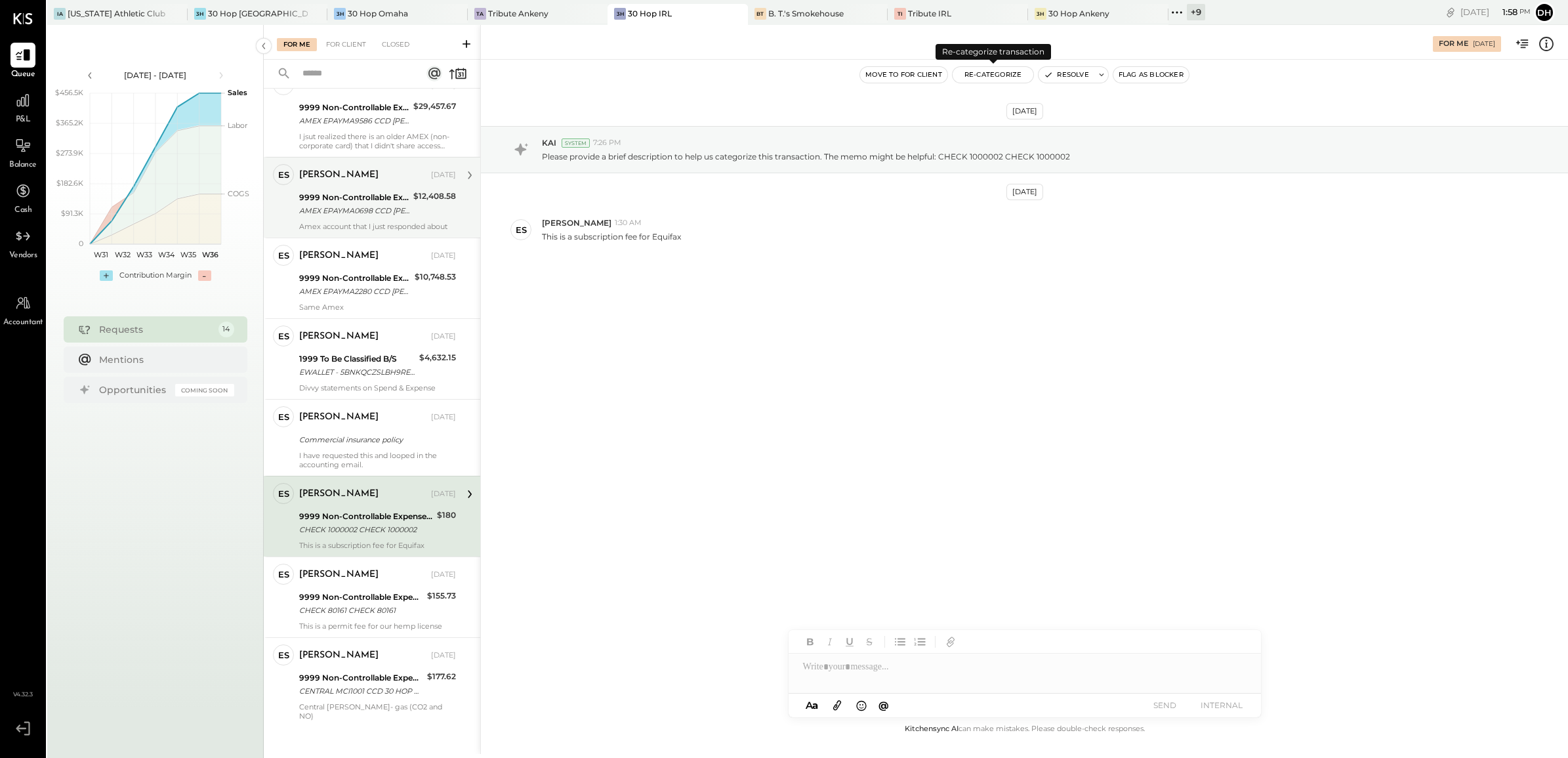
click at [975, 79] on button "Re-Categorize" at bounding box center [993, 75] width 82 height 16
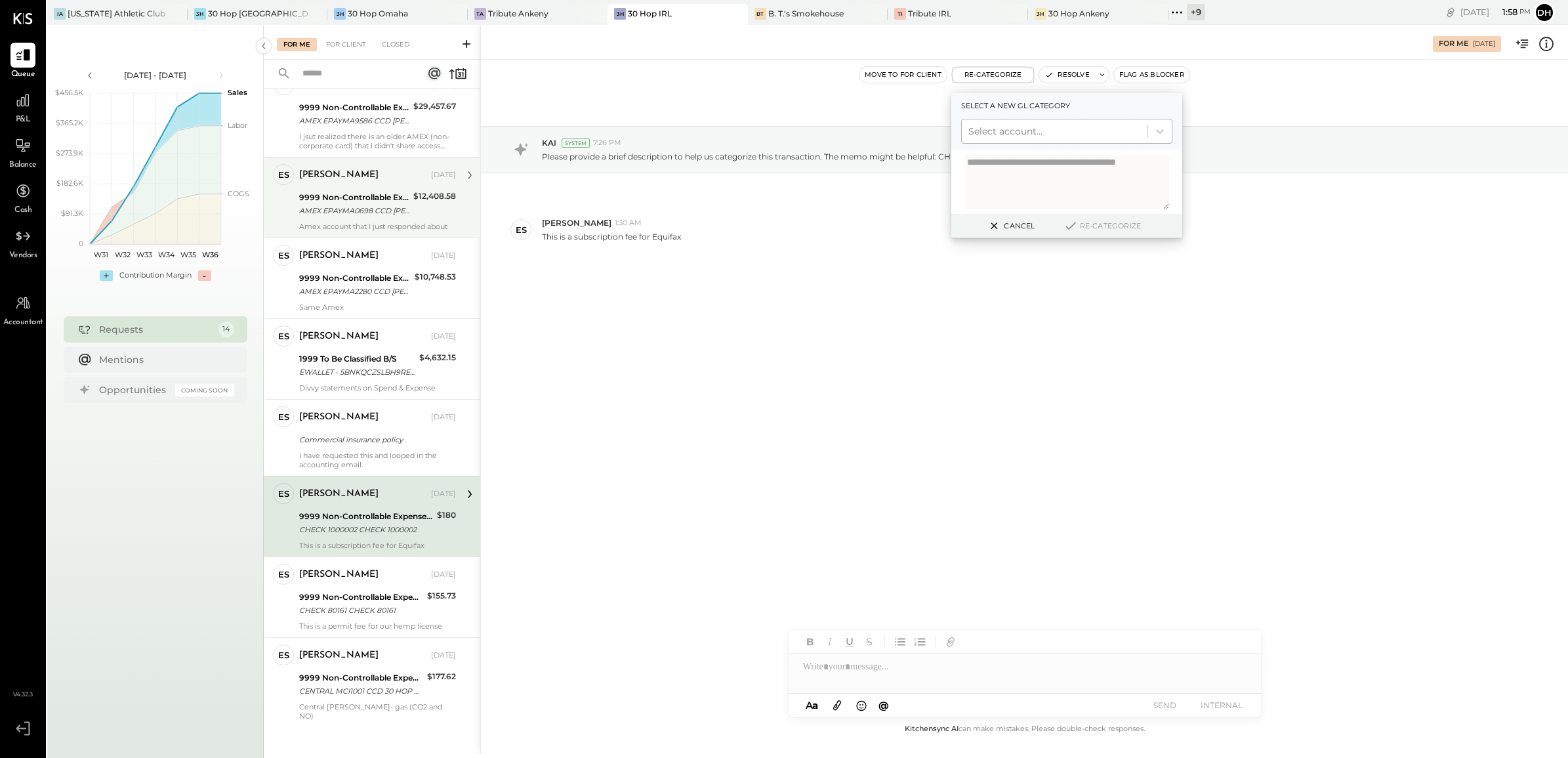
click at [978, 127] on div at bounding box center [1055, 131] width 173 height 16
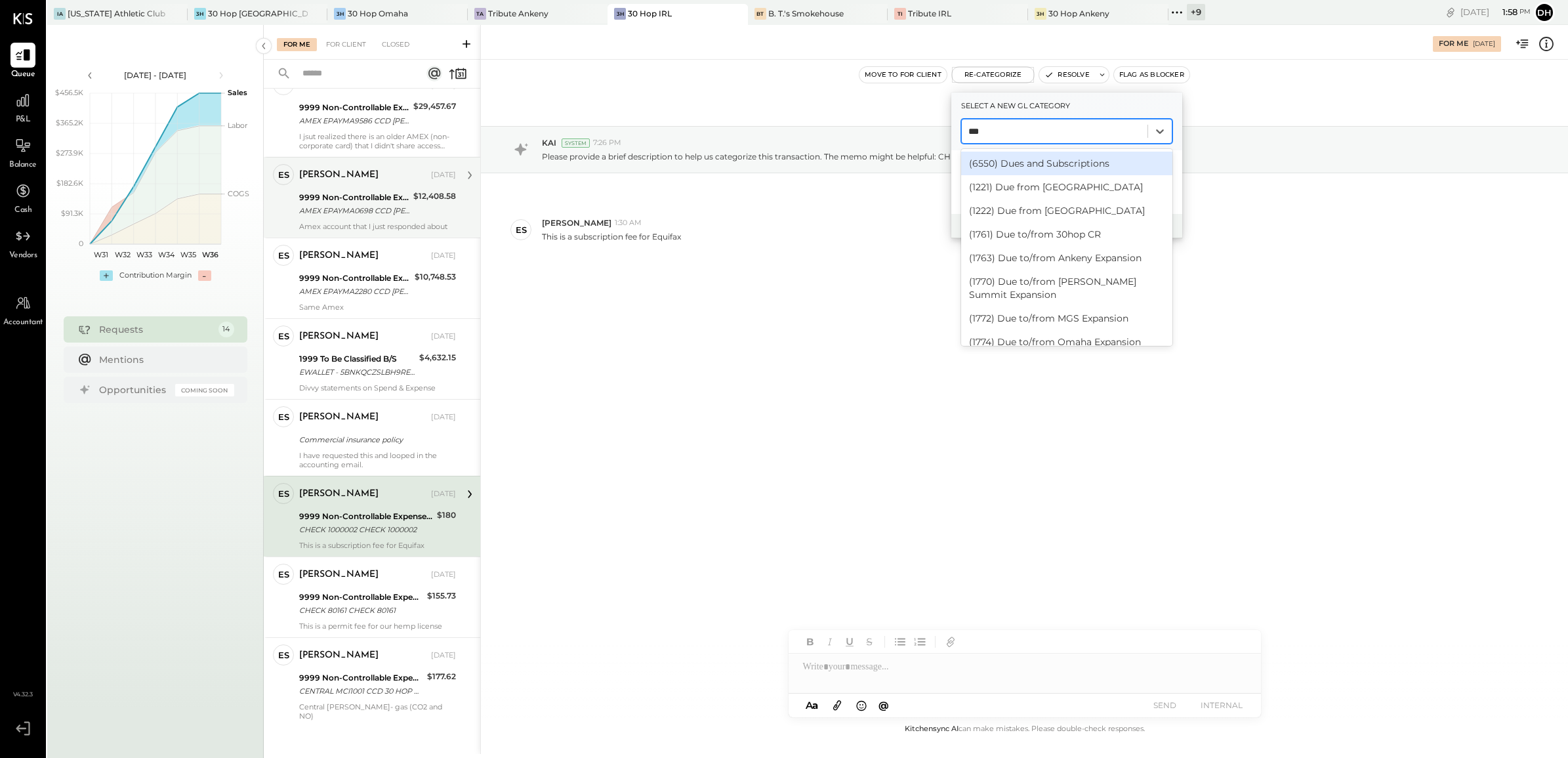
type input "****"
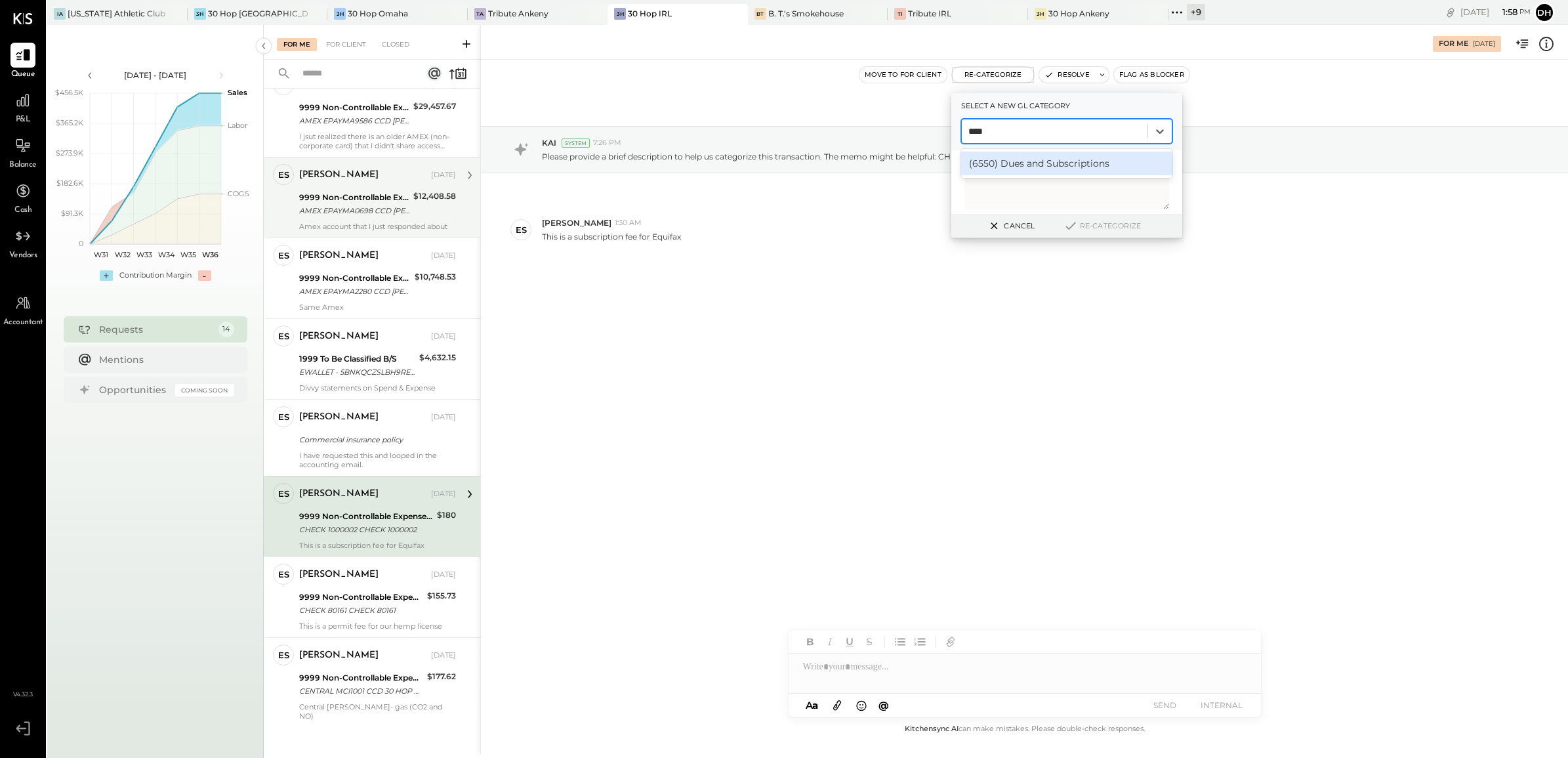
click at [1018, 165] on div "(6550) Dues and Subscriptions" at bounding box center [1066, 163] width 212 height 24
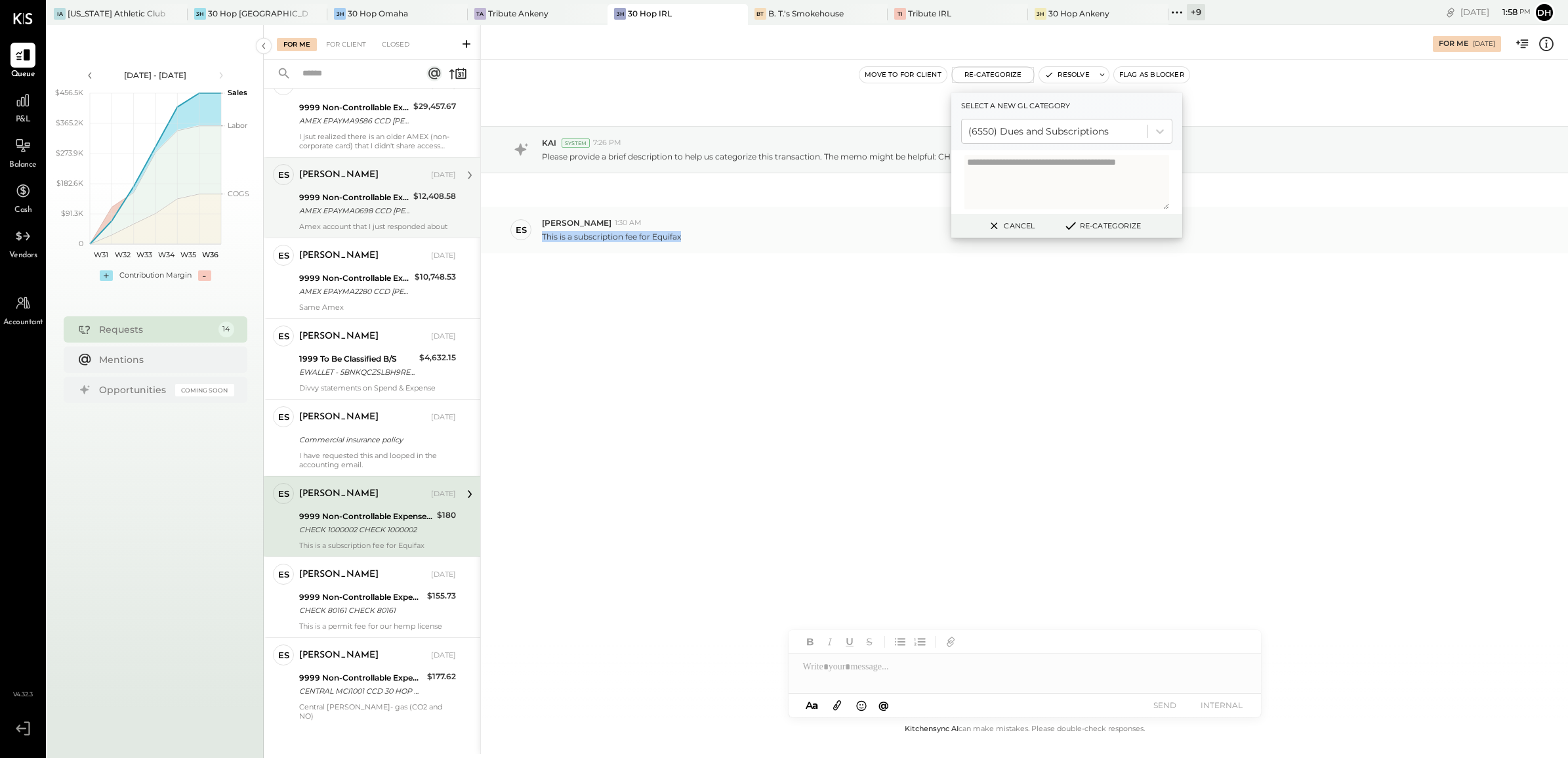
drag, startPoint x: 687, startPoint y: 238, endPoint x: 538, endPoint y: 241, distance: 149.0
click at [538, 241] on div "ES [PERSON_NAME] 1:30 AM This is a subscription fee for Equifax" at bounding box center [1024, 230] width 1087 height 46
copy p "This is a subscription fee for Equifax"
click at [1042, 164] on textarea at bounding box center [1067, 182] width 205 height 54
paste textarea "**********"
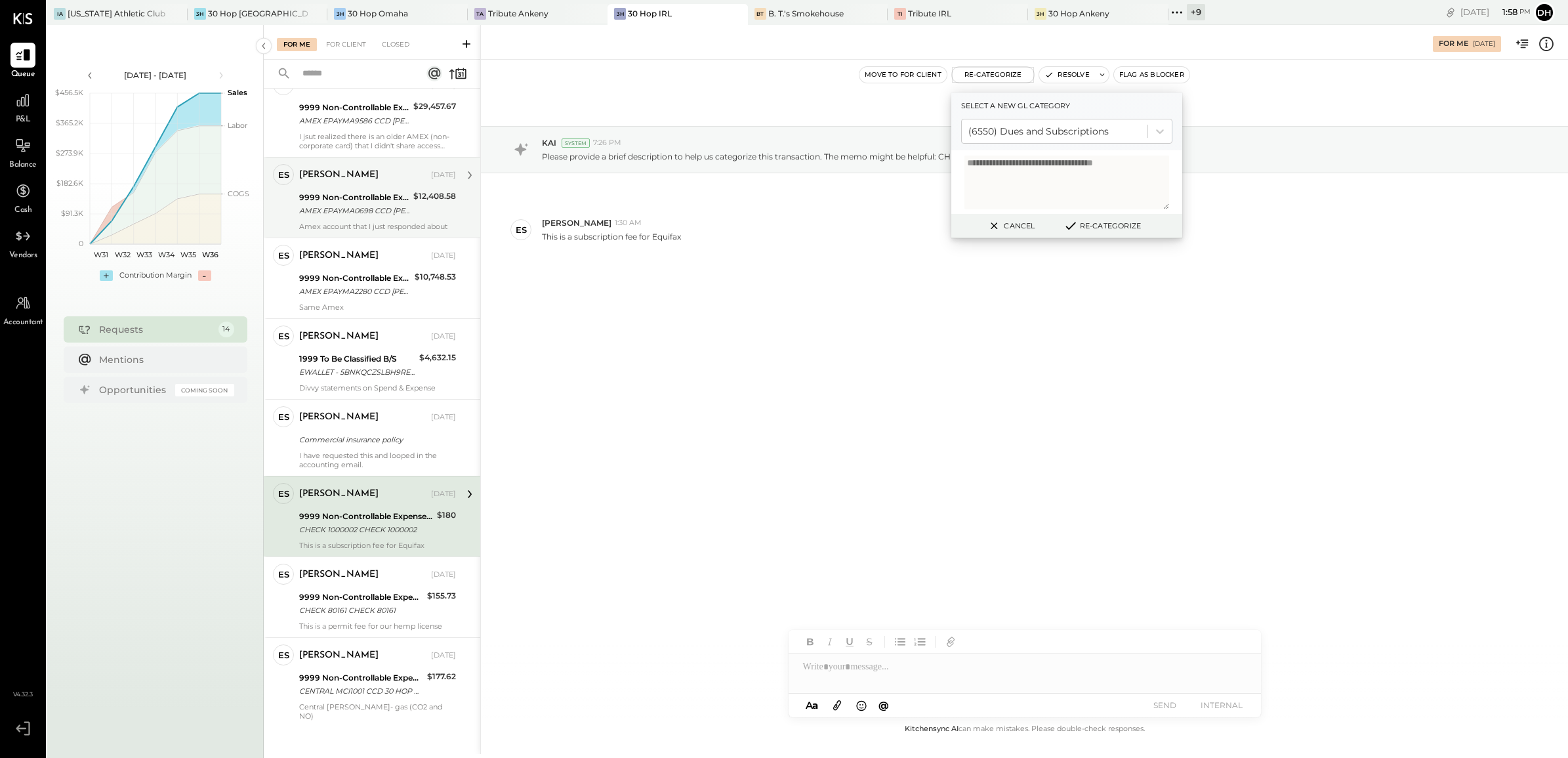
type textarea "**********"
click at [1103, 223] on button "Re-Categorize" at bounding box center [1101, 225] width 86 height 16
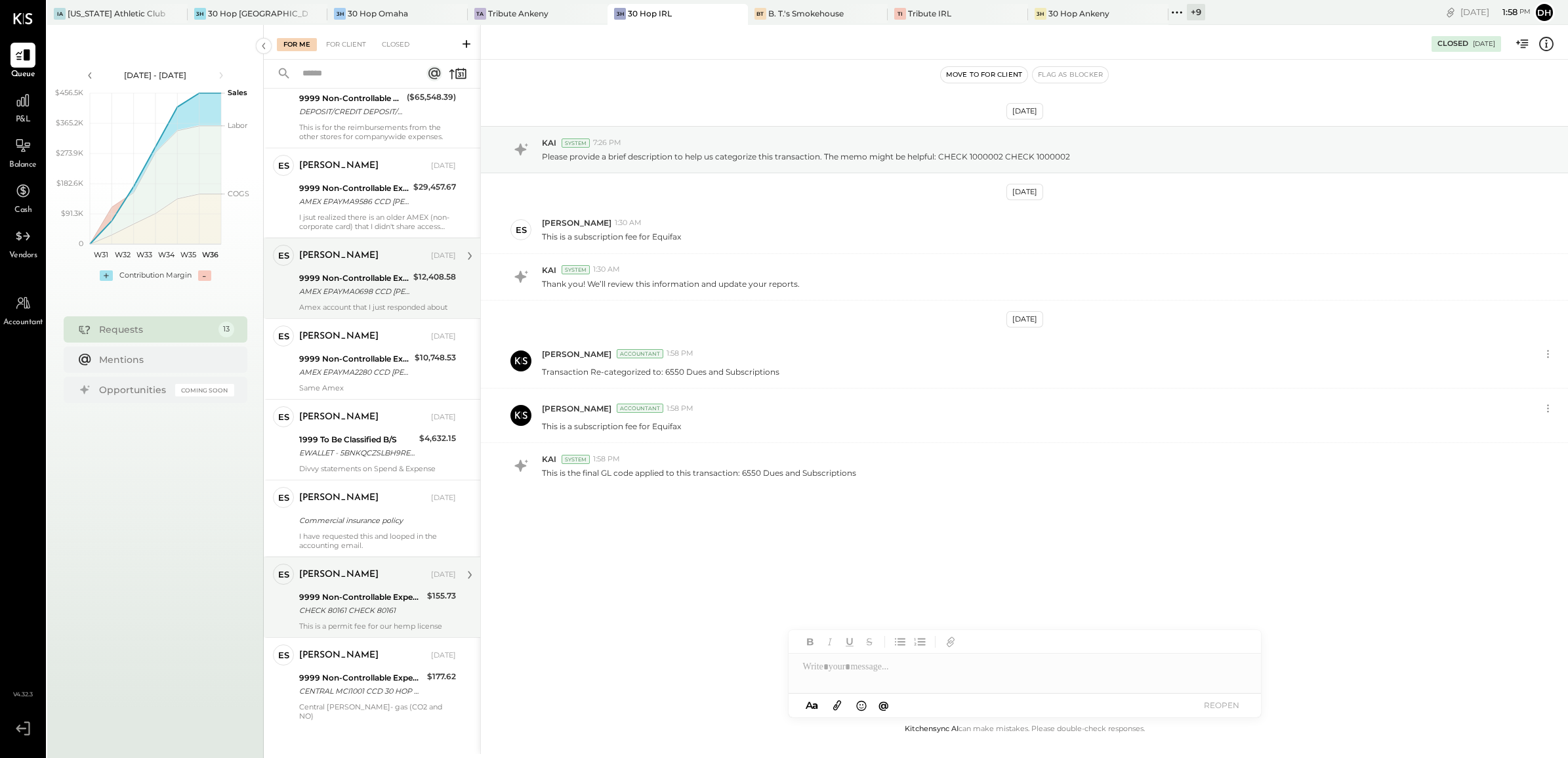
click at [370, 576] on div "[PERSON_NAME] [DATE]" at bounding box center [377, 575] width 157 height 22
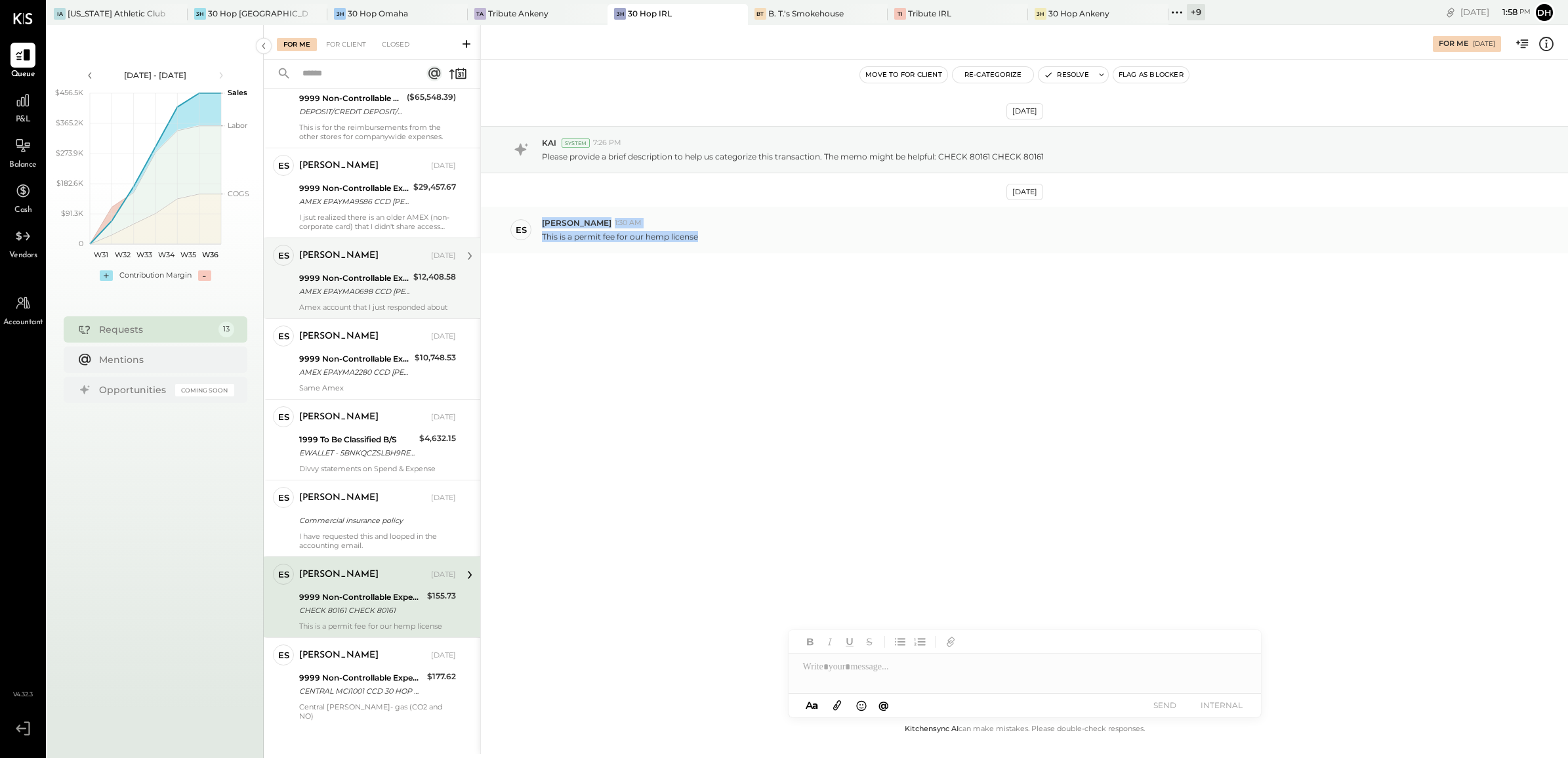
drag, startPoint x: 727, startPoint y: 239, endPoint x: 536, endPoint y: 238, distance: 191.0
click at [536, 238] on div "ES [PERSON_NAME] 1:30 AM This is a permit fee for our hemp license" at bounding box center [1024, 230] width 1087 height 46
copy div "[PERSON_NAME] 1:30 AM This is a permit fee for our hemp license"
click at [1005, 71] on button "Re-Categorize" at bounding box center [993, 75] width 82 height 16
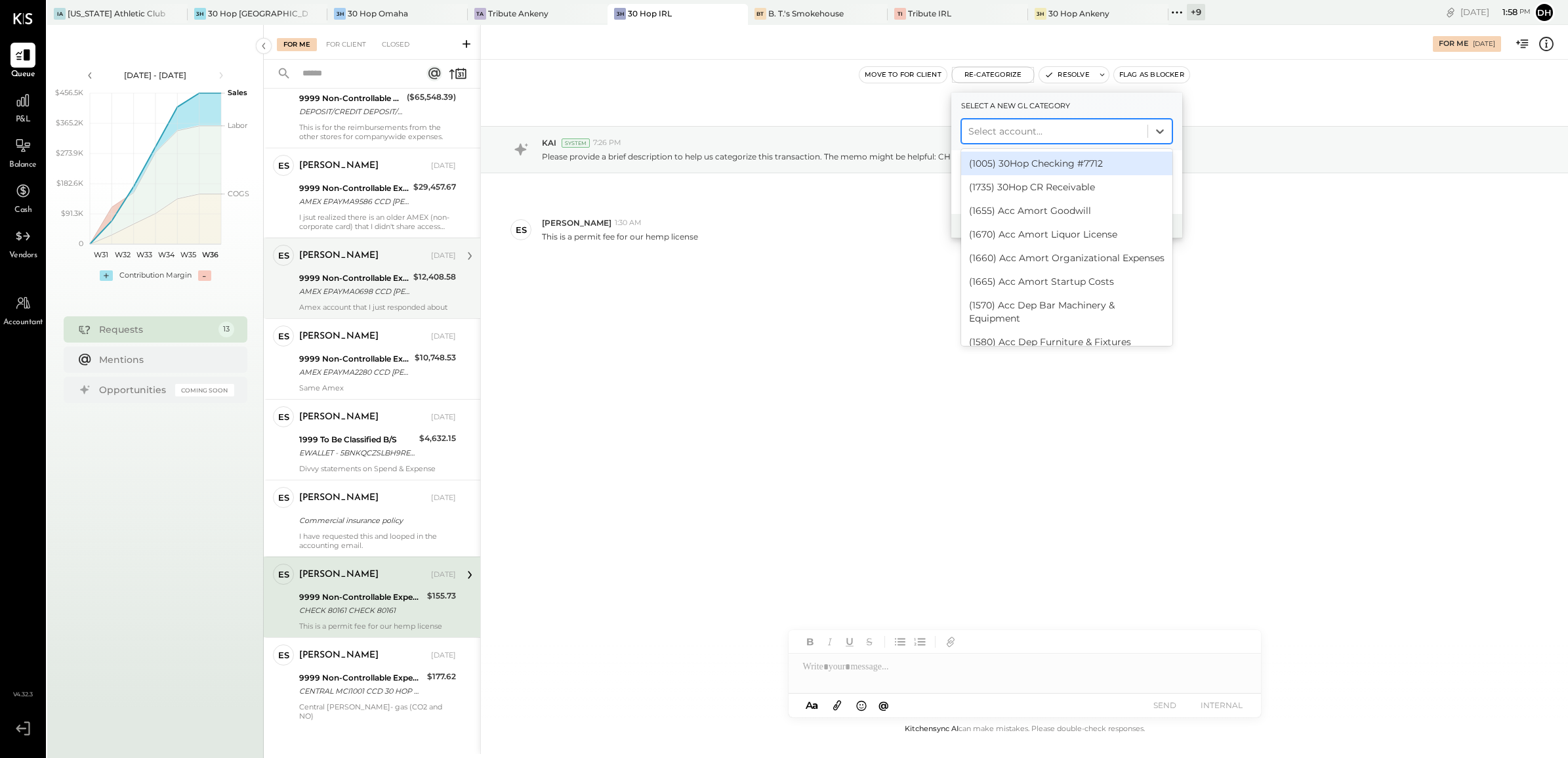
click at [1024, 133] on div at bounding box center [1055, 131] width 173 height 16
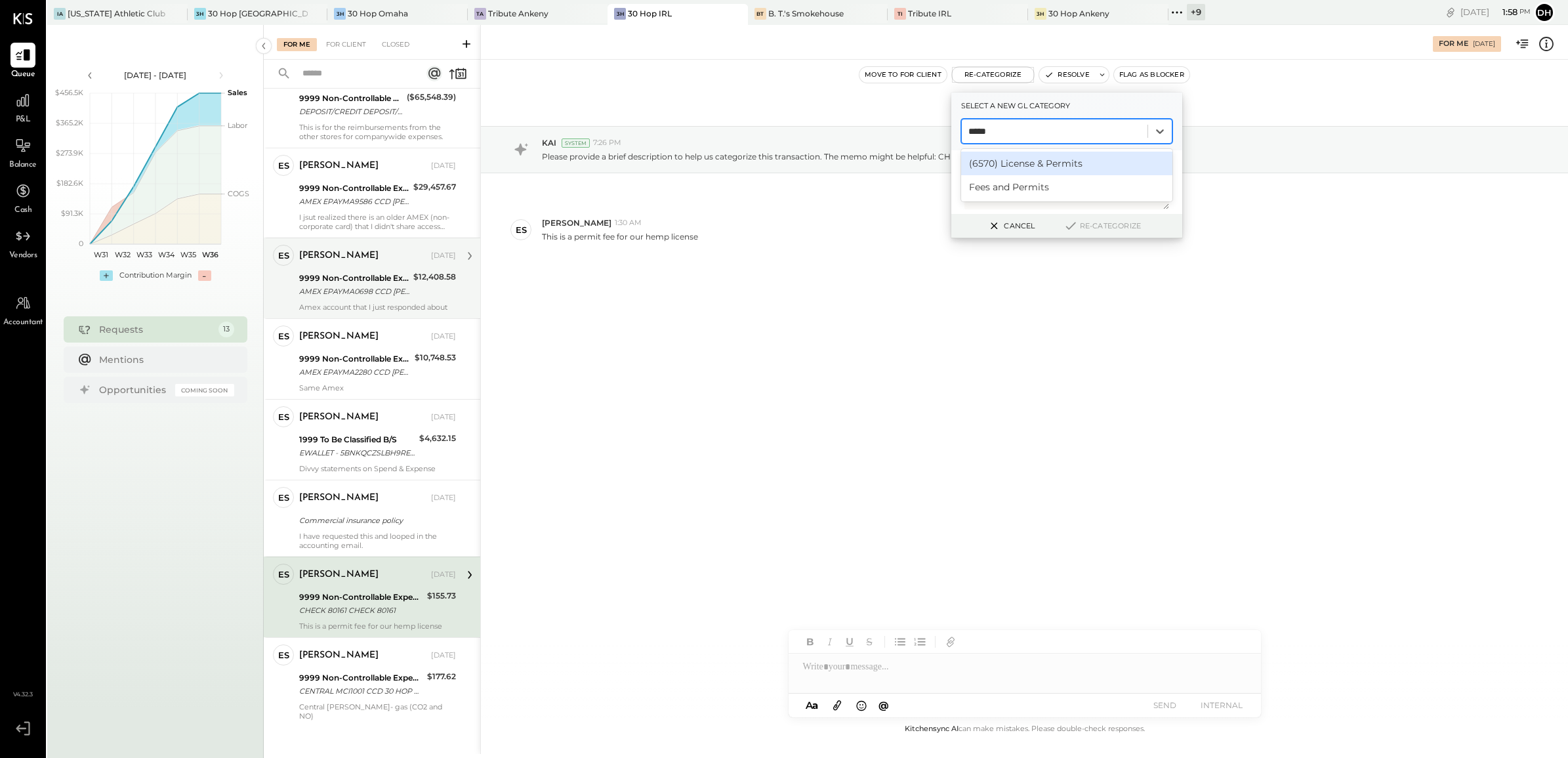
type input "******"
click at [1073, 159] on div "(6570) License & Permits" at bounding box center [1066, 163] width 212 height 24
click at [1045, 184] on textarea at bounding box center [1067, 182] width 205 height 54
paste textarea "**********"
type textarea "**********"
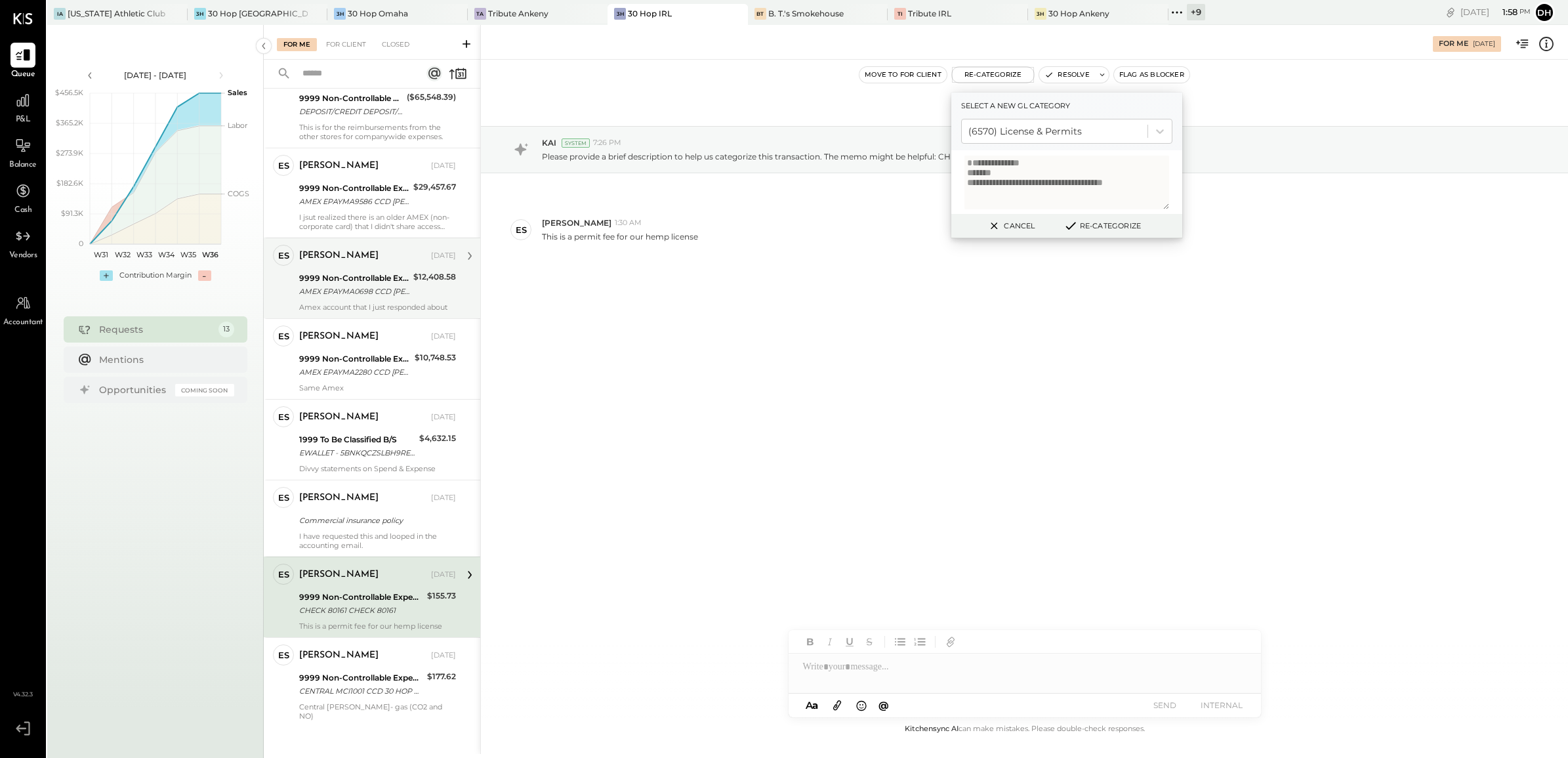
click at [1116, 223] on button "Re-Categorize" at bounding box center [1101, 225] width 86 height 16
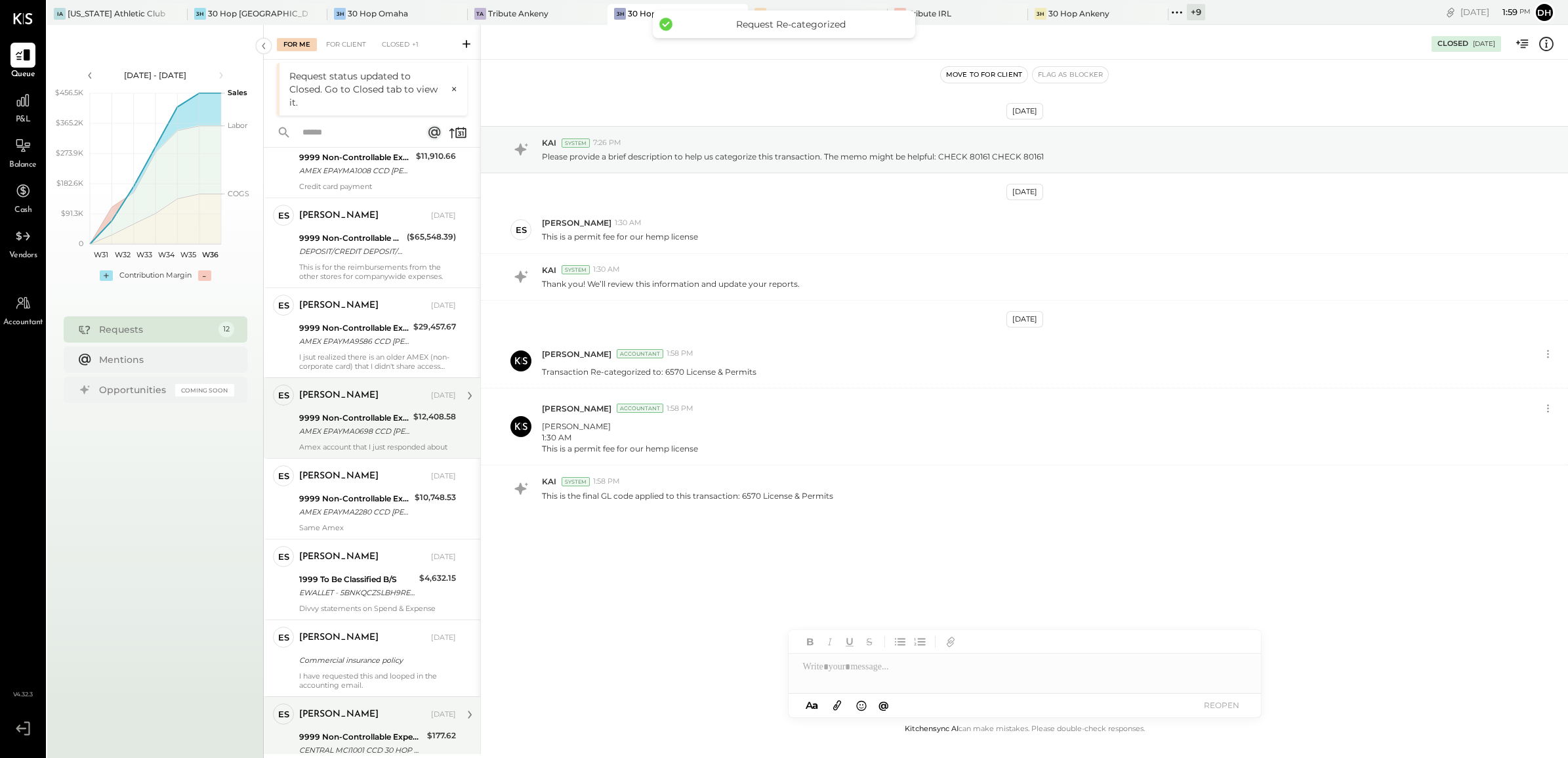
click at [332, 730] on div "9999 Non-Controllable Expenses:Other Income and Expenses:To Be Classified P&L" at bounding box center [361, 737] width 124 height 13
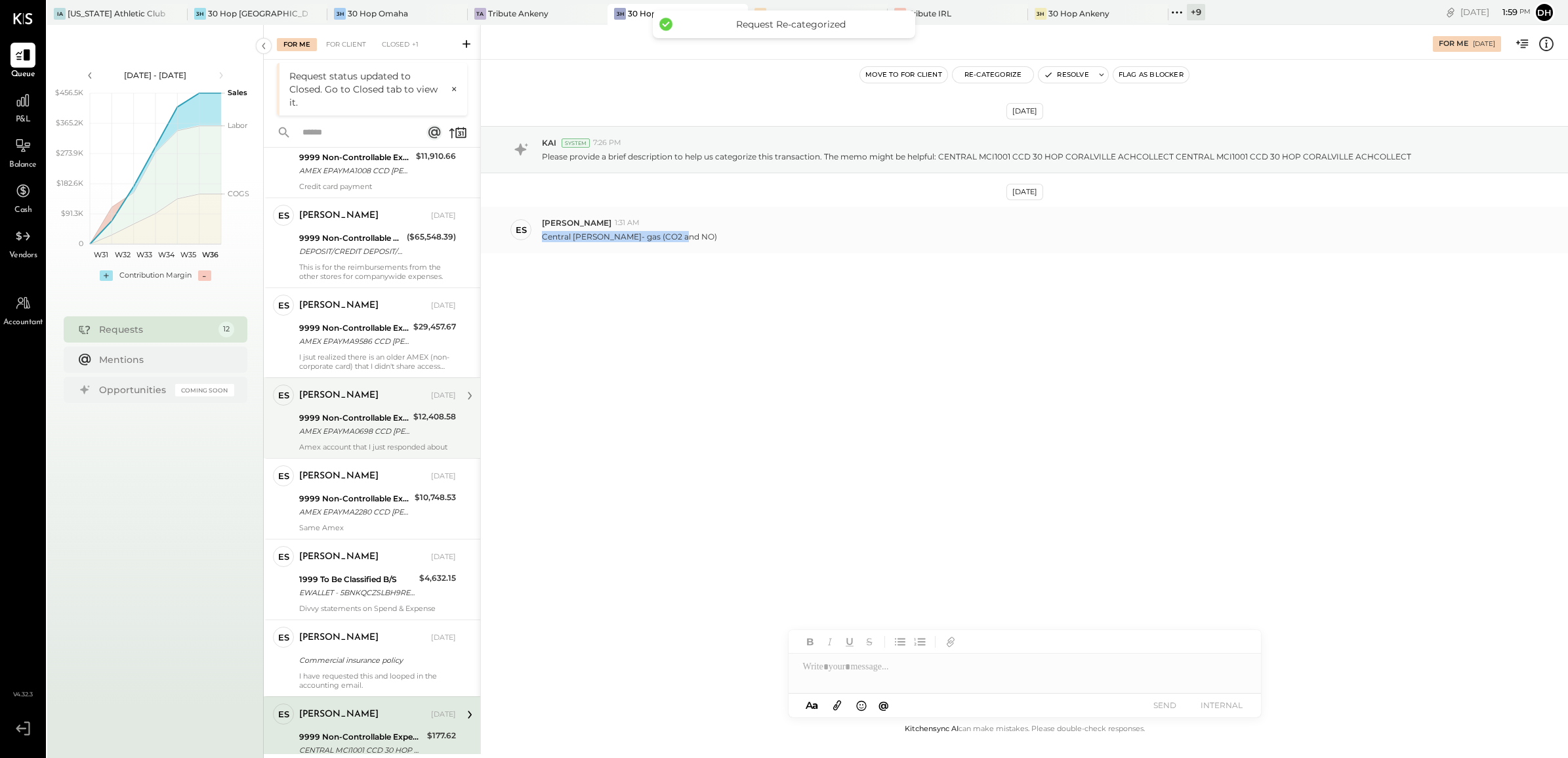
drag, startPoint x: 694, startPoint y: 235, endPoint x: 538, endPoint y: 239, distance: 156.1
click at [538, 239] on div "ES [PERSON_NAME] 1:31 AM Central [PERSON_NAME]- gas (CO2 and NO)" at bounding box center [1024, 230] width 1087 height 46
copy p "Central [PERSON_NAME]- gas (CO2 and NO)"
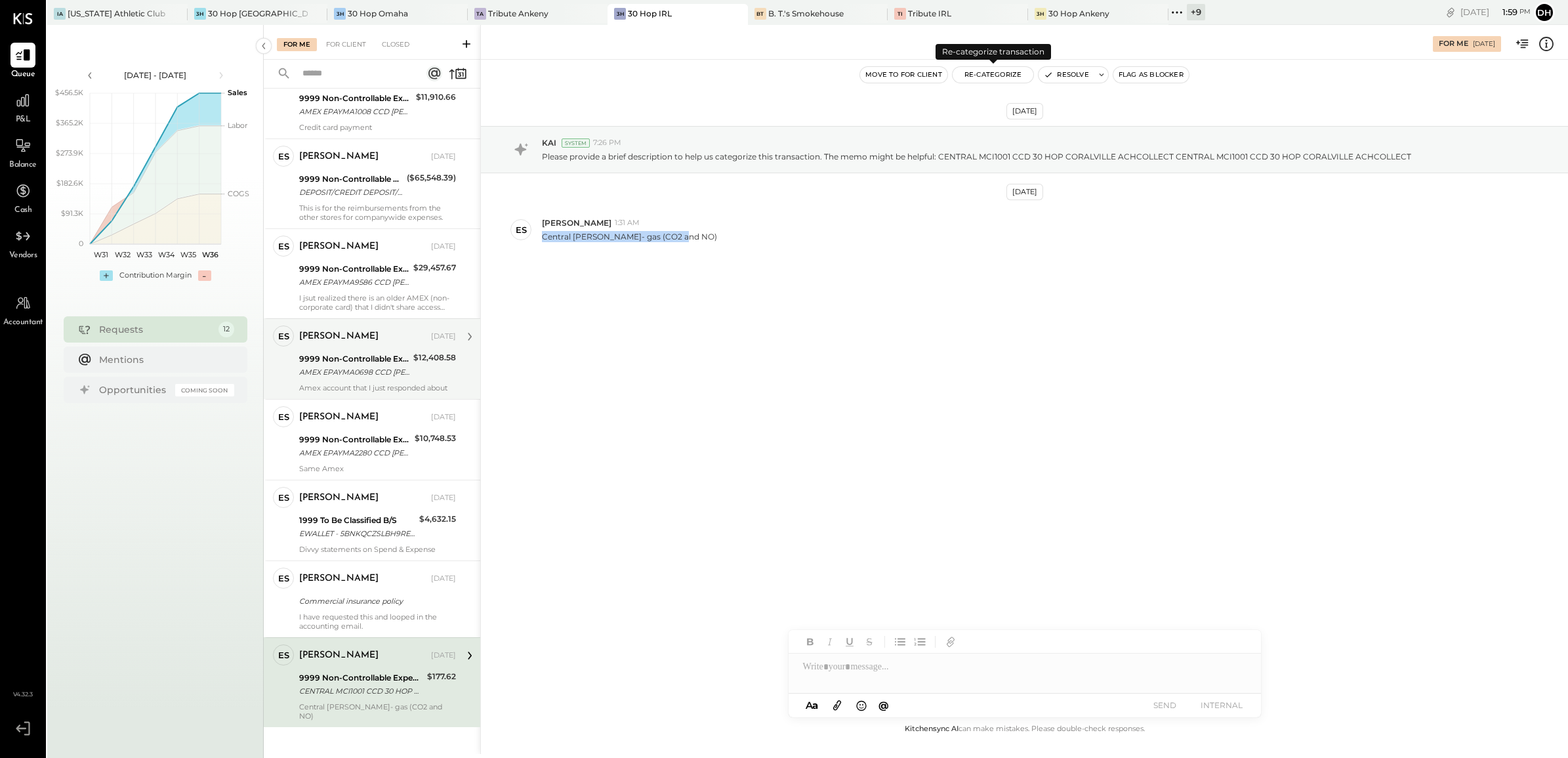
click at [998, 67] on button "Re-Categorize" at bounding box center [993, 75] width 82 height 16
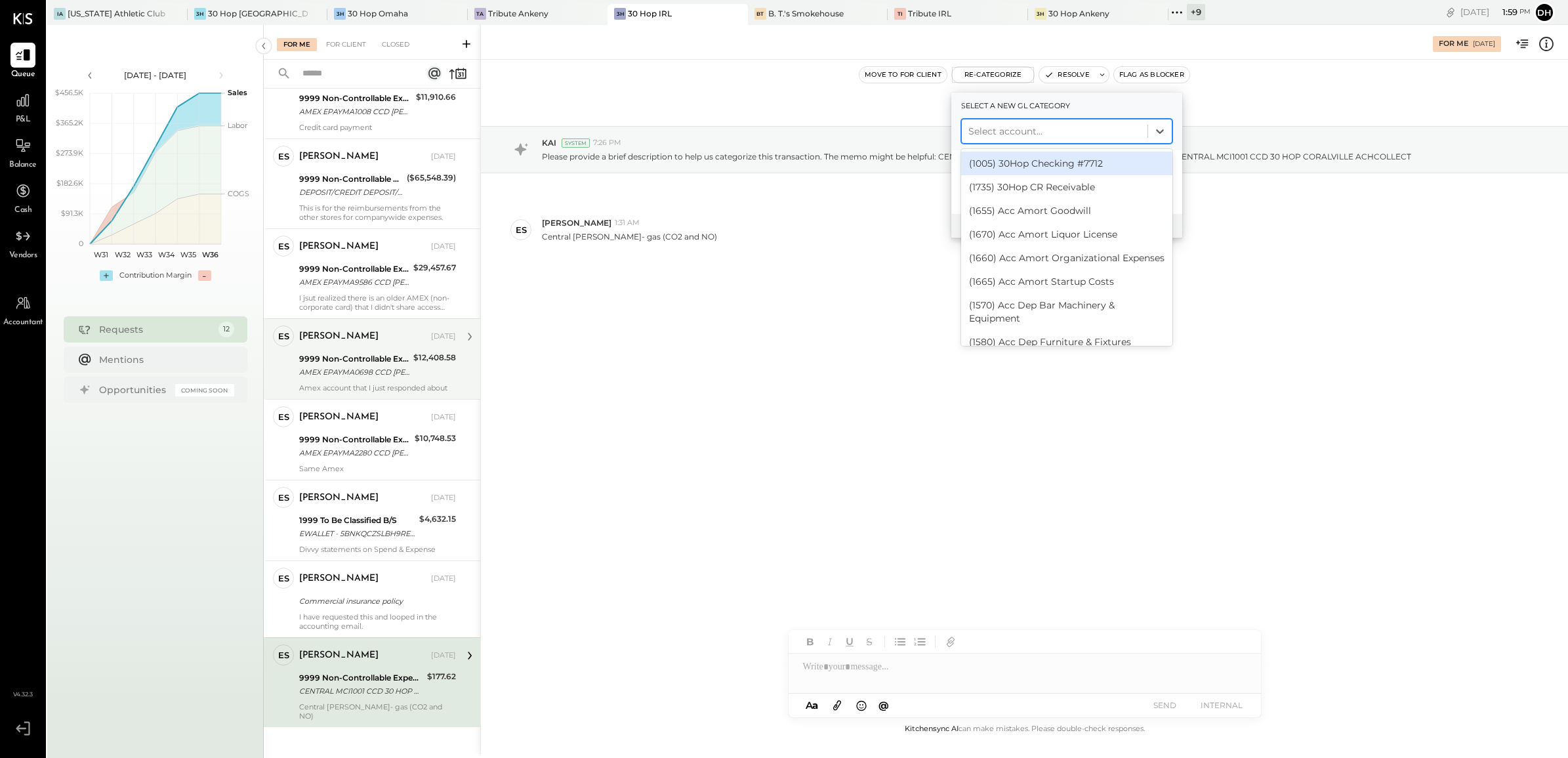
click at [1011, 132] on div at bounding box center [1055, 131] width 173 height 16
type input "***"
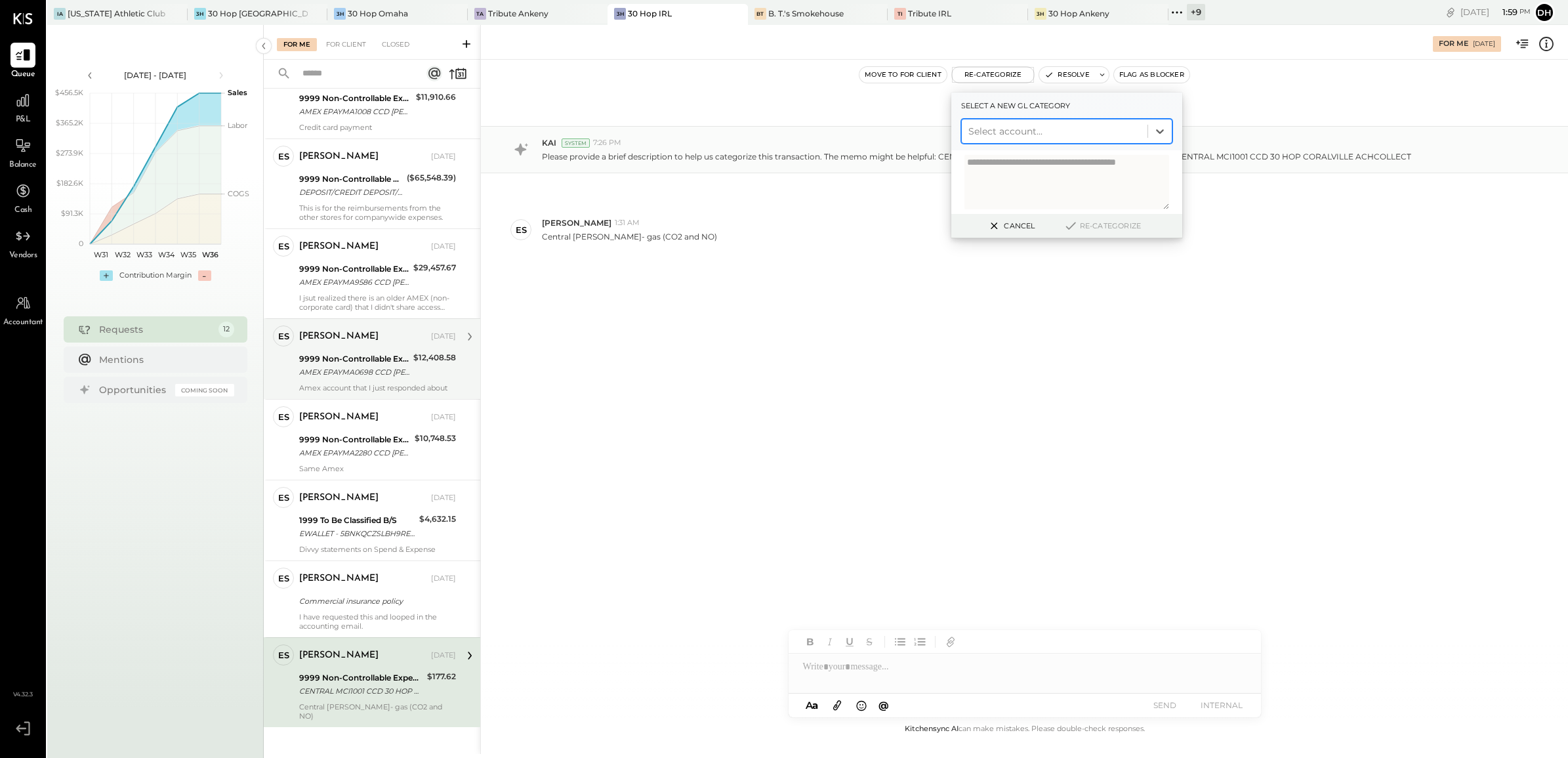
drag, startPoint x: 1005, startPoint y: 128, endPoint x: 920, endPoint y: 150, distance: 87.8
click at [920, 150] on div "For Me [DATE] Move to for client Re-Categorize Select a new gl category Select …" at bounding box center [1024, 390] width 1088 height 729
type input "*"
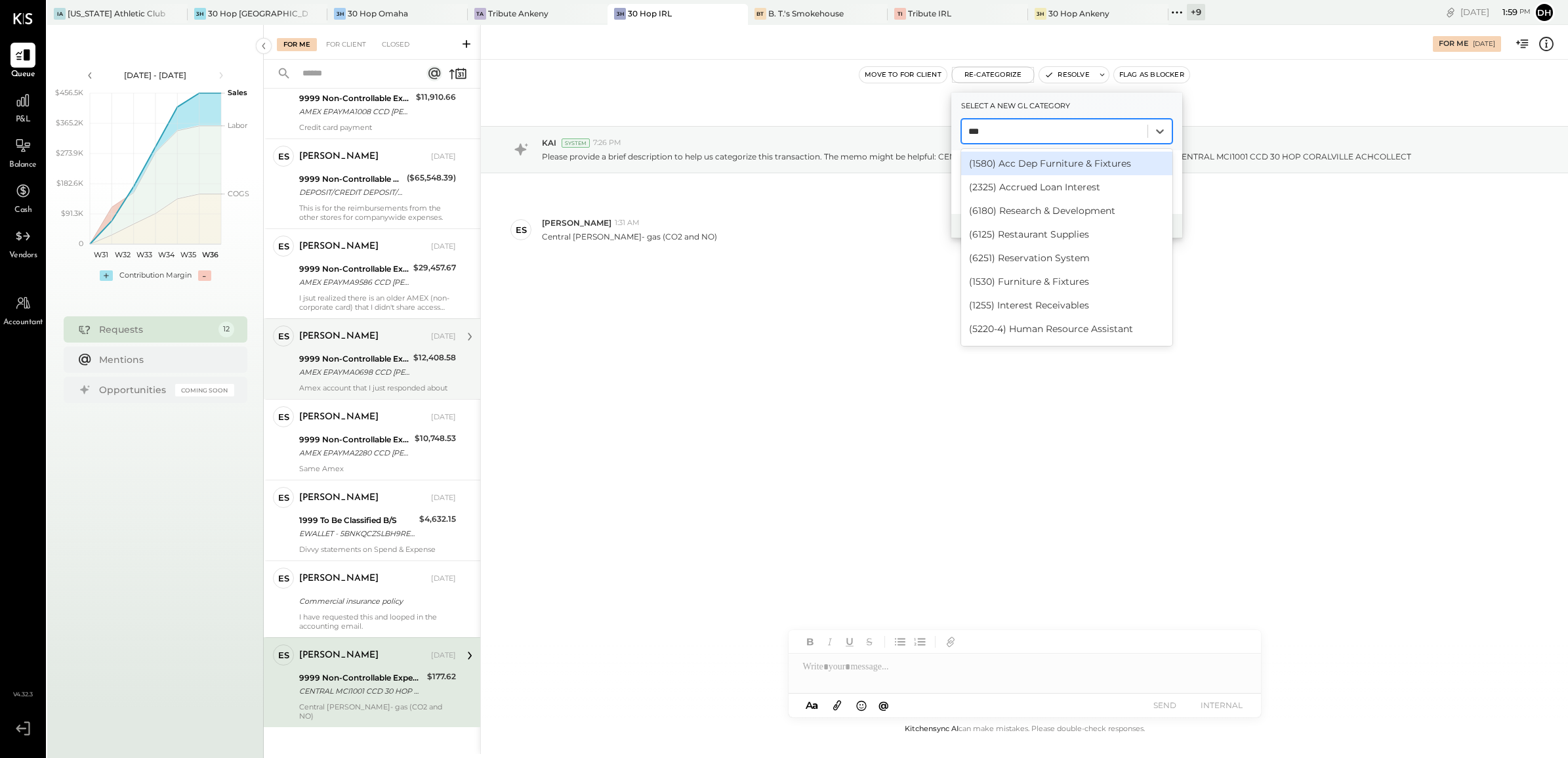
type input "***"
click at [802, 472] on div "[DATE] KAI System 7:26 PM Please provide a brief description to help us categor…" at bounding box center [1024, 390] width 1087 height 662
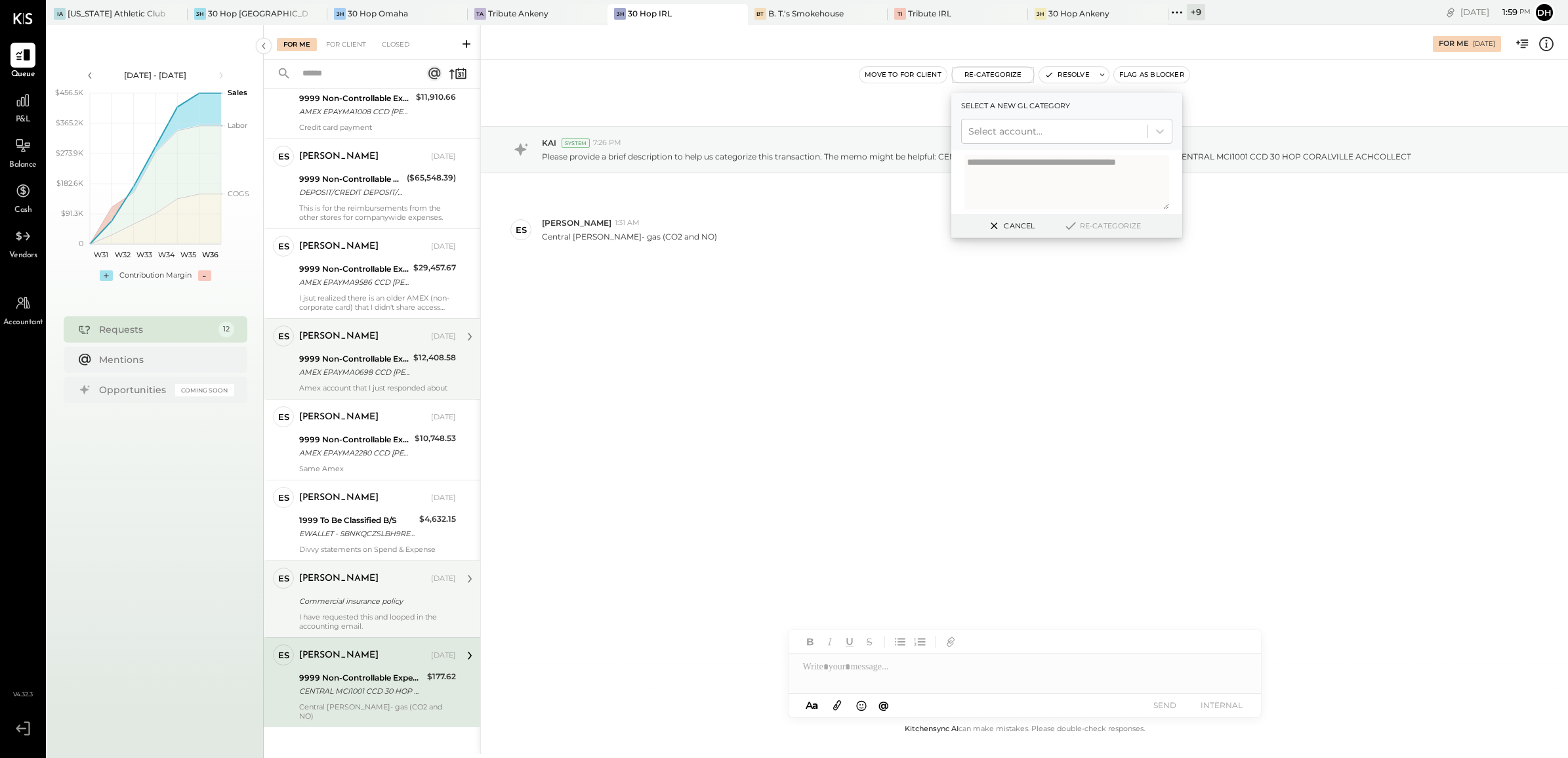
click at [370, 594] on div "Commercial insurance policy" at bounding box center [376, 601] width 153 height 13
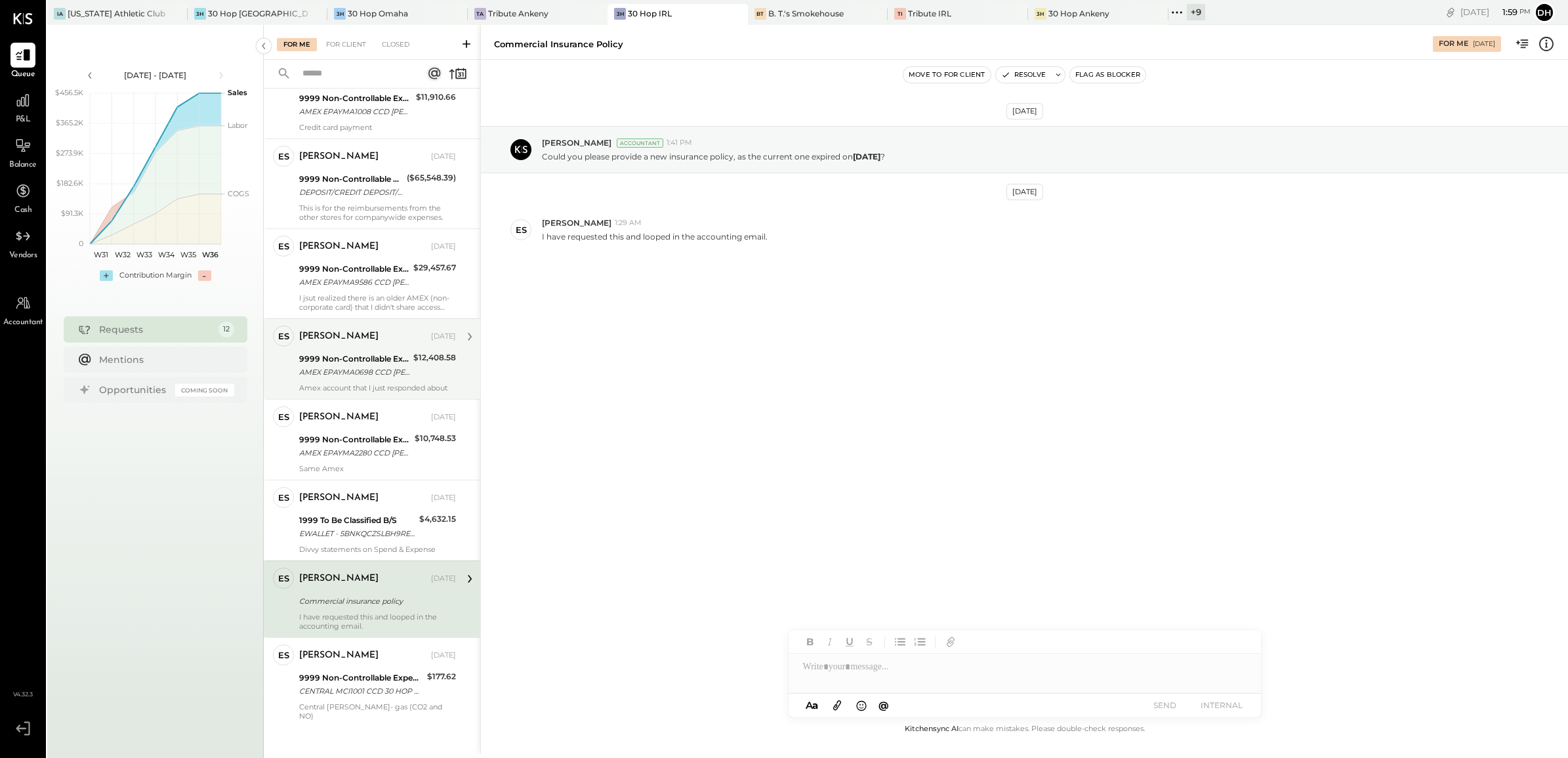
click at [995, 434] on div "[DATE] [PERSON_NAME] Accountant 1:41 PM Could you please provide a new insuranc…" at bounding box center [1024, 390] width 1087 height 662
